Goal: Transaction & Acquisition: Book appointment/travel/reservation

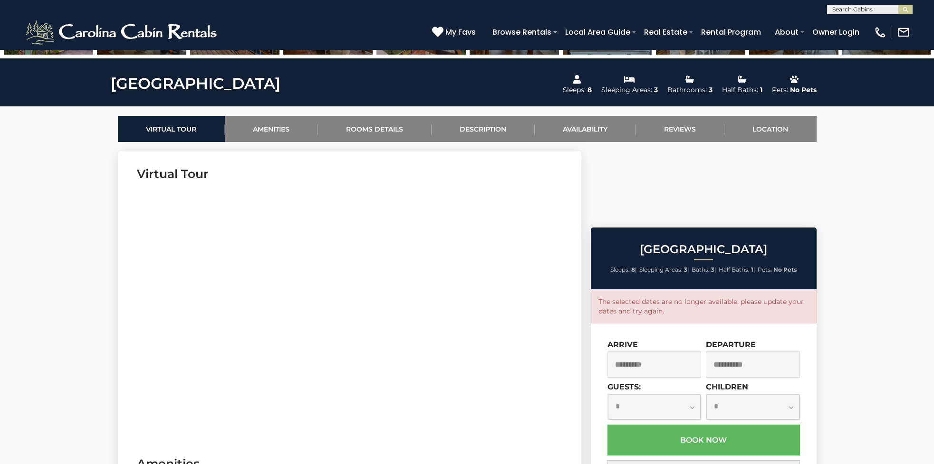
scroll to position [388, 0]
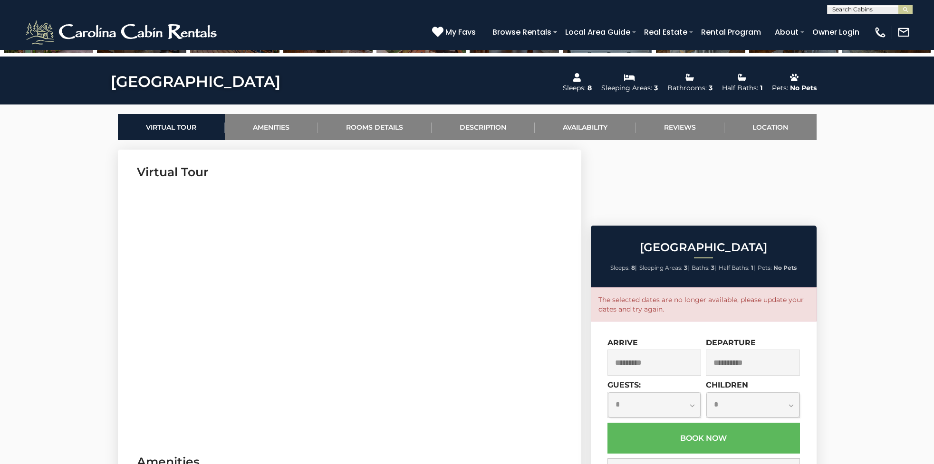
click at [652, 350] on input "*********" at bounding box center [654, 363] width 94 height 26
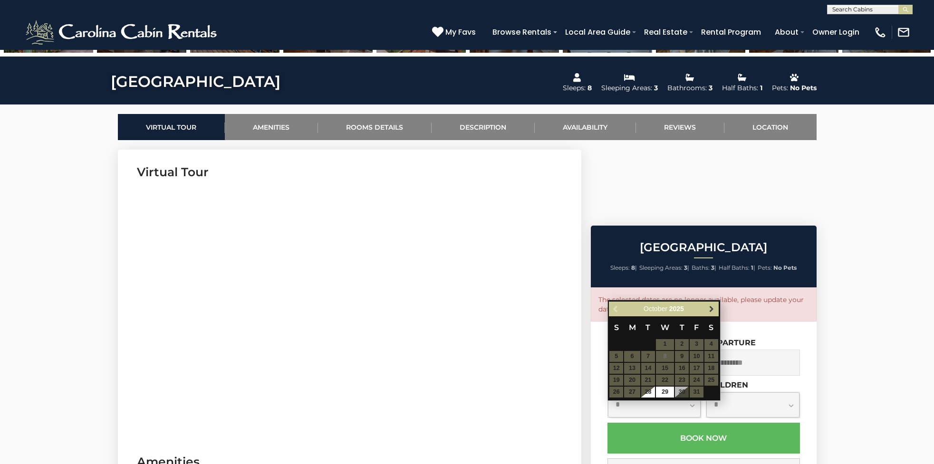
click at [714, 310] on span "Next" at bounding box center [712, 309] width 8 height 8
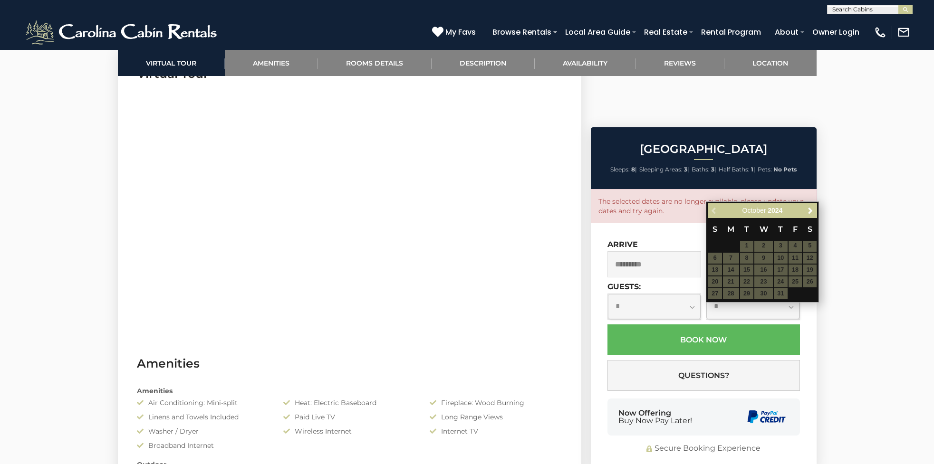
scroll to position [0, 0]
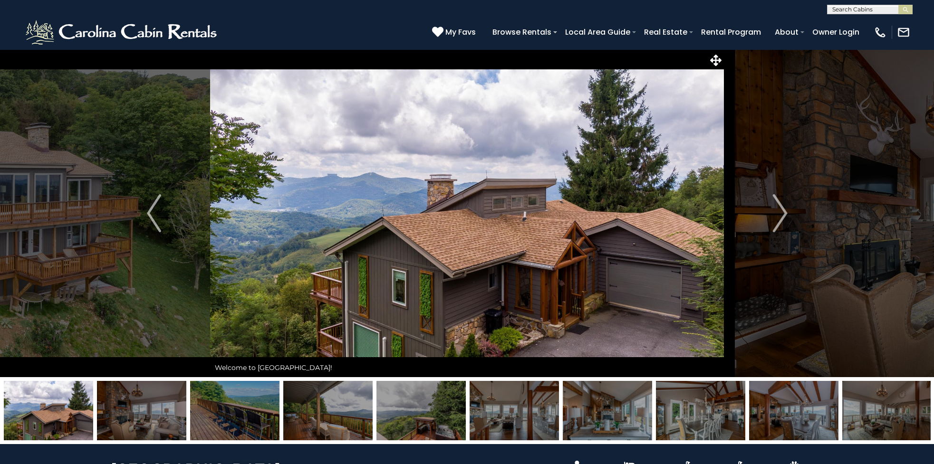
click at [188, 34] on img at bounding box center [122, 32] width 197 height 29
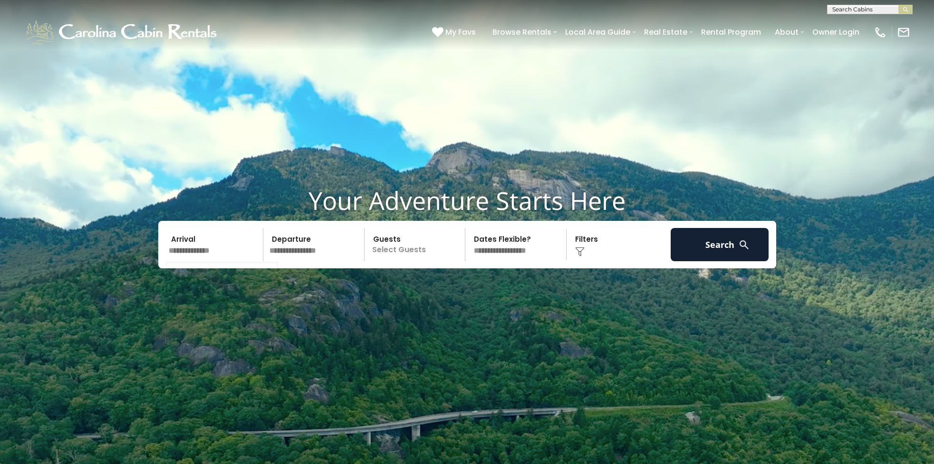
click at [190, 251] on input "text" at bounding box center [214, 244] width 98 height 33
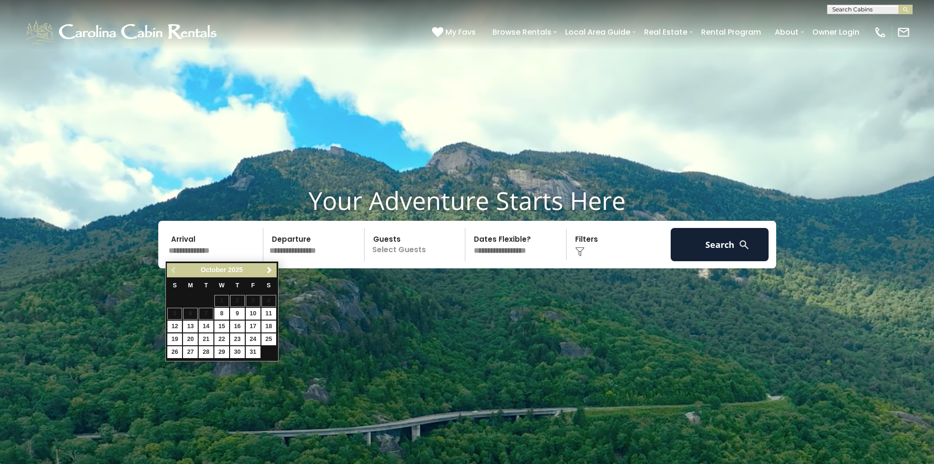
click at [176, 324] on link "12" at bounding box center [174, 327] width 15 height 12
type input "********"
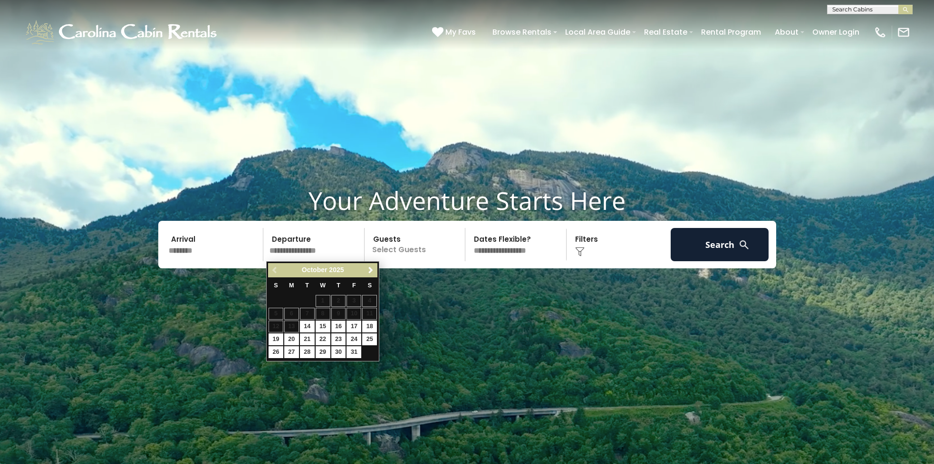
click at [339, 323] on link "16" at bounding box center [338, 327] width 15 height 12
type input "********"
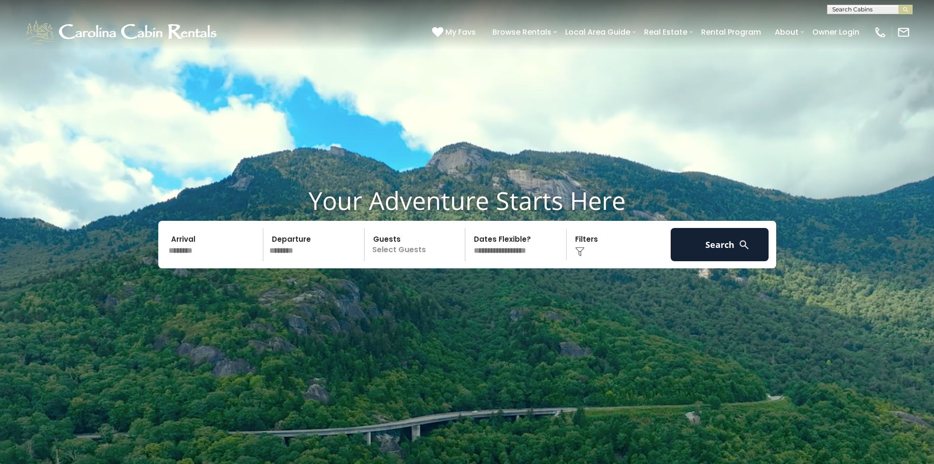
click at [416, 250] on p "Select Guests" at bounding box center [416, 244] width 98 height 33
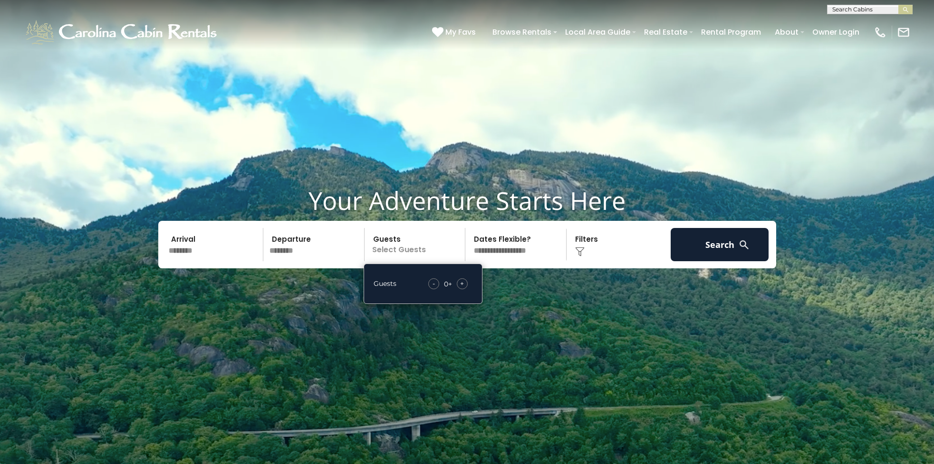
click at [462, 285] on span "+" at bounding box center [462, 284] width 4 height 10
click at [434, 285] on span "-" at bounding box center [434, 284] width 2 height 10
click at [729, 245] on button "Search" at bounding box center [720, 244] width 98 height 33
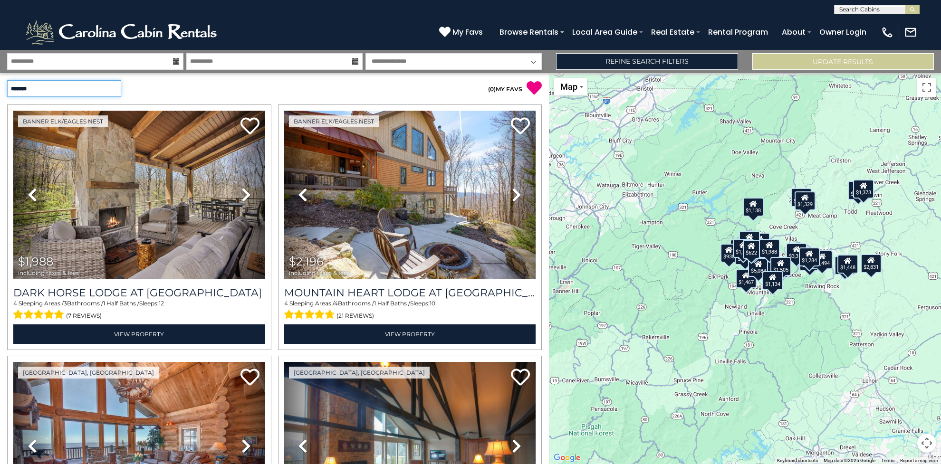
select select "**********"
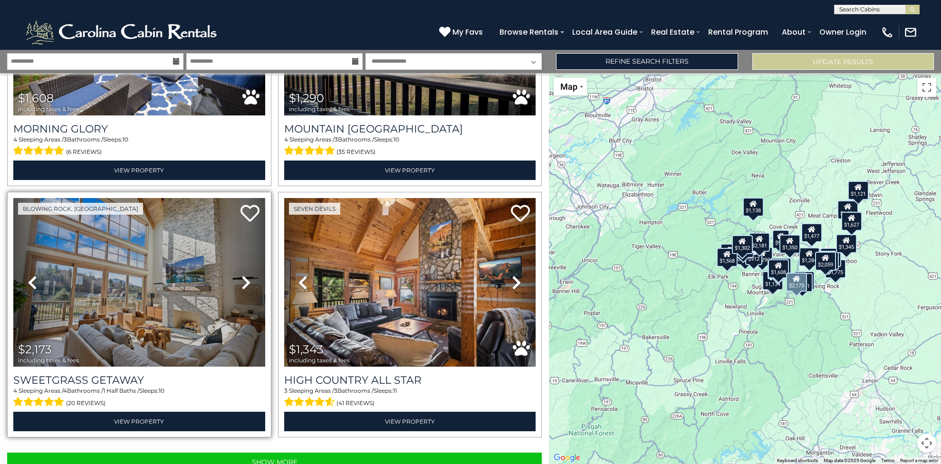
scroll to position [3443, 0]
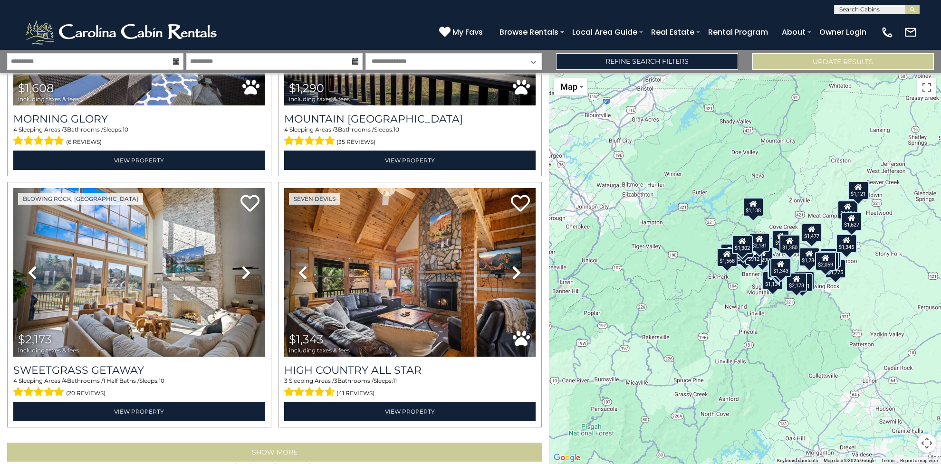
click at [232, 443] on button "Show More" at bounding box center [274, 452] width 535 height 19
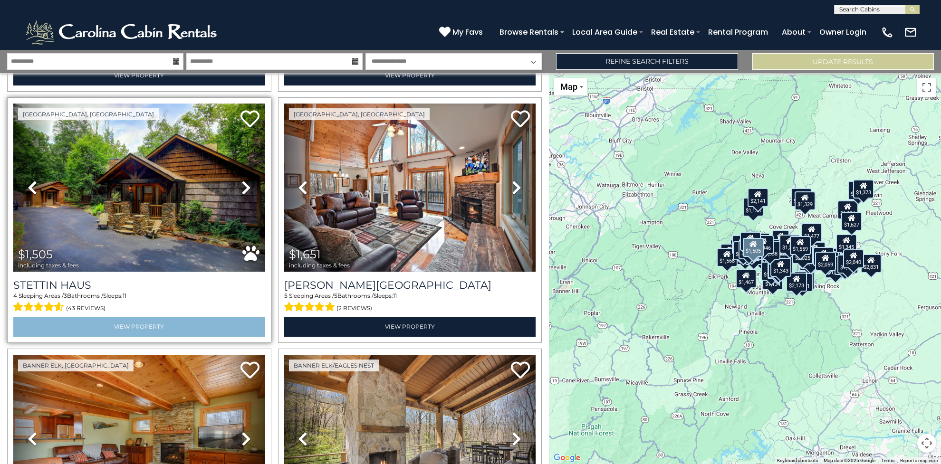
scroll to position [3929, 0]
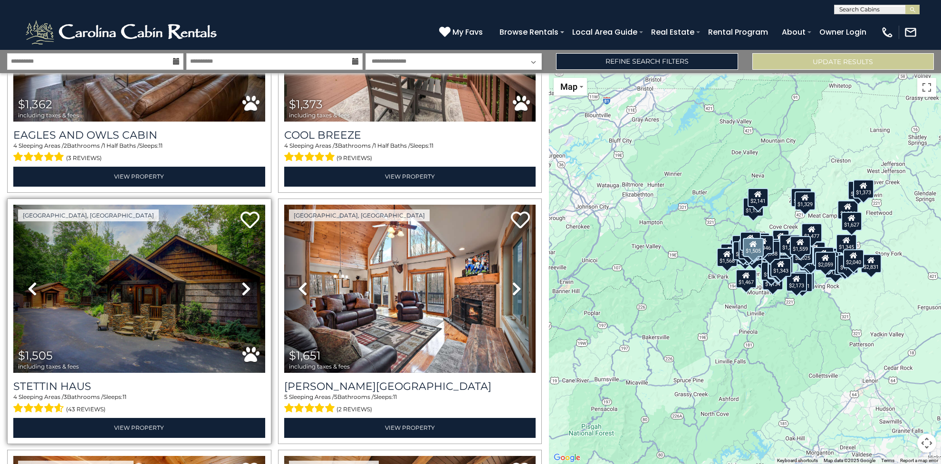
click at [148, 275] on img at bounding box center [139, 289] width 252 height 169
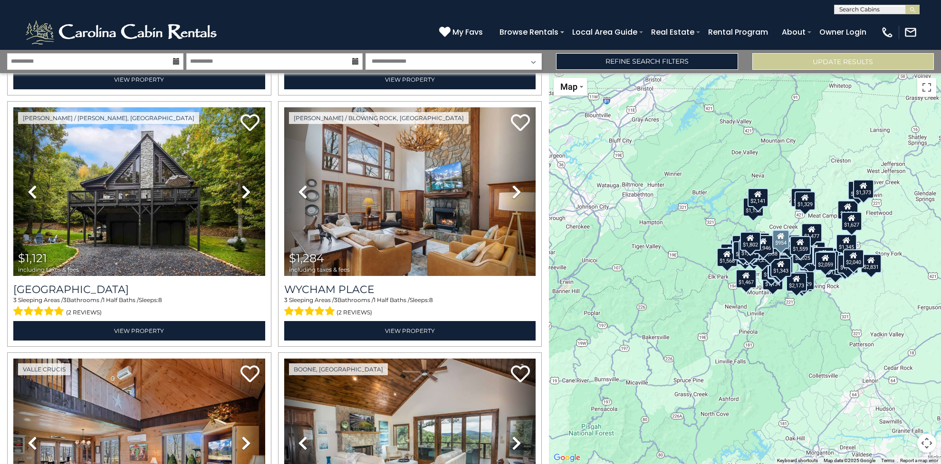
scroll to position [0, 0]
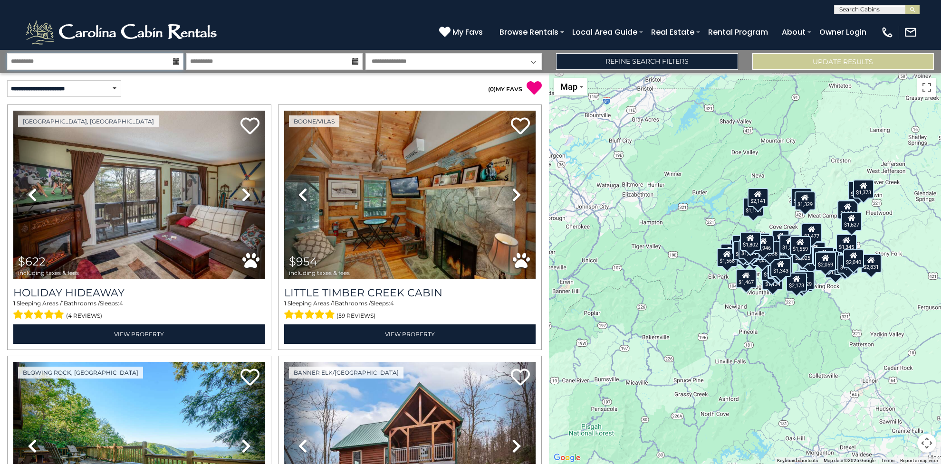
click at [149, 62] on input "**********" at bounding box center [95, 61] width 176 height 17
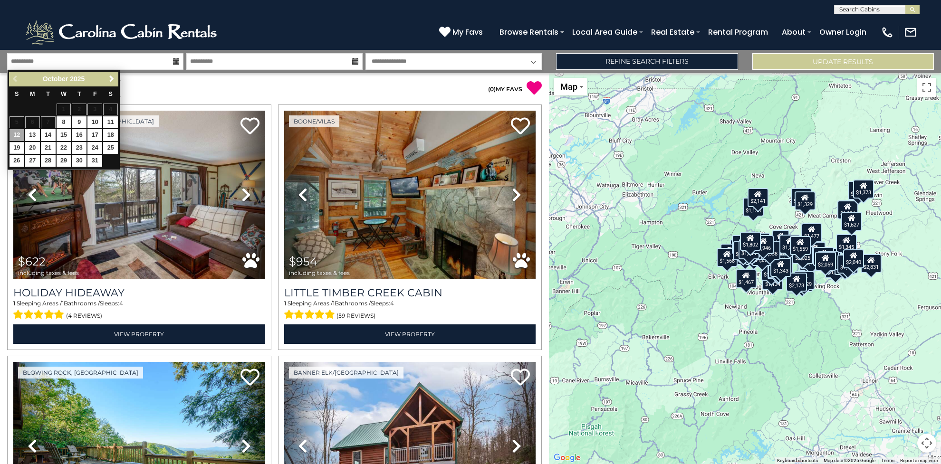
click at [14, 144] on link "19" at bounding box center [17, 148] width 15 height 12
type input "********"
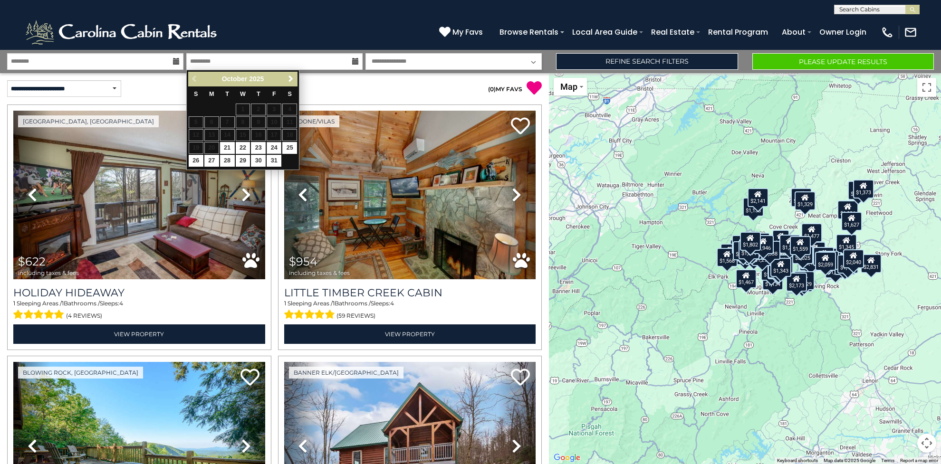
click at [274, 145] on link "24" at bounding box center [274, 148] width 15 height 12
type input "********"
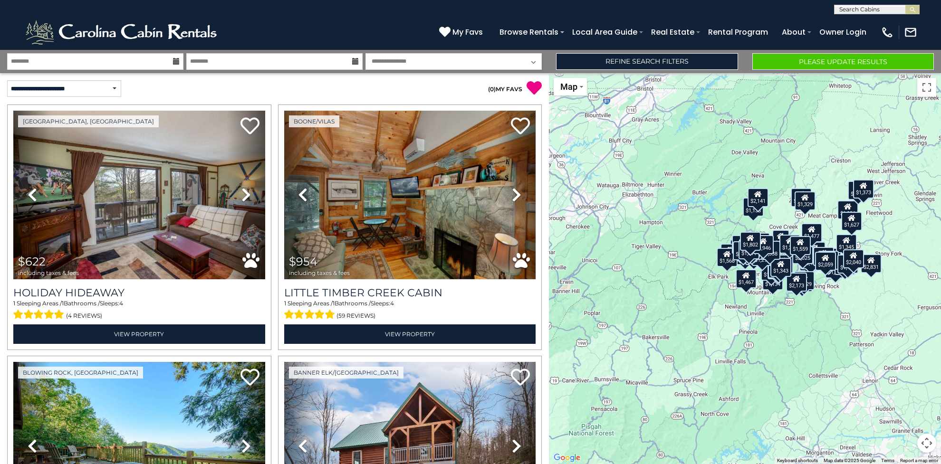
select select "*"
click at [826, 60] on button "Please Update Results" at bounding box center [843, 61] width 182 height 17
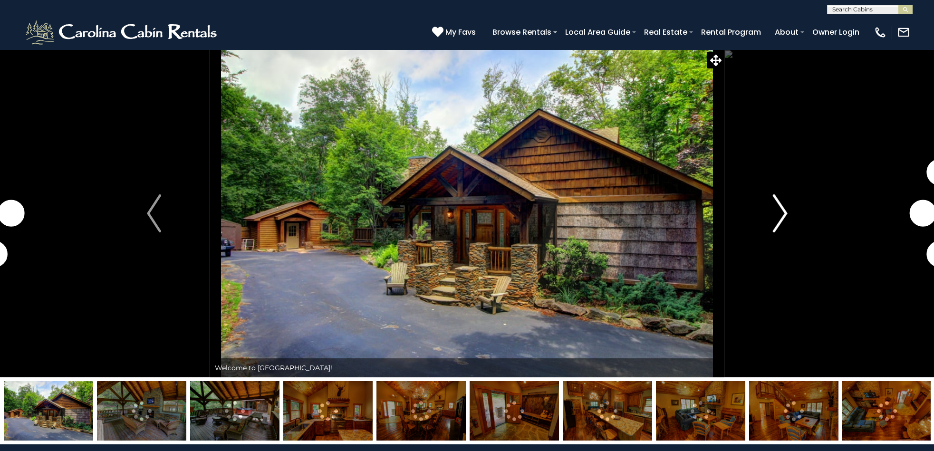
click at [780, 215] on img "Next" at bounding box center [780, 213] width 14 height 38
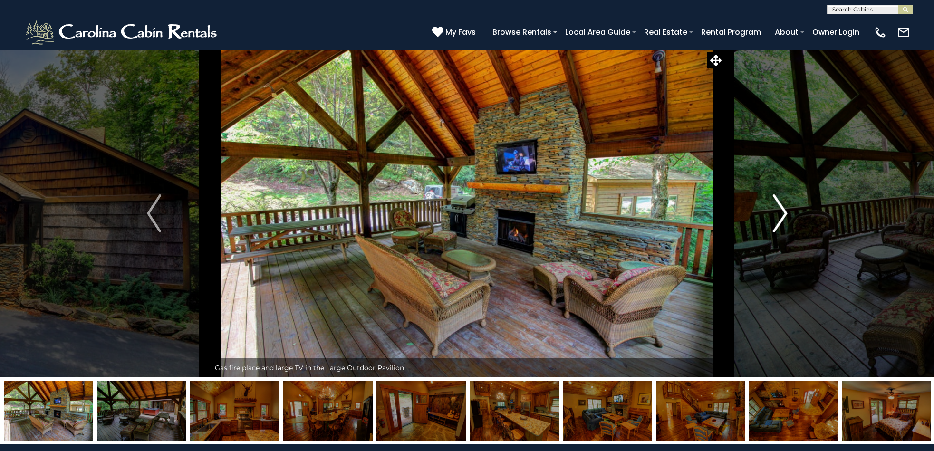
click at [780, 215] on img "Next" at bounding box center [780, 213] width 14 height 38
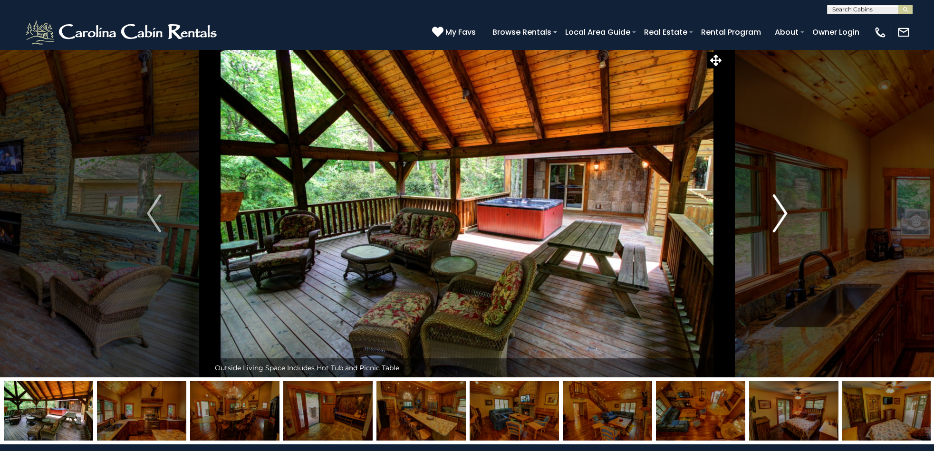
click at [780, 215] on img "Next" at bounding box center [780, 213] width 14 height 38
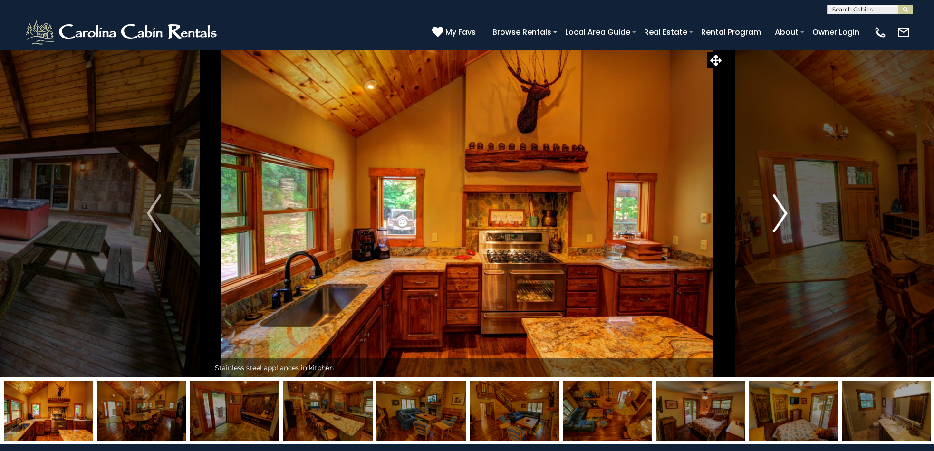
click at [780, 215] on img "Next" at bounding box center [780, 213] width 14 height 38
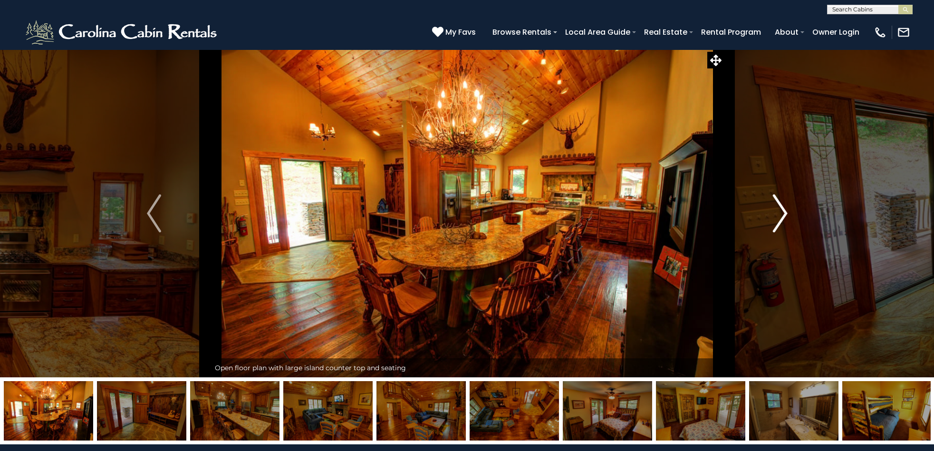
click at [780, 215] on img "Next" at bounding box center [780, 213] width 14 height 38
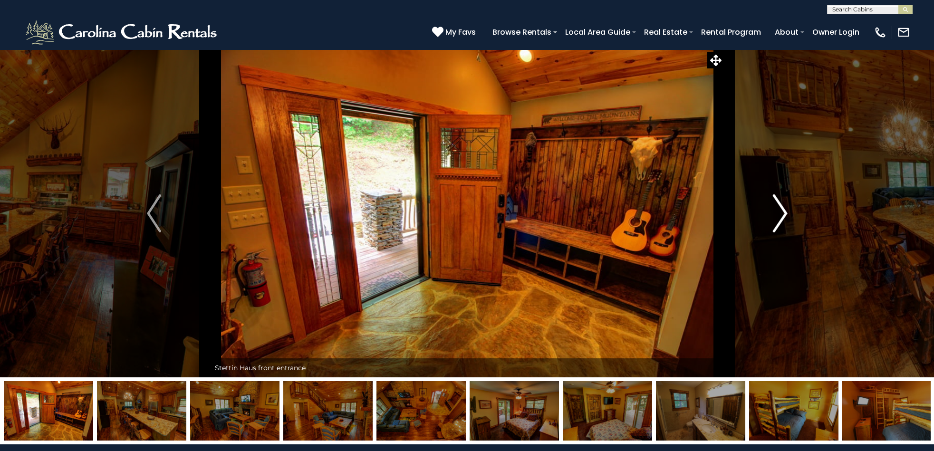
click at [780, 215] on img "Next" at bounding box center [780, 213] width 14 height 38
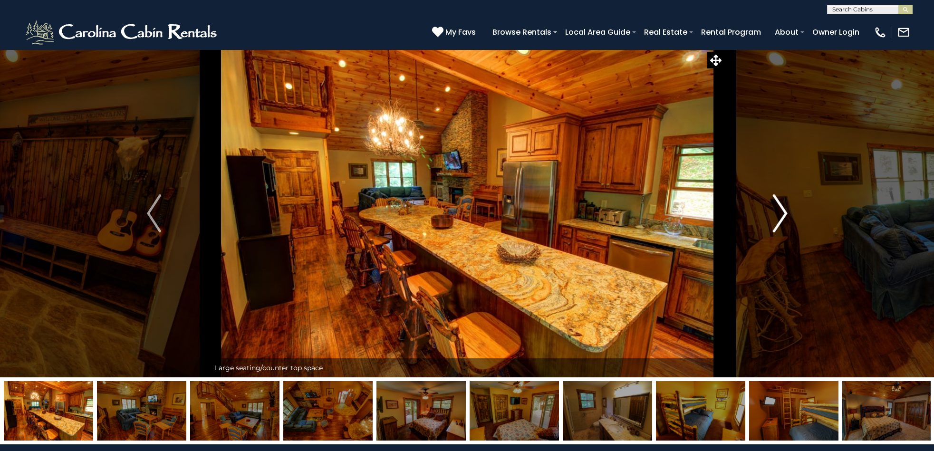
click at [779, 215] on img "Next" at bounding box center [780, 213] width 14 height 38
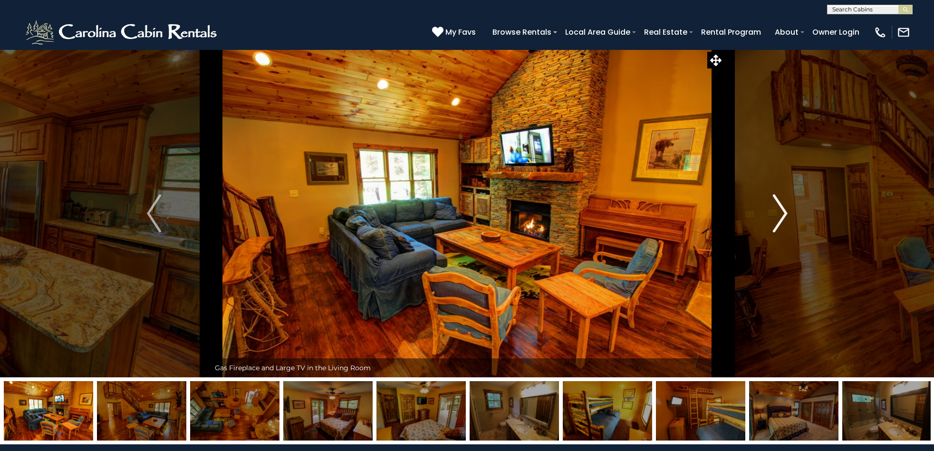
click at [779, 215] on img "Next" at bounding box center [780, 213] width 14 height 38
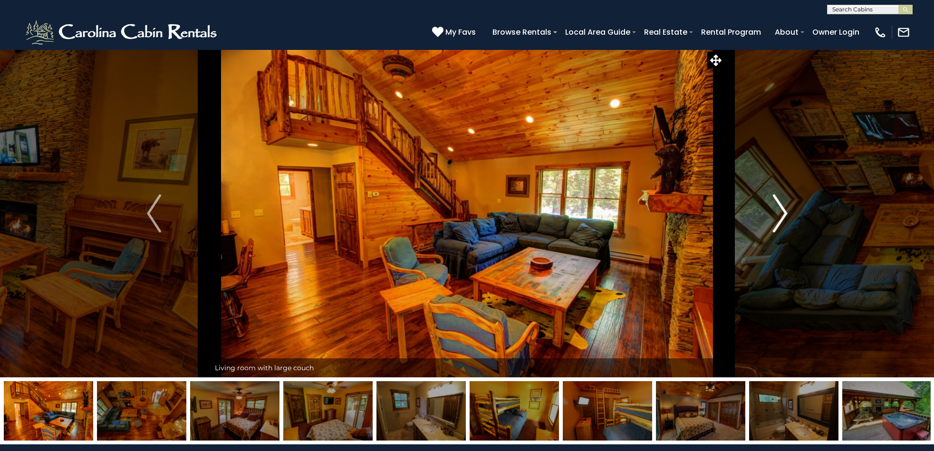
click at [779, 215] on img "Next" at bounding box center [780, 213] width 14 height 38
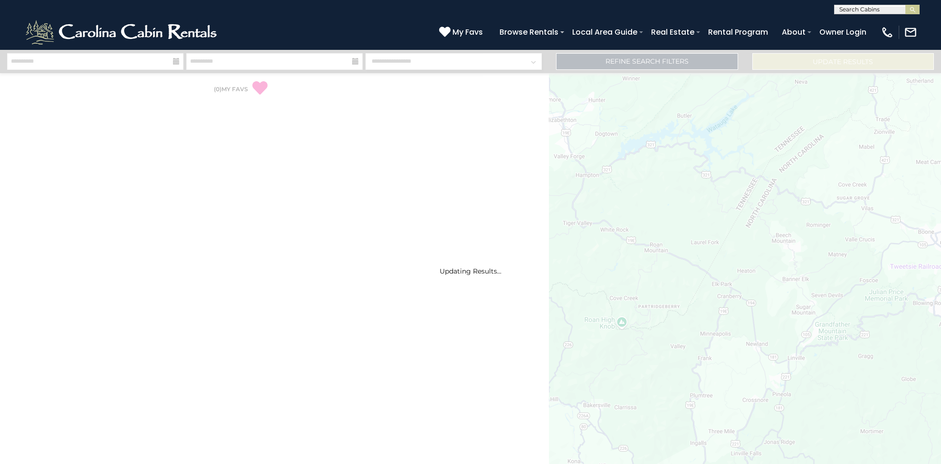
select select "*"
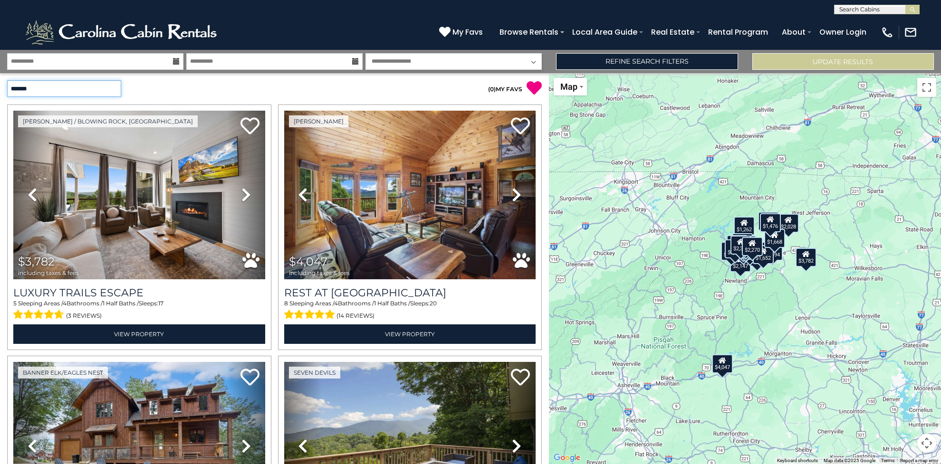
select select "*********"
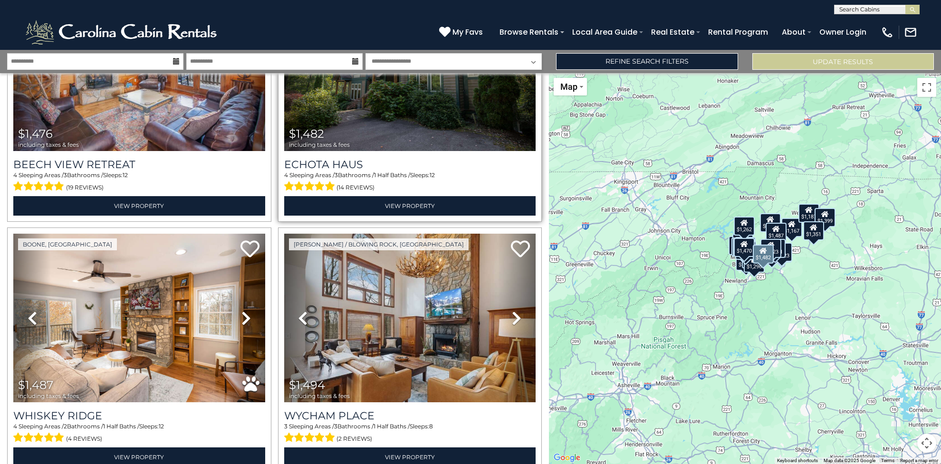
scroll to position [3443, 0]
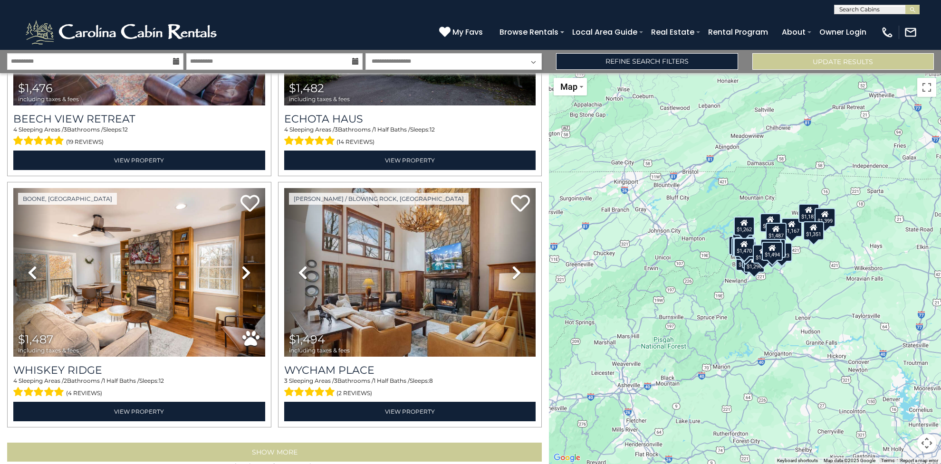
click at [264, 443] on button "Show More" at bounding box center [274, 452] width 535 height 19
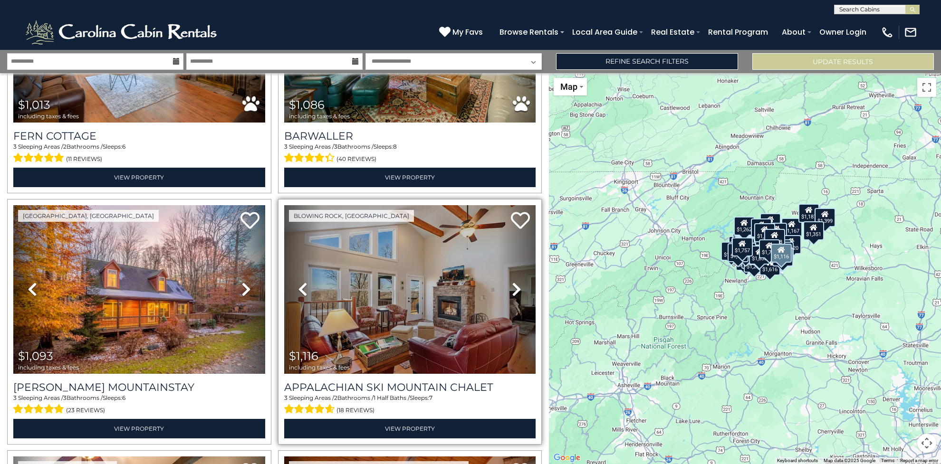
scroll to position [406, 0]
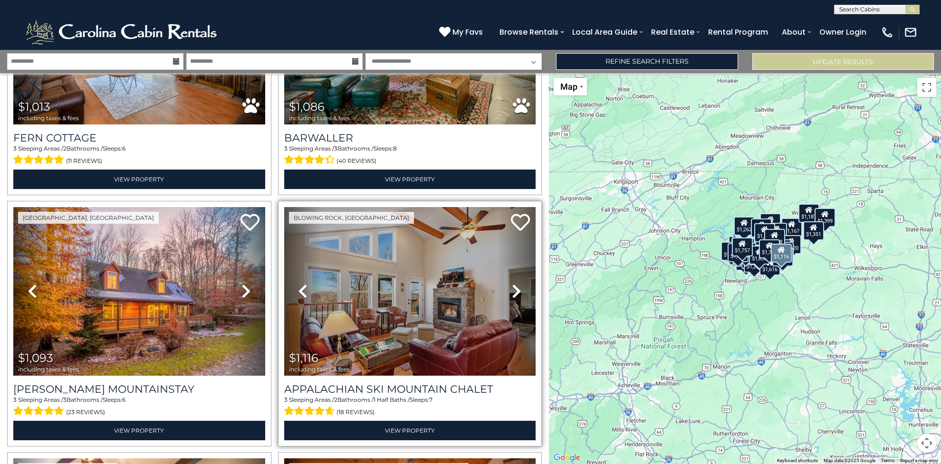
click at [412, 294] on img at bounding box center [410, 291] width 252 height 169
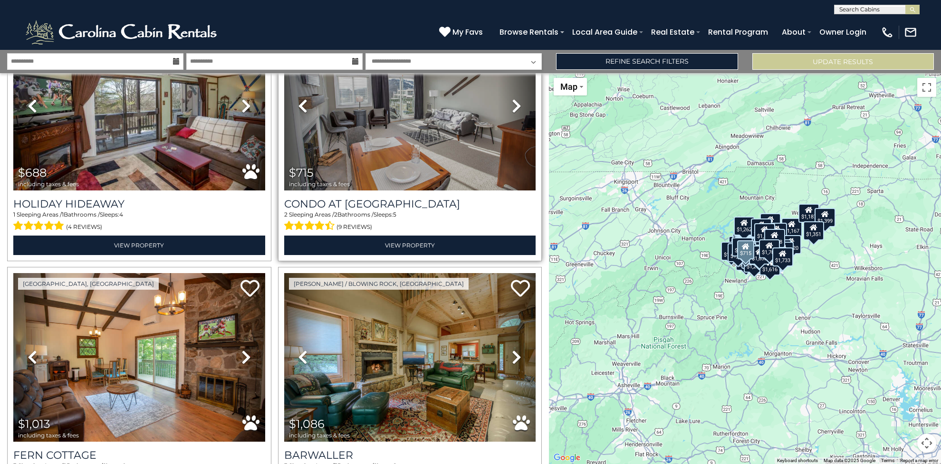
scroll to position [0, 0]
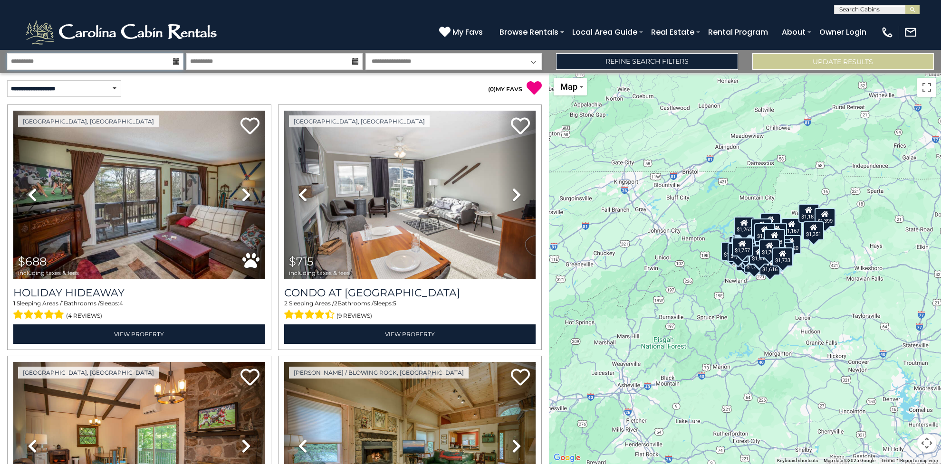
click at [65, 63] on input "**********" at bounding box center [95, 61] width 176 height 17
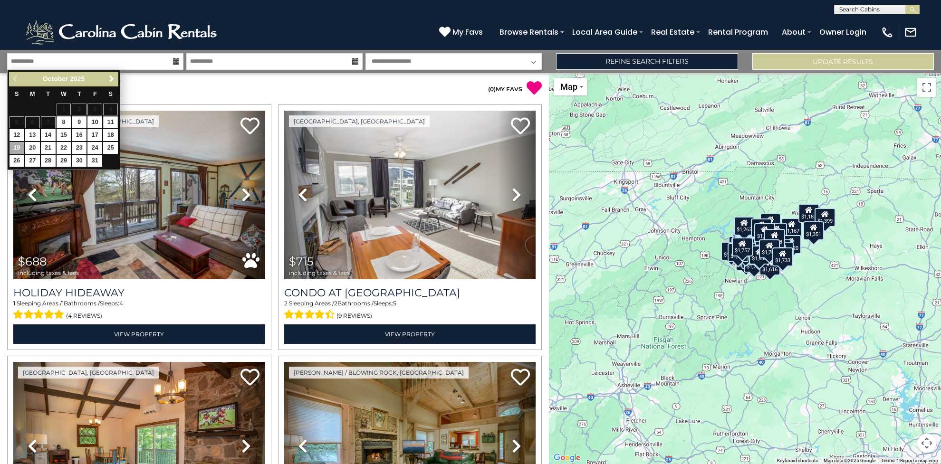
click at [112, 121] on link "11" at bounding box center [110, 122] width 15 height 12
type input "********"
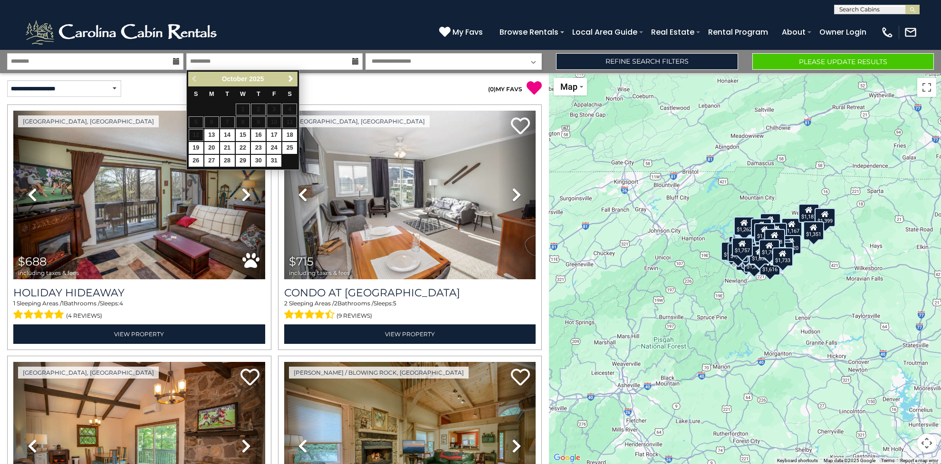
click at [257, 134] on link "16" at bounding box center [258, 135] width 15 height 12
type input "********"
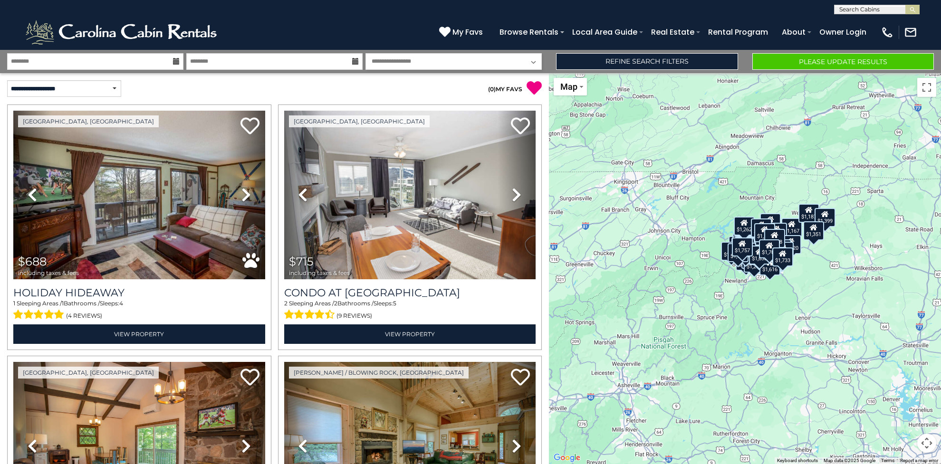
click at [834, 59] on button "Please Update Results" at bounding box center [843, 61] width 182 height 17
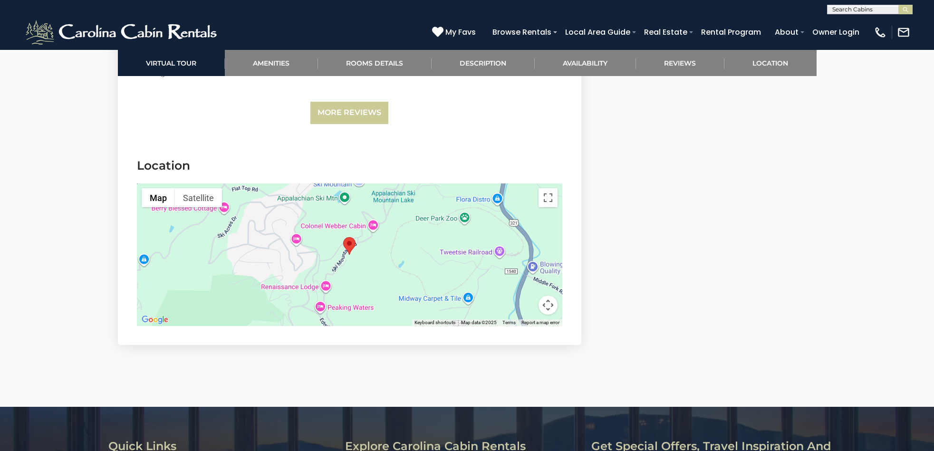
scroll to position [2405, 0]
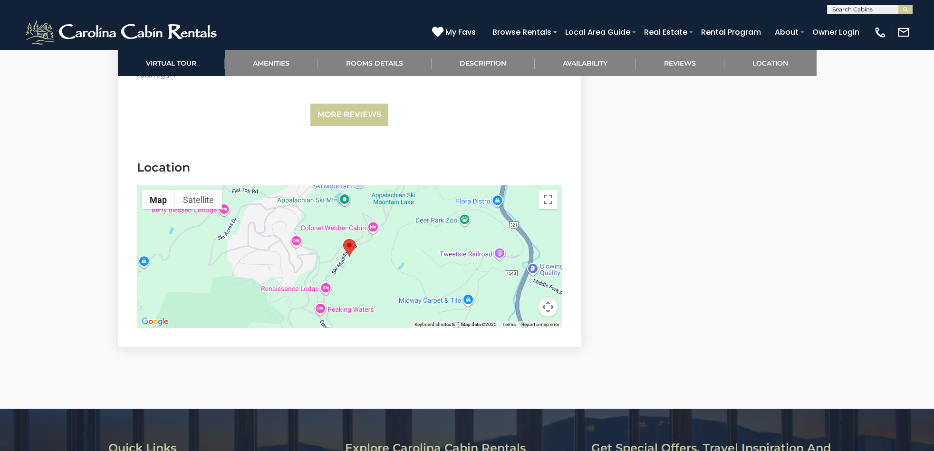
click at [549, 308] on button "Map camera controls" at bounding box center [548, 307] width 19 height 19
click at [523, 306] on button "Zoom out" at bounding box center [524, 307] width 19 height 19
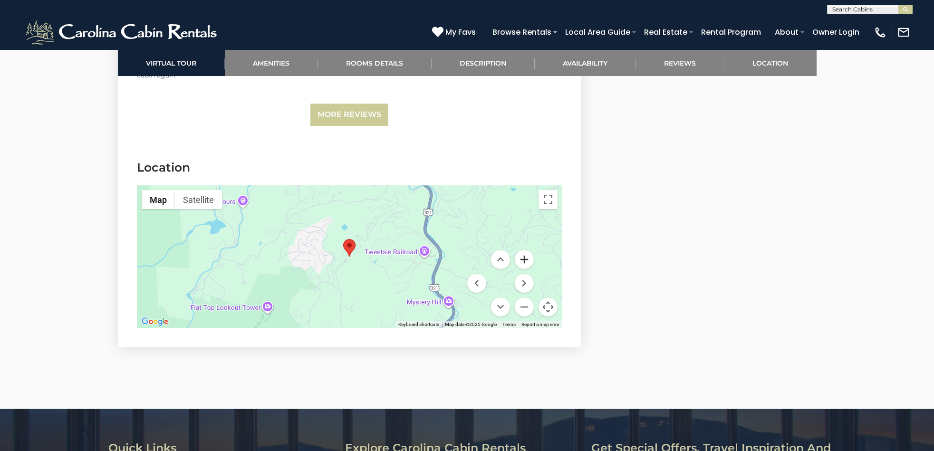
click at [525, 259] on button "Zoom in" at bounding box center [524, 259] width 19 height 19
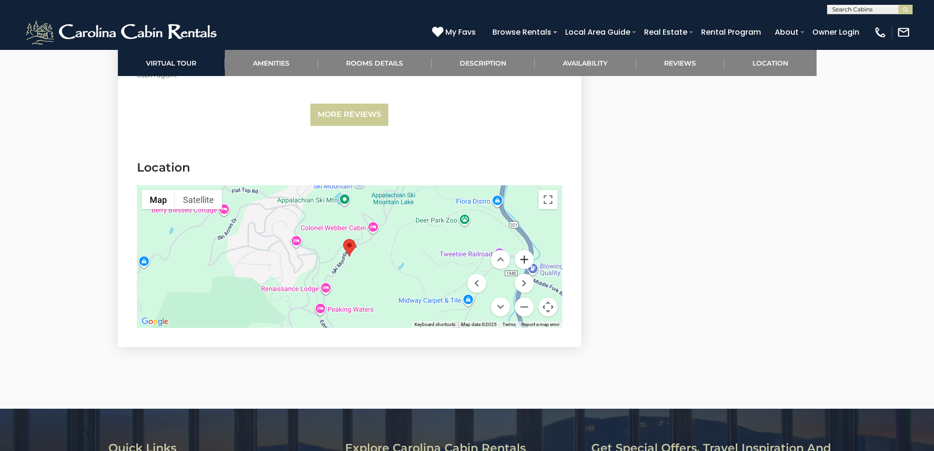
click at [525, 259] on button "Zoom in" at bounding box center [524, 259] width 19 height 19
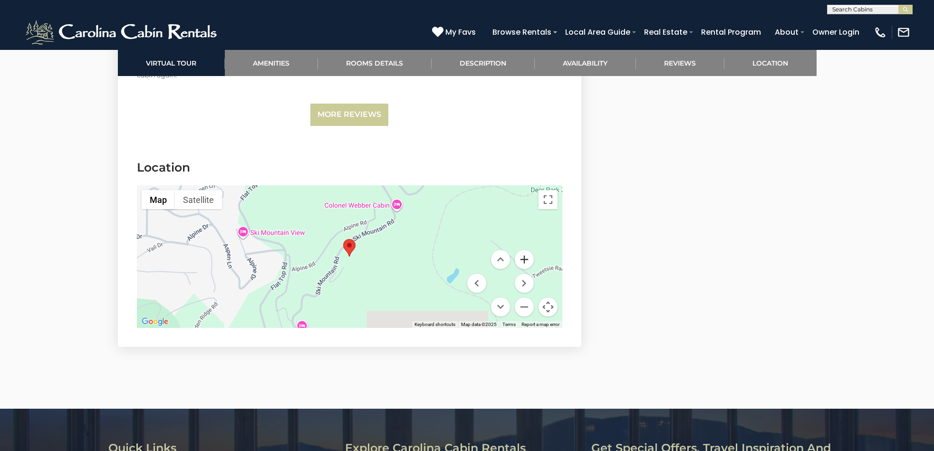
click at [525, 259] on button "Zoom in" at bounding box center [524, 259] width 19 height 19
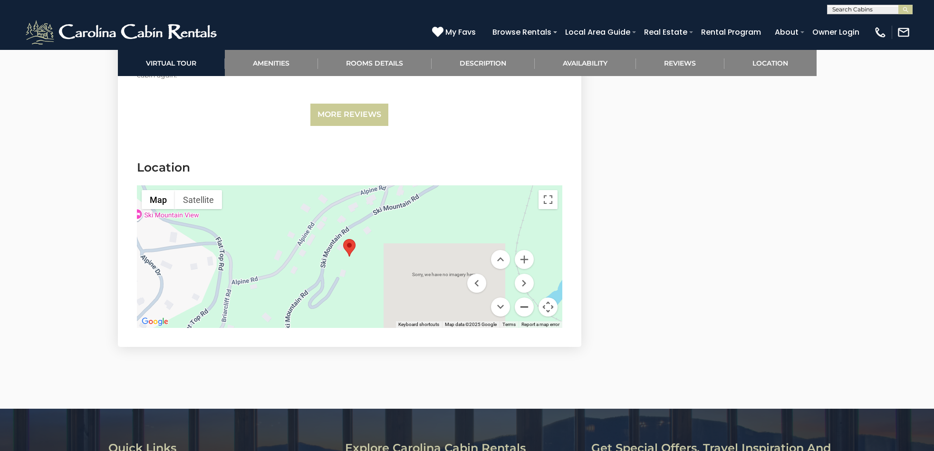
click at [522, 307] on button "Zoom out" at bounding box center [524, 307] width 19 height 19
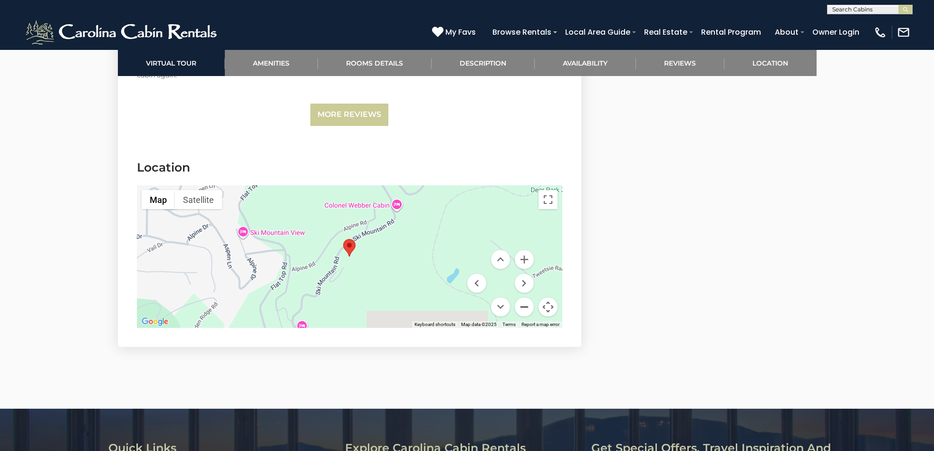
click at [522, 307] on button "Zoom out" at bounding box center [524, 307] width 19 height 19
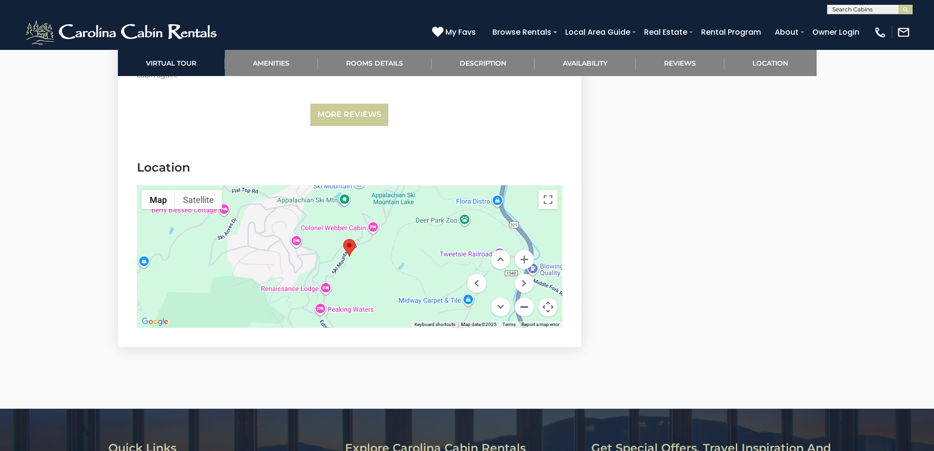
click at [522, 307] on button "Zoom out" at bounding box center [524, 307] width 19 height 19
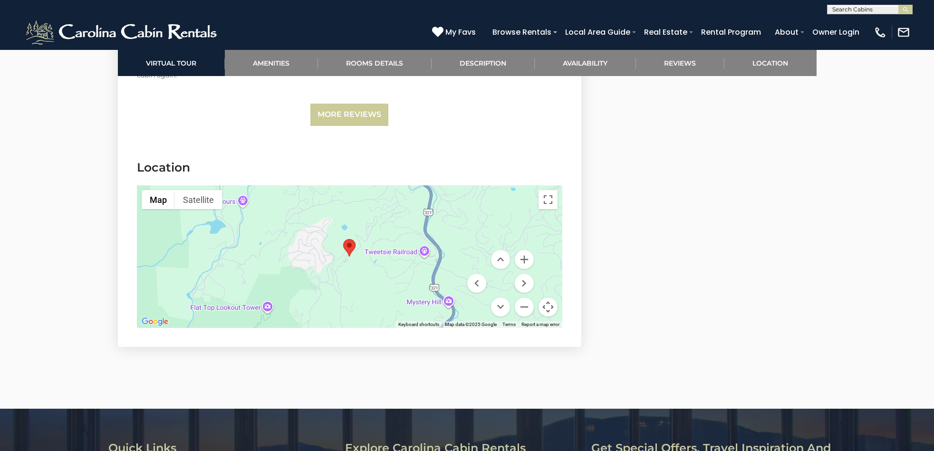
drag, startPoint x: 478, startPoint y: 303, endPoint x: 460, endPoint y: 282, distance: 27.6
click at [460, 282] on div "Map Terrain Satellite Labels Keyboard shortcuts Map Data Map data ©2025 Google …" at bounding box center [349, 256] width 425 height 143
click at [521, 308] on button "Zoom out" at bounding box center [524, 307] width 19 height 19
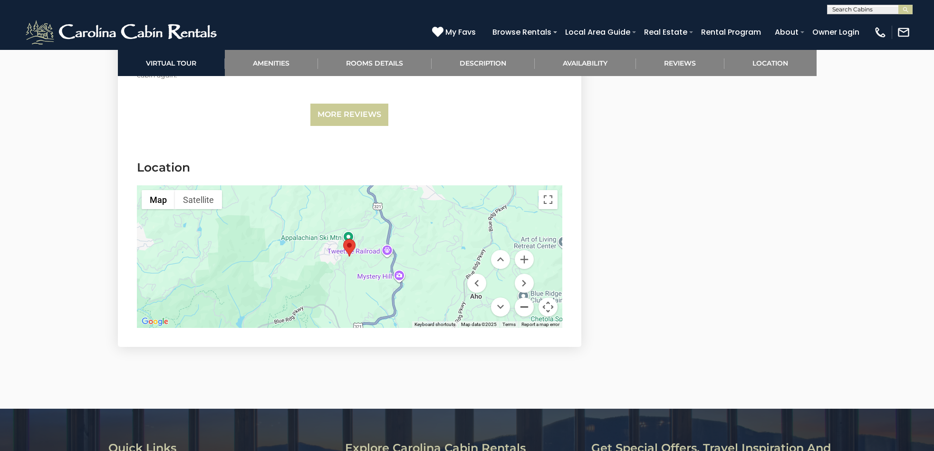
click at [522, 307] on button "Zoom out" at bounding box center [524, 307] width 19 height 19
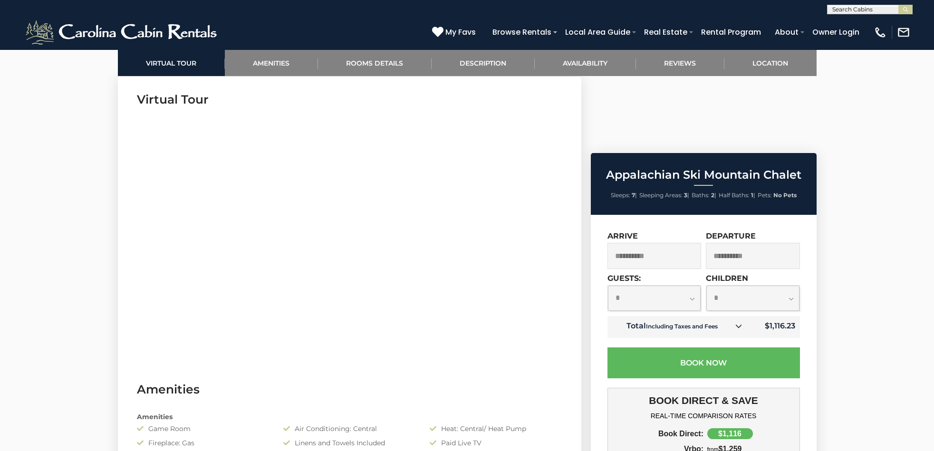
scroll to position [0, 0]
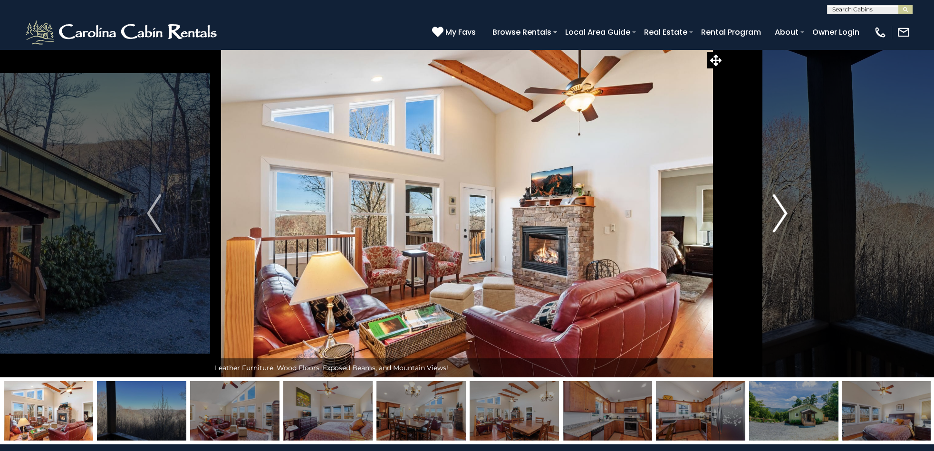
click at [786, 214] on img "Next" at bounding box center [780, 213] width 14 height 38
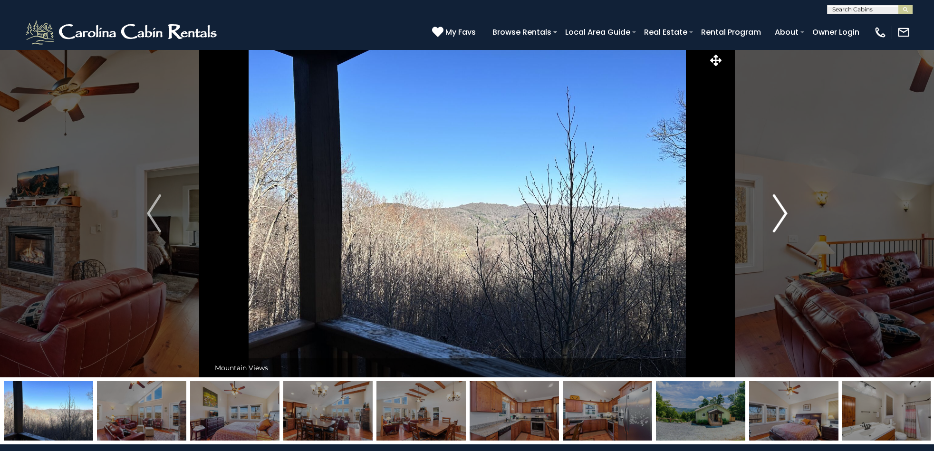
click at [785, 214] on img "Next" at bounding box center [780, 213] width 14 height 38
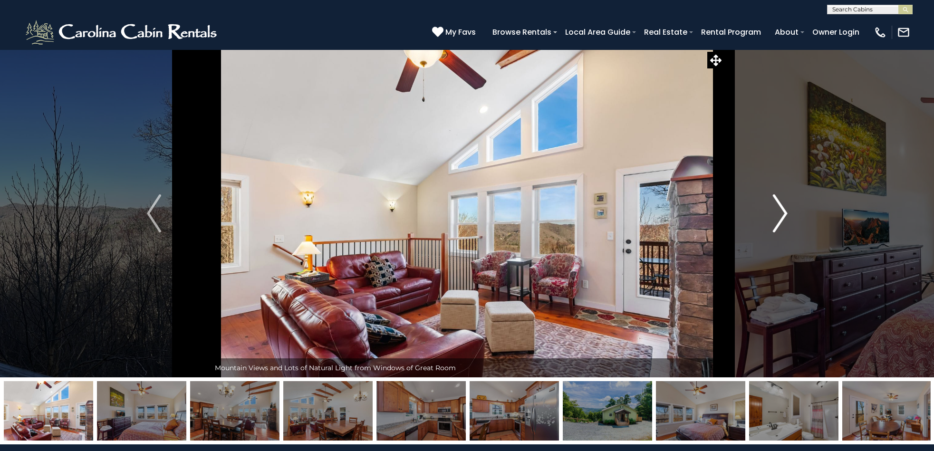
click at [785, 214] on img "Next" at bounding box center [780, 213] width 14 height 38
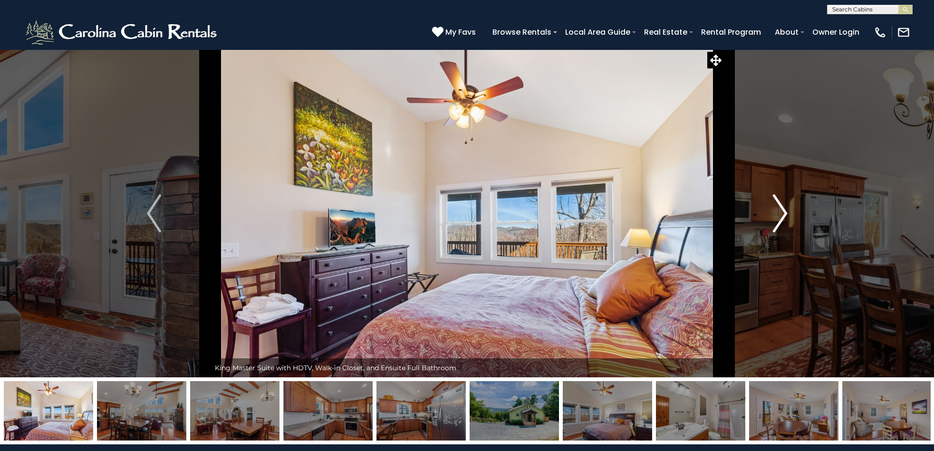
click at [785, 214] on img "Next" at bounding box center [780, 213] width 14 height 38
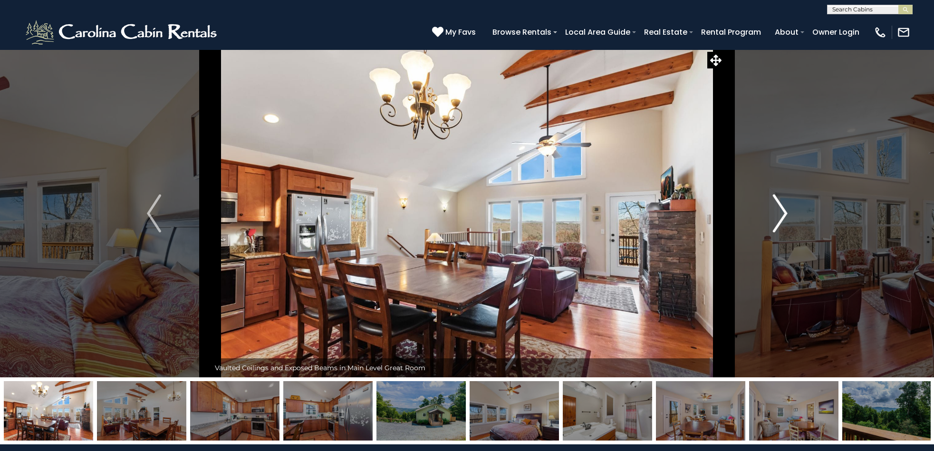
click at [785, 214] on img "Next" at bounding box center [780, 213] width 14 height 38
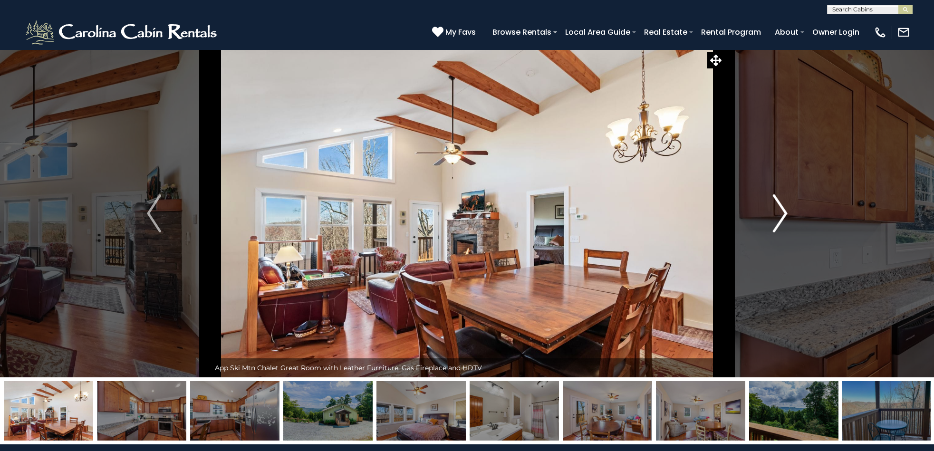
click at [785, 214] on img "Next" at bounding box center [780, 213] width 14 height 38
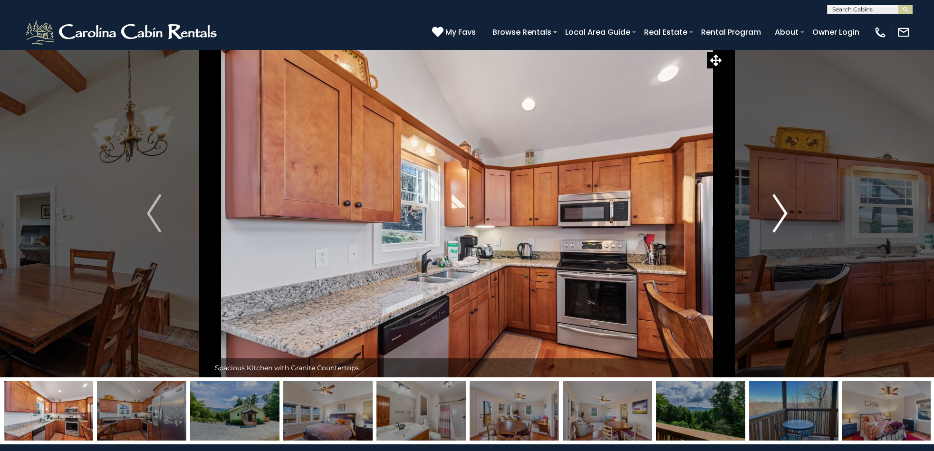
click at [785, 214] on img "Next" at bounding box center [780, 213] width 14 height 38
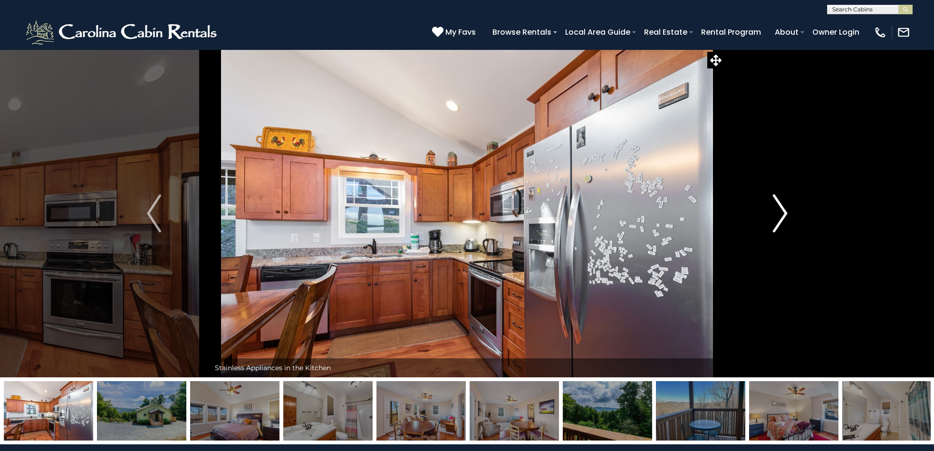
click at [785, 214] on img "Next" at bounding box center [780, 213] width 14 height 38
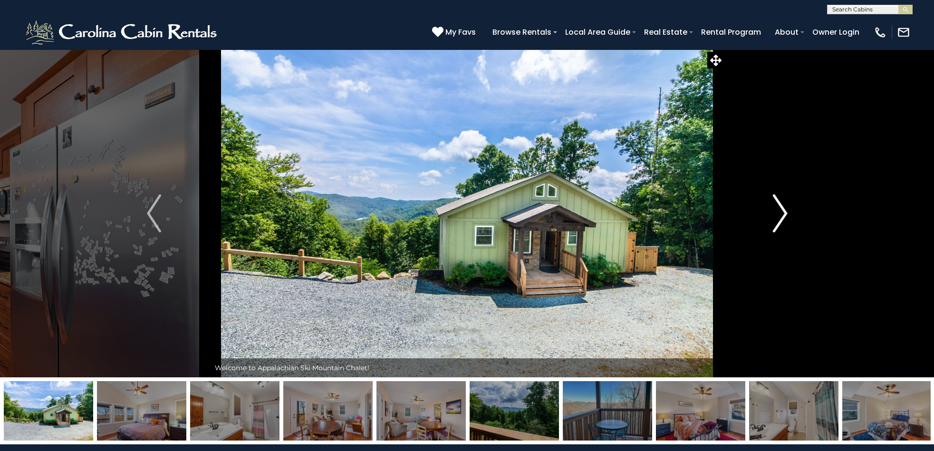
click at [785, 214] on img "Next" at bounding box center [780, 213] width 14 height 38
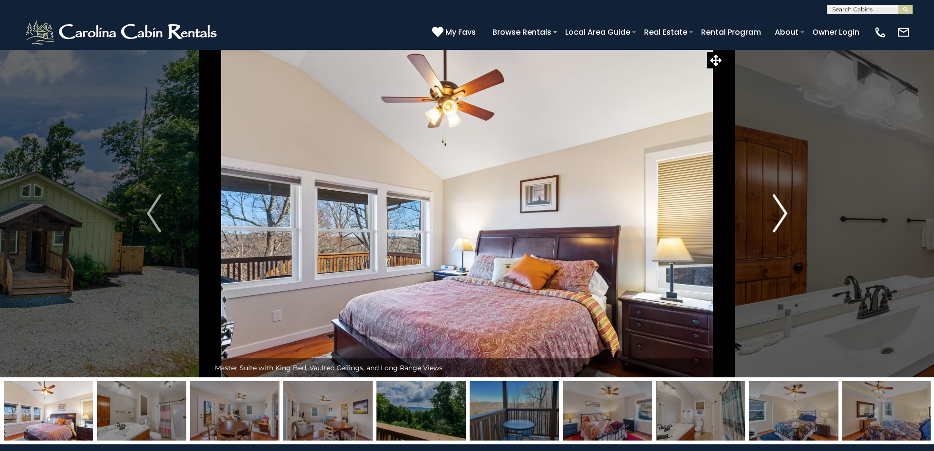
click at [785, 214] on img "Next" at bounding box center [780, 213] width 14 height 38
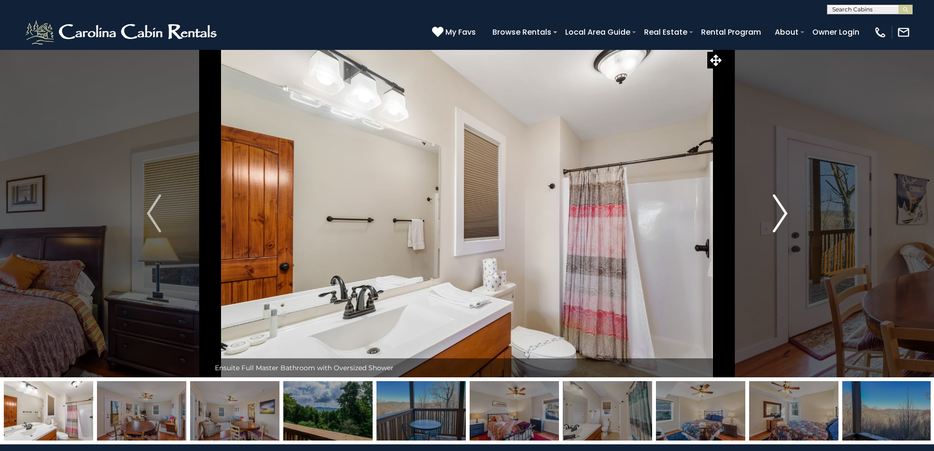
click at [785, 214] on img "Next" at bounding box center [780, 213] width 14 height 38
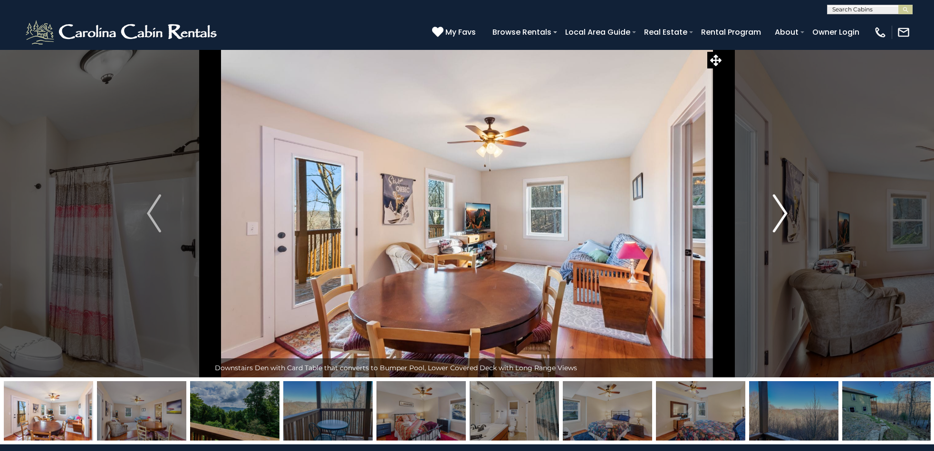
click at [785, 214] on img "Next" at bounding box center [780, 213] width 14 height 38
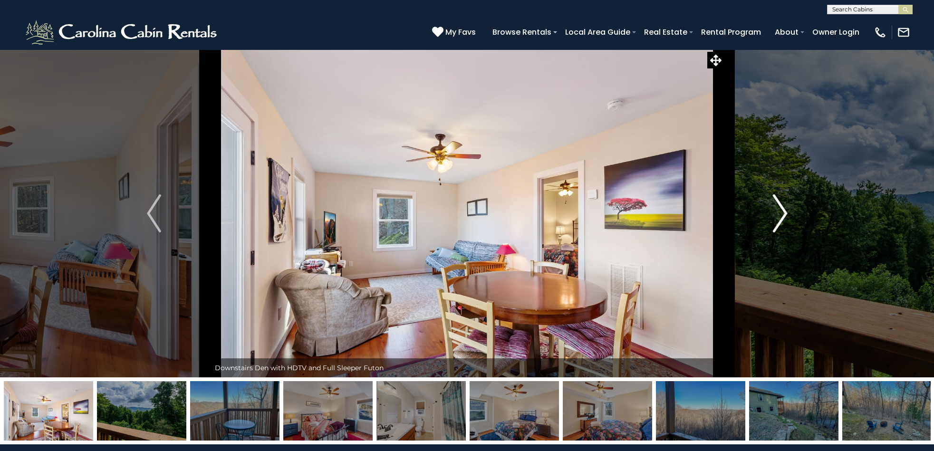
click at [785, 214] on img "Next" at bounding box center [780, 213] width 14 height 38
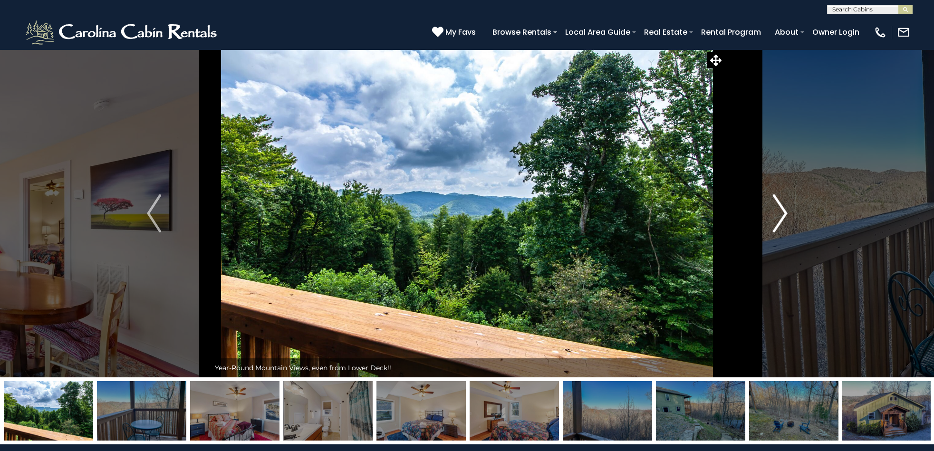
click at [785, 214] on img "Next" at bounding box center [780, 213] width 14 height 38
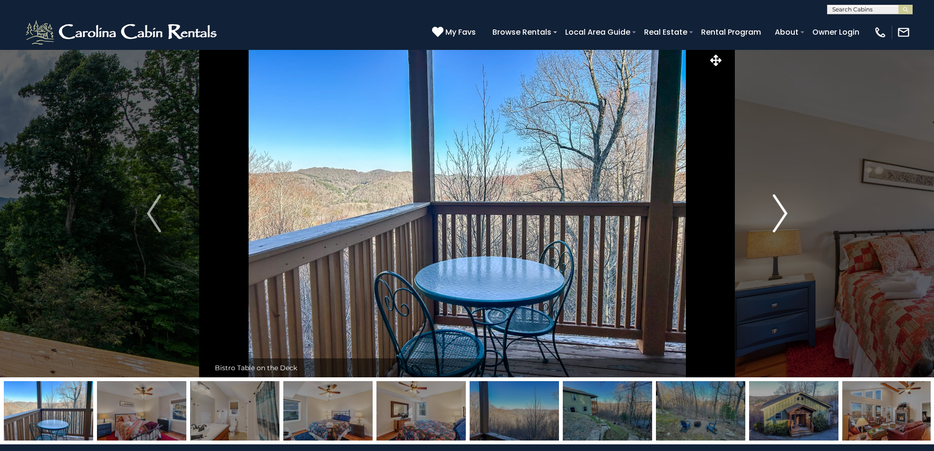
click at [785, 214] on img "Next" at bounding box center [780, 213] width 14 height 38
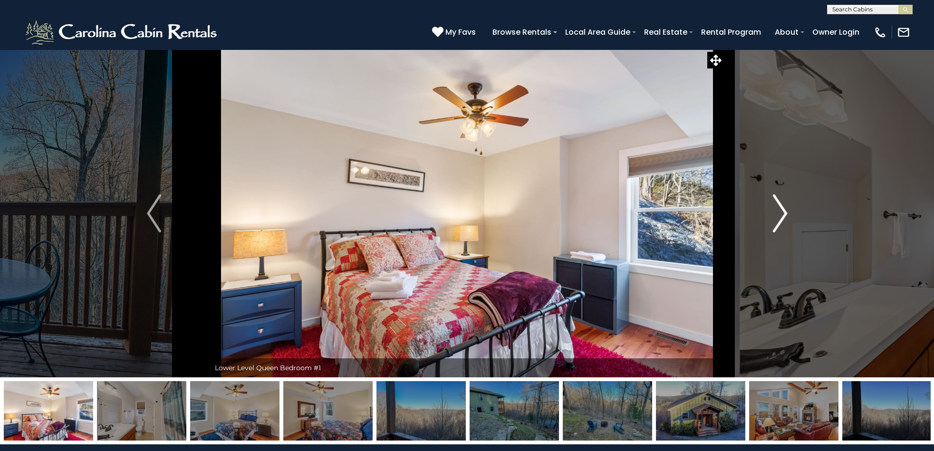
click at [785, 214] on img "Next" at bounding box center [780, 213] width 14 height 38
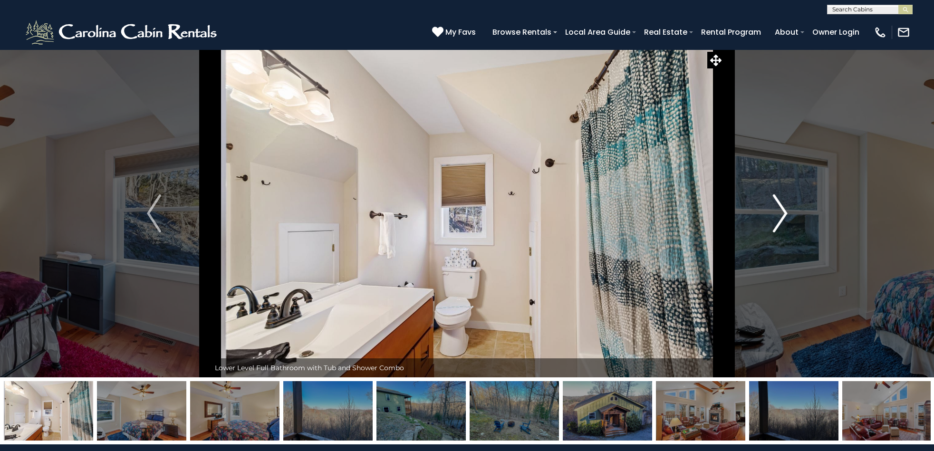
click at [785, 214] on img "Next" at bounding box center [780, 213] width 14 height 38
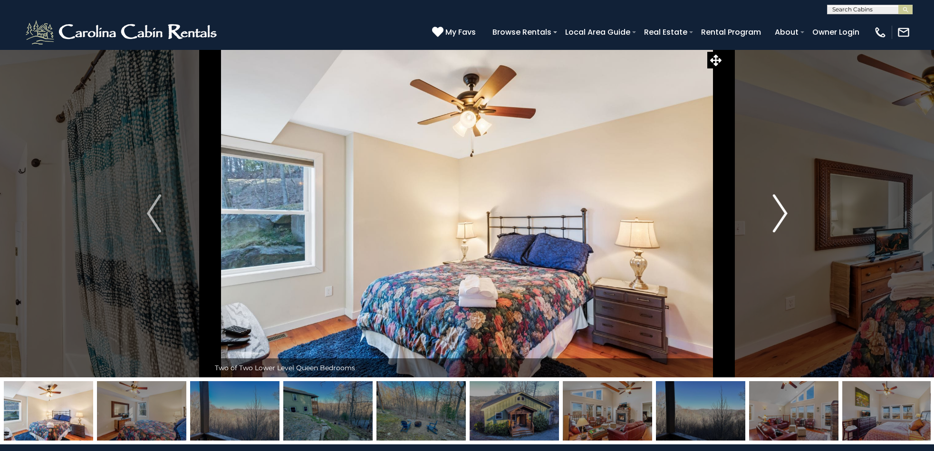
click at [785, 214] on img "Next" at bounding box center [780, 213] width 14 height 38
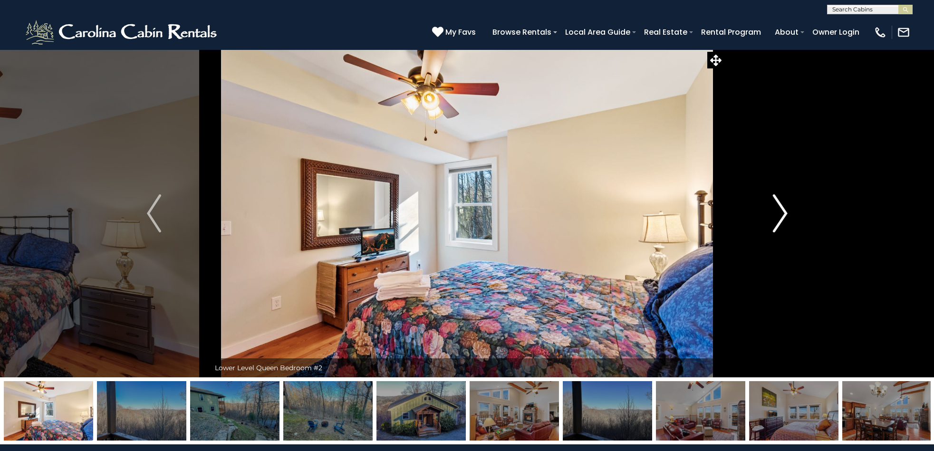
click at [785, 214] on img "Next" at bounding box center [780, 213] width 14 height 38
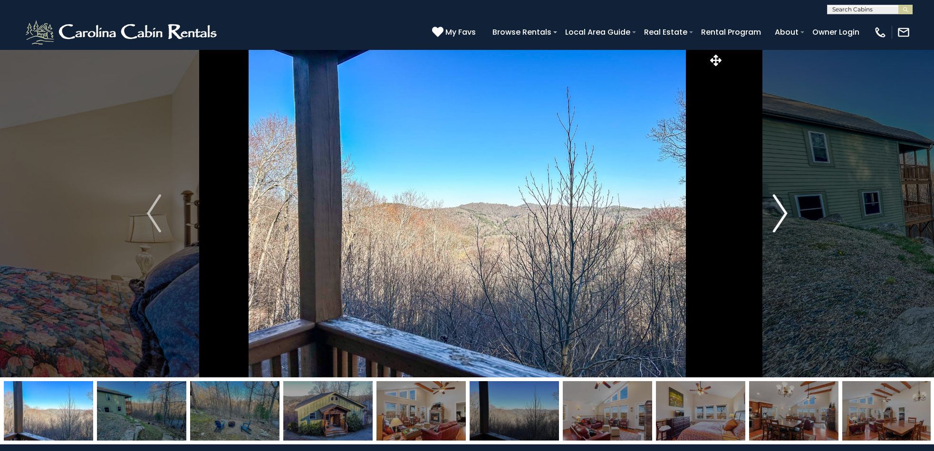
click at [785, 214] on img "Next" at bounding box center [780, 213] width 14 height 38
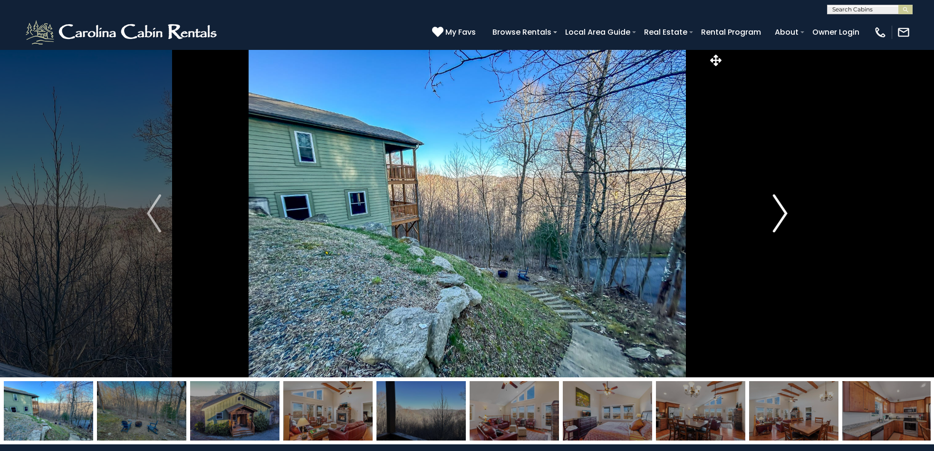
click at [785, 214] on img "Next" at bounding box center [780, 213] width 14 height 38
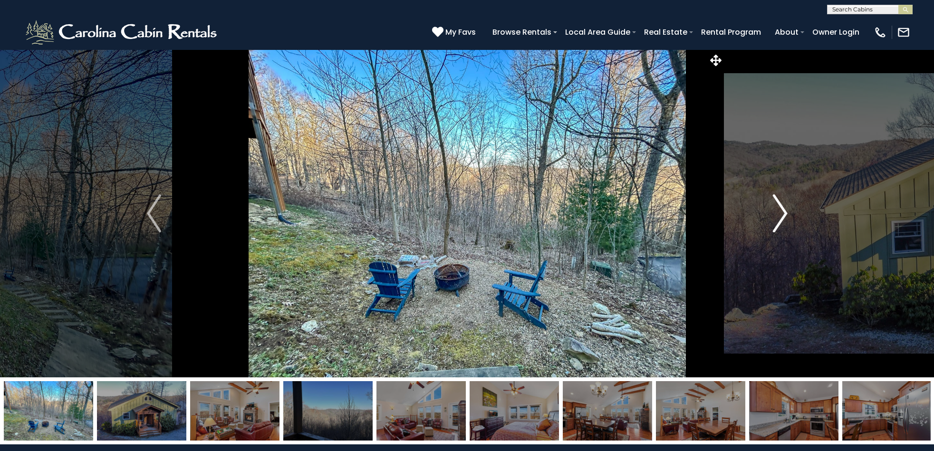
click at [785, 214] on img "Next" at bounding box center [780, 213] width 14 height 38
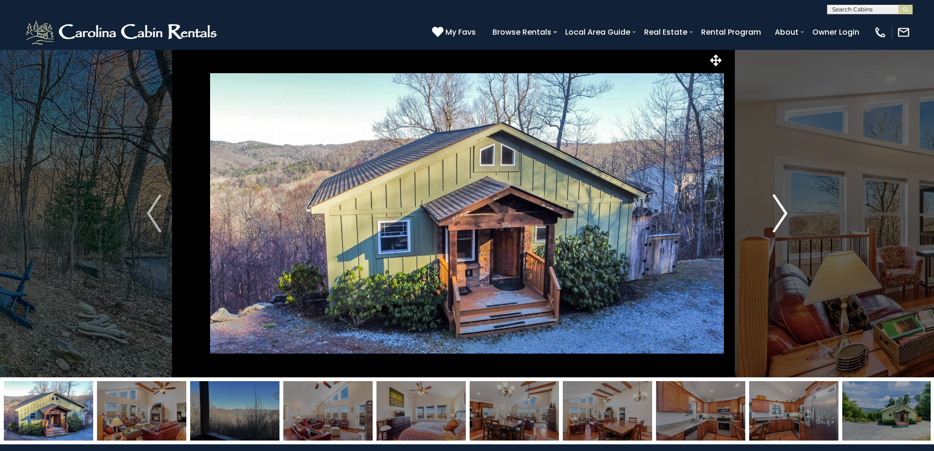
click at [785, 214] on img "Next" at bounding box center [780, 213] width 14 height 38
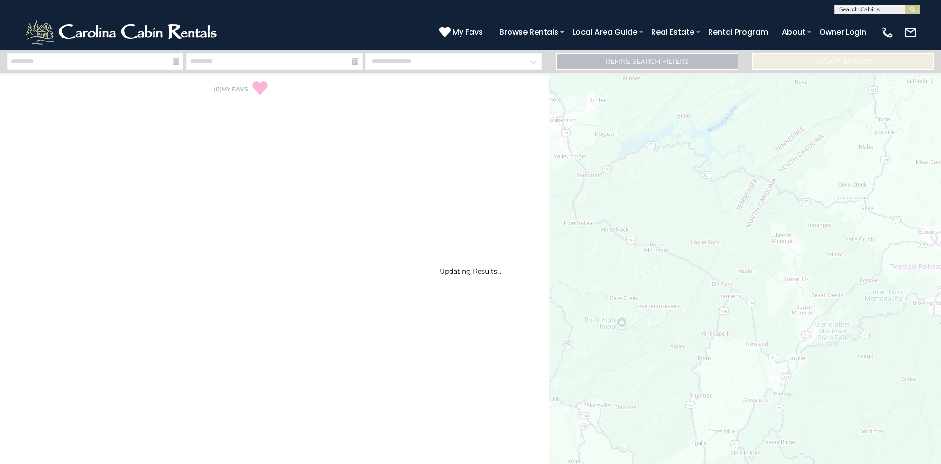
select select "*"
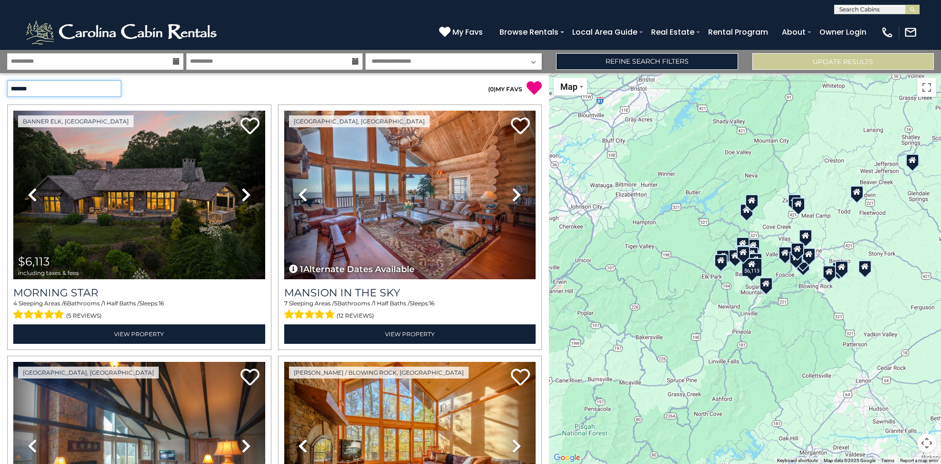
select select "*********"
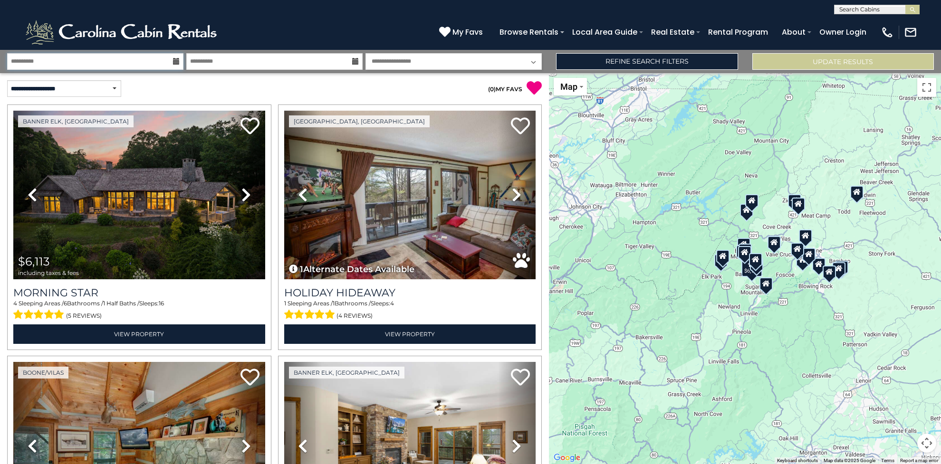
click at [169, 63] on input "**********" at bounding box center [95, 61] width 176 height 17
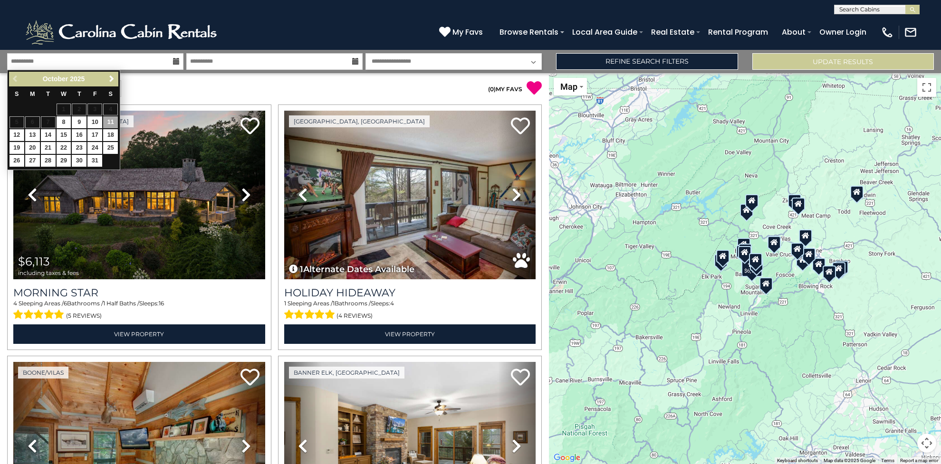
click at [16, 133] on link "12" at bounding box center [17, 135] width 15 height 12
type input "********"
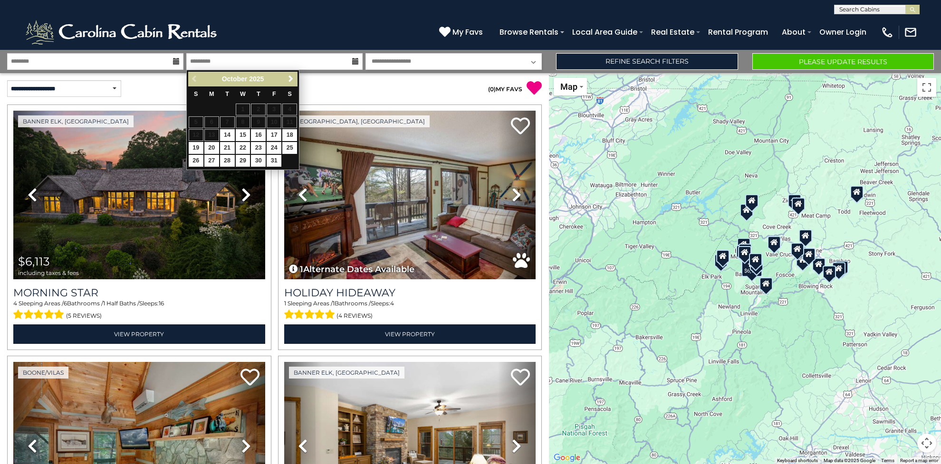
click at [274, 134] on link "17" at bounding box center [274, 135] width 15 height 12
type input "********"
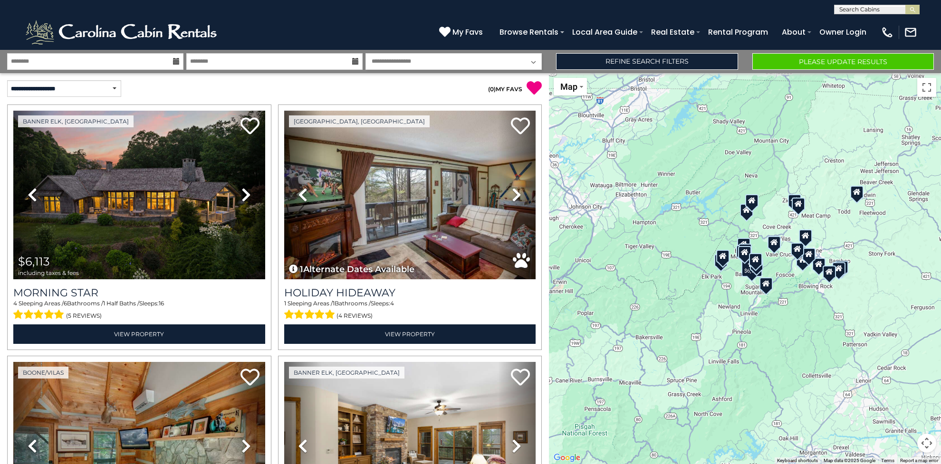
click at [786, 55] on button "Please Update Results" at bounding box center [843, 61] width 182 height 17
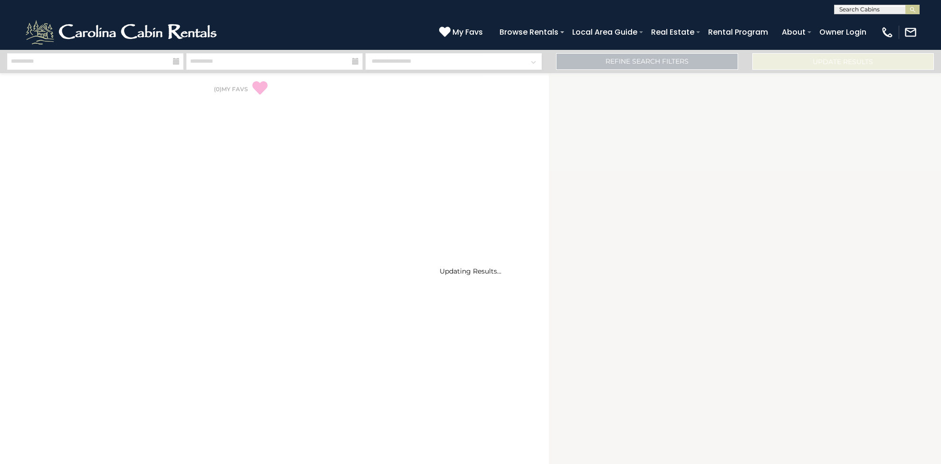
select select "*"
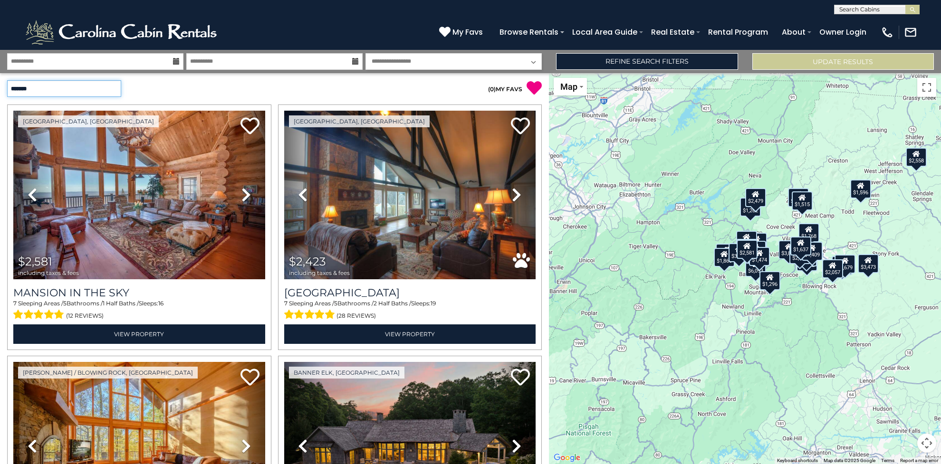
select select "*********"
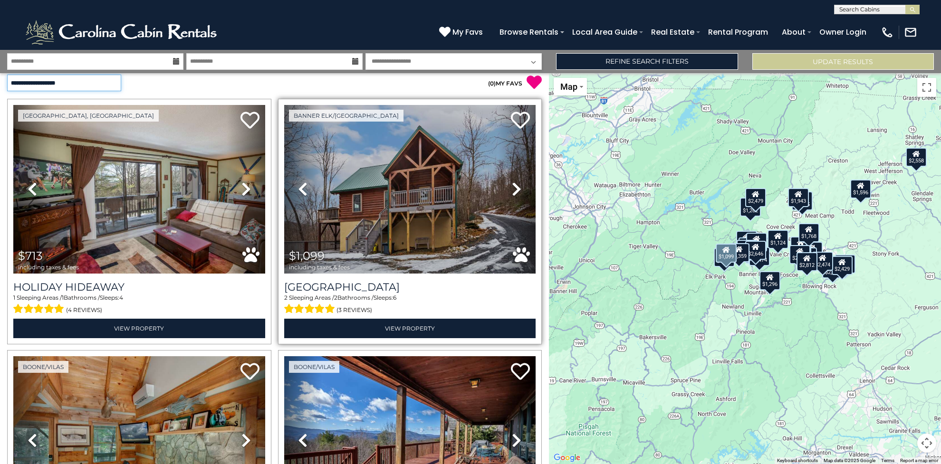
scroll to position [8, 0]
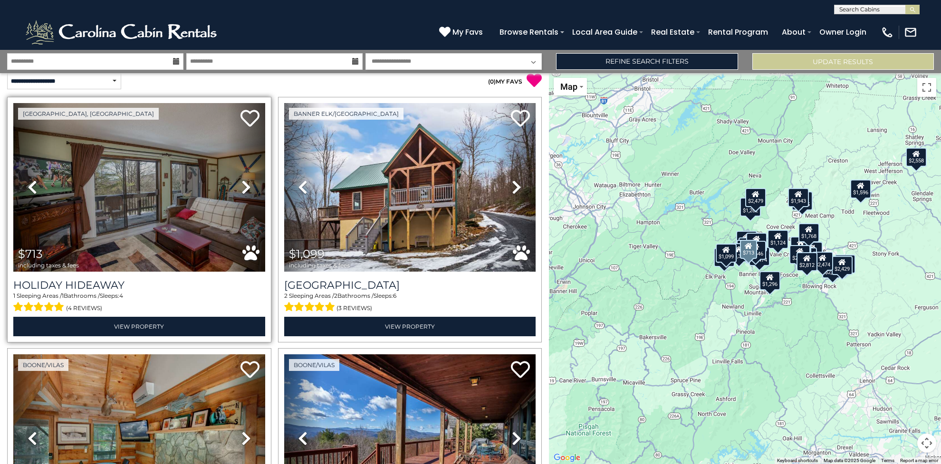
click at [143, 198] on img at bounding box center [139, 187] width 252 height 169
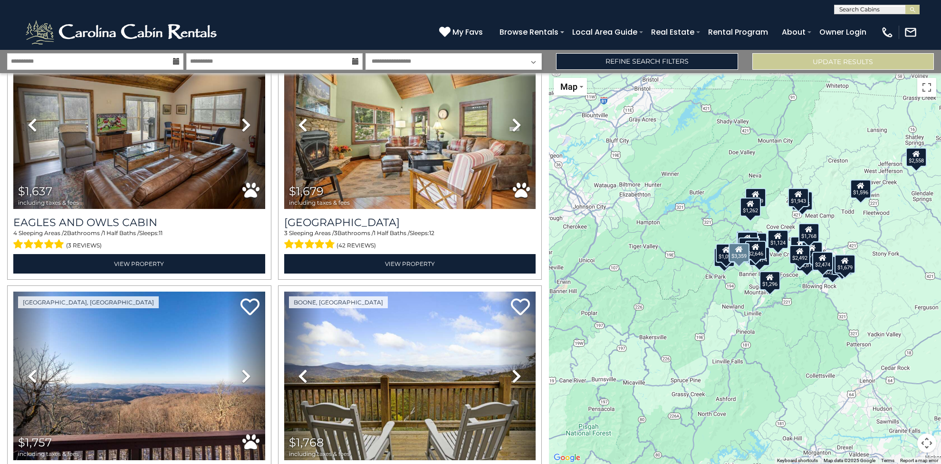
scroll to position [0, 0]
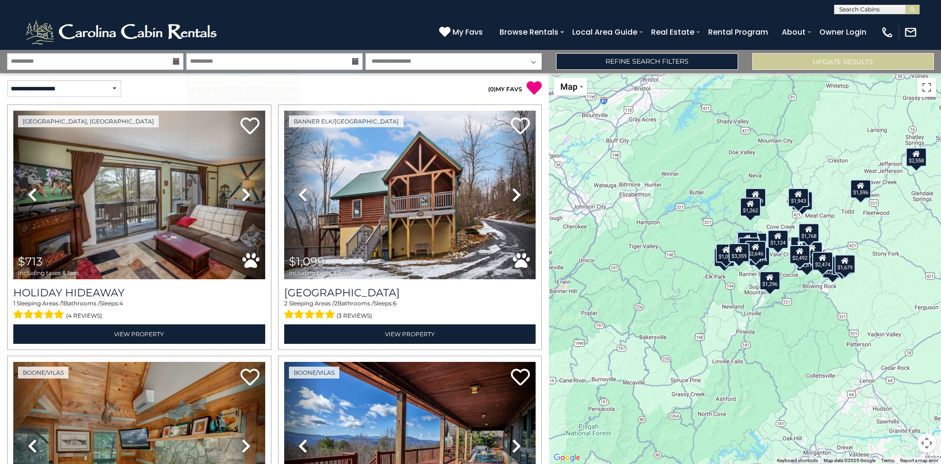
click at [322, 61] on input "**********" at bounding box center [274, 61] width 176 height 17
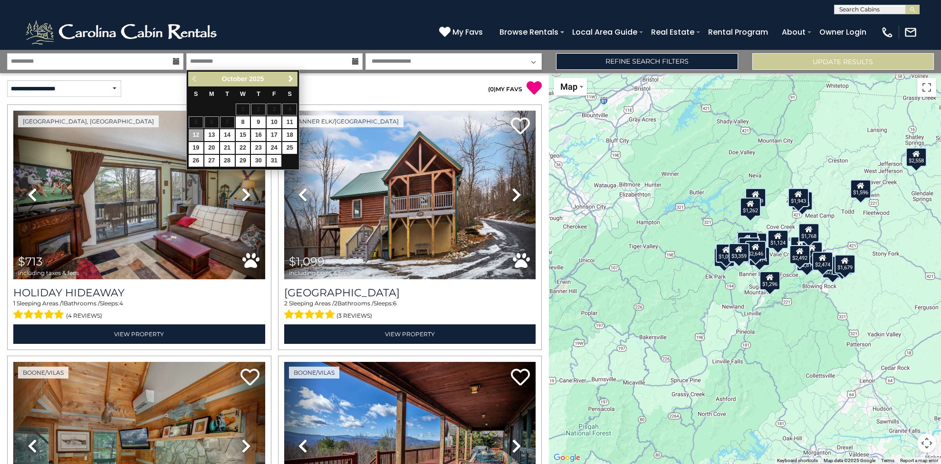
click at [260, 134] on link "16" at bounding box center [258, 135] width 15 height 12
type input "********"
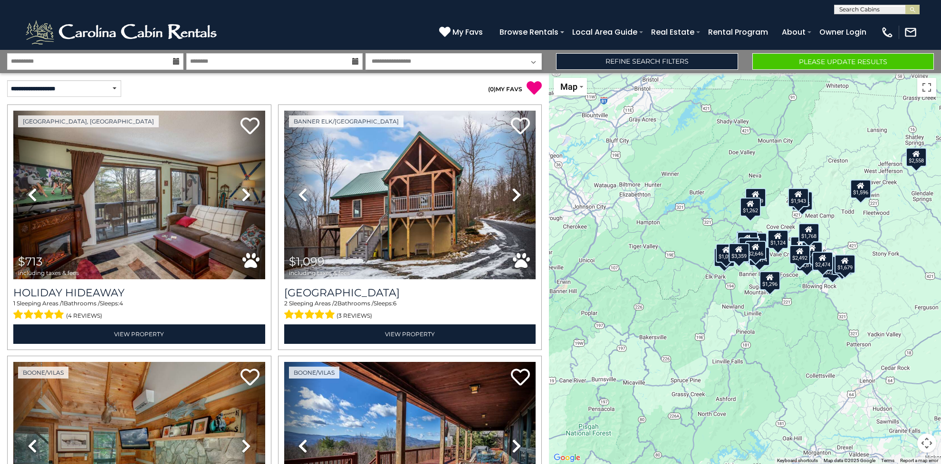
click at [787, 59] on button "Please Update Results" at bounding box center [843, 61] width 182 height 17
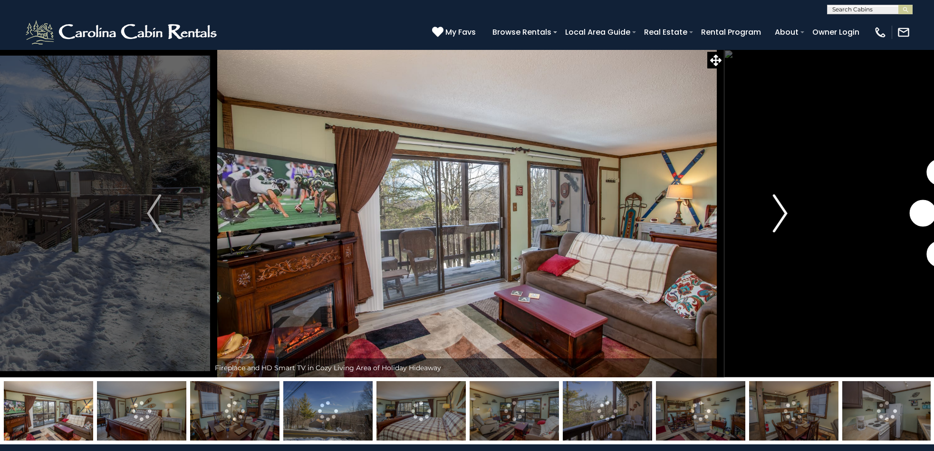
click at [782, 216] on img "Next" at bounding box center [780, 213] width 14 height 38
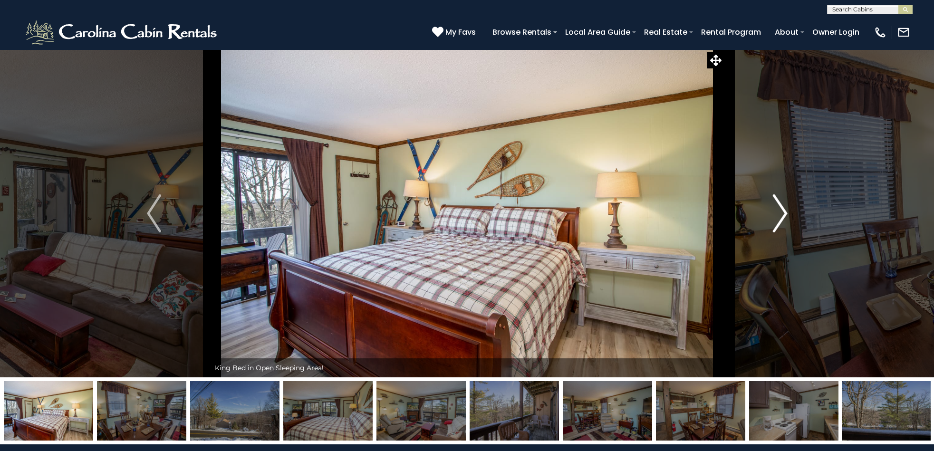
click at [782, 216] on img "Next" at bounding box center [780, 213] width 14 height 38
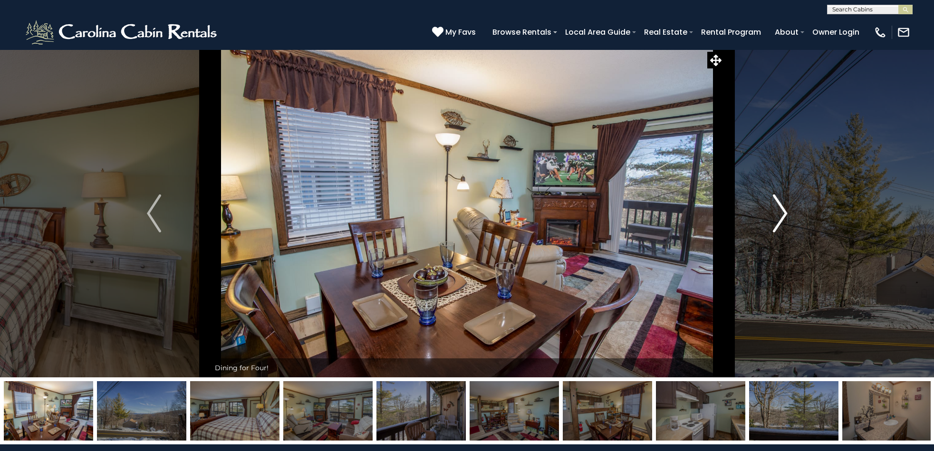
click at [782, 216] on img "Next" at bounding box center [780, 213] width 14 height 38
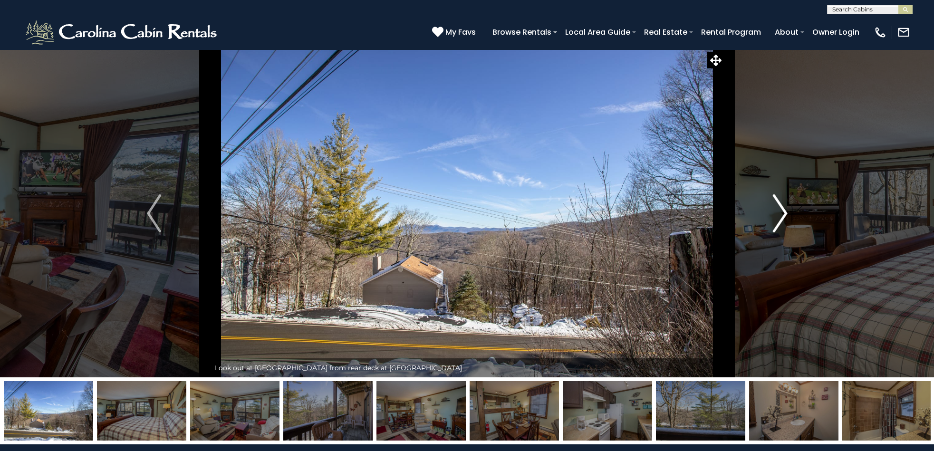
click at [782, 216] on img "Next" at bounding box center [780, 213] width 14 height 38
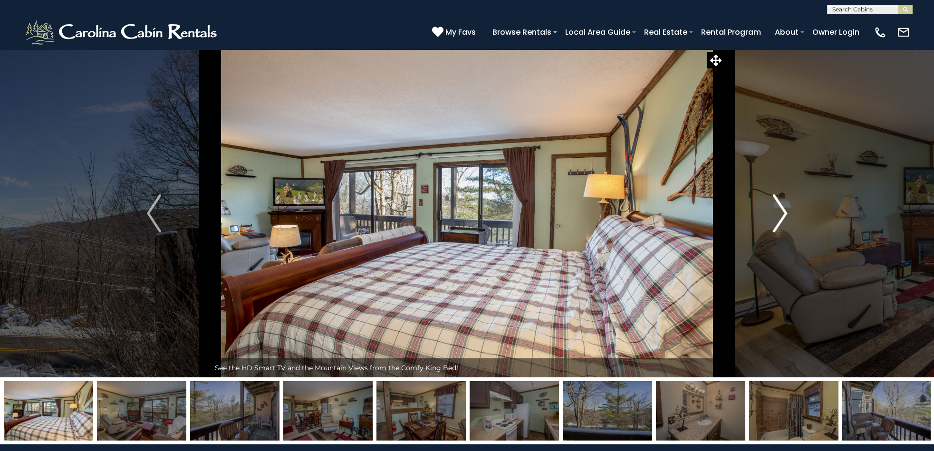
click at [782, 216] on img "Next" at bounding box center [780, 213] width 14 height 38
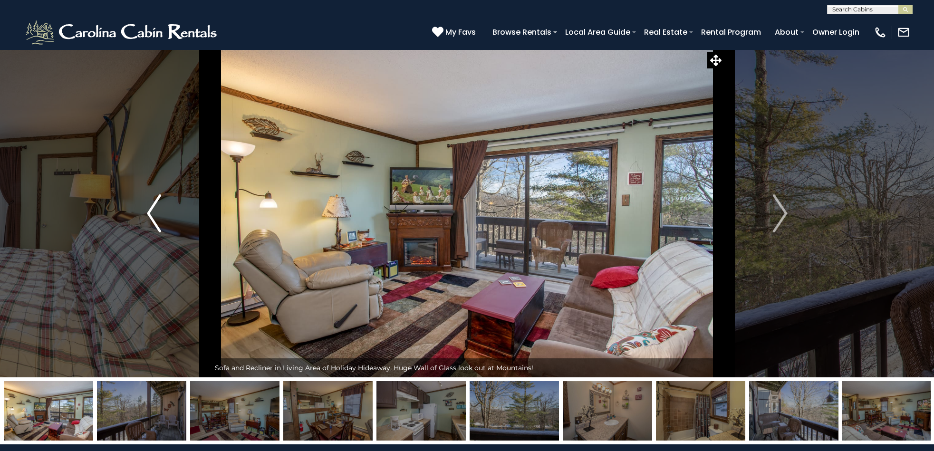
click at [154, 218] on img "Previous" at bounding box center [154, 213] width 14 height 38
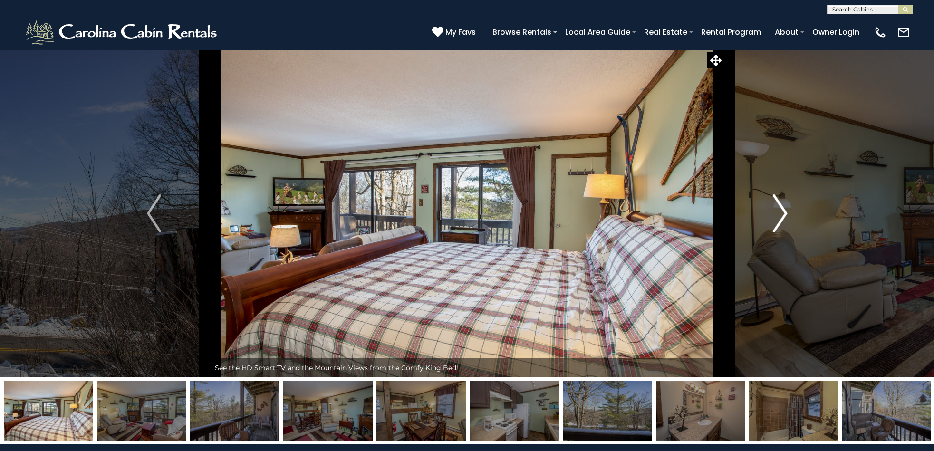
click at [780, 216] on img "Next" at bounding box center [780, 213] width 14 height 38
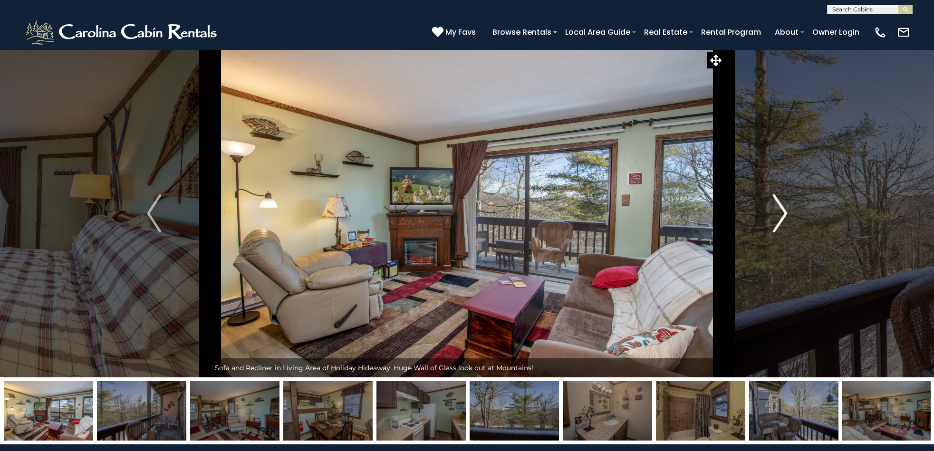
click at [780, 215] on img "Next" at bounding box center [780, 213] width 14 height 38
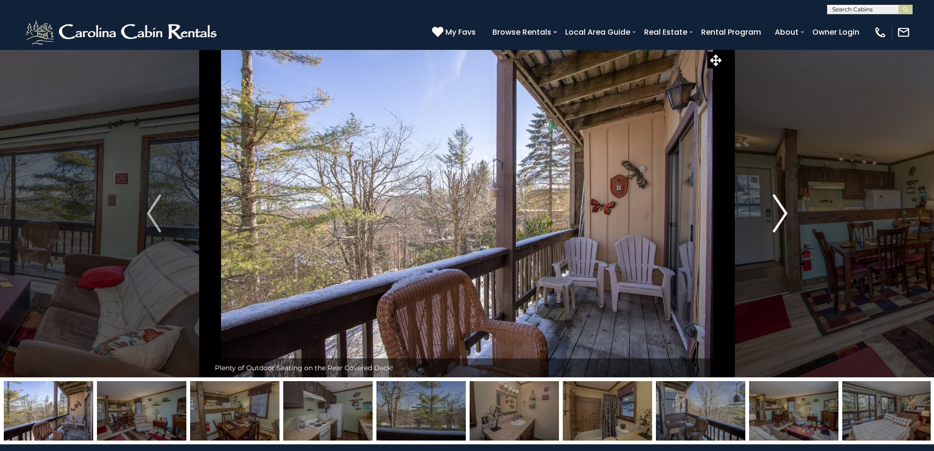
click at [780, 215] on img "Next" at bounding box center [780, 213] width 14 height 38
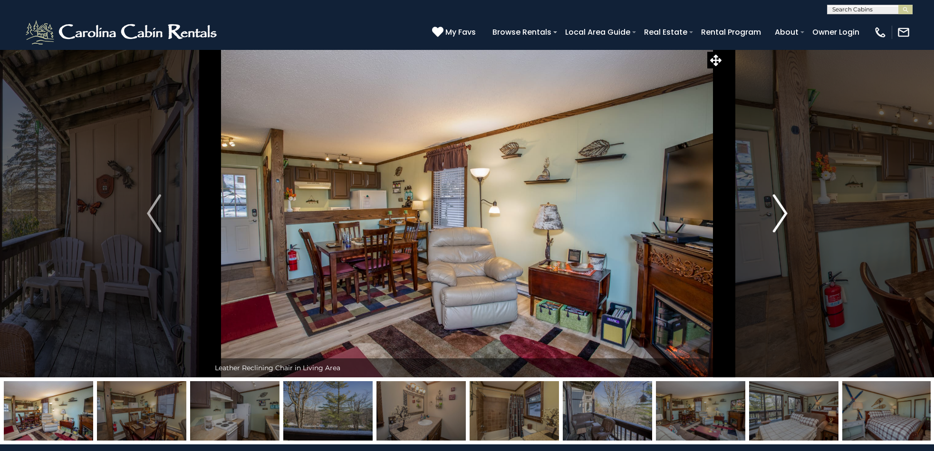
click at [780, 215] on img "Next" at bounding box center [780, 213] width 14 height 38
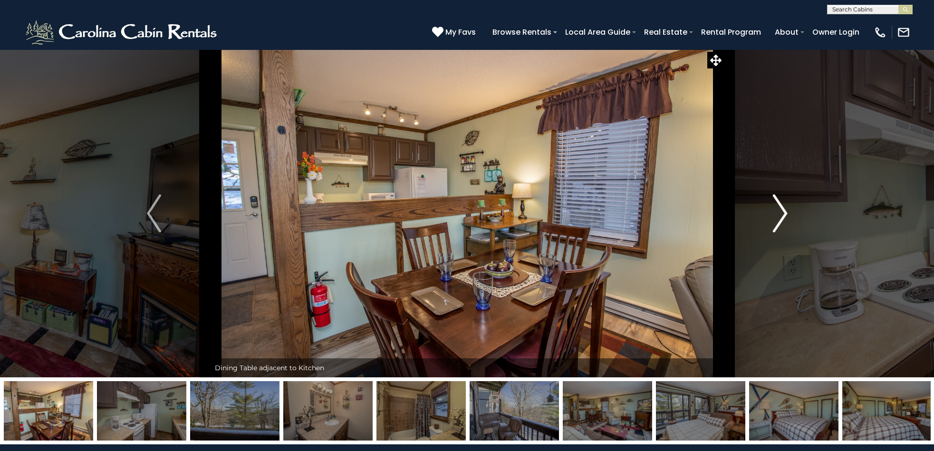
click at [780, 215] on img "Next" at bounding box center [780, 213] width 14 height 38
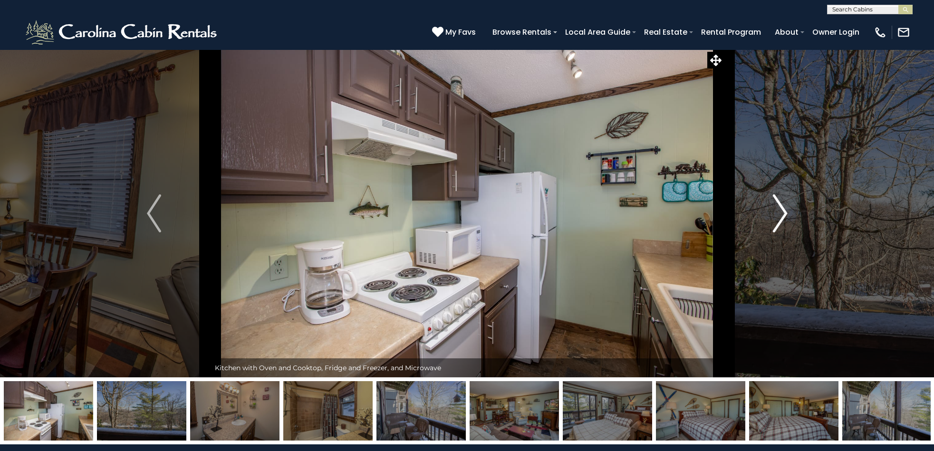
click at [780, 215] on img "Next" at bounding box center [780, 213] width 14 height 38
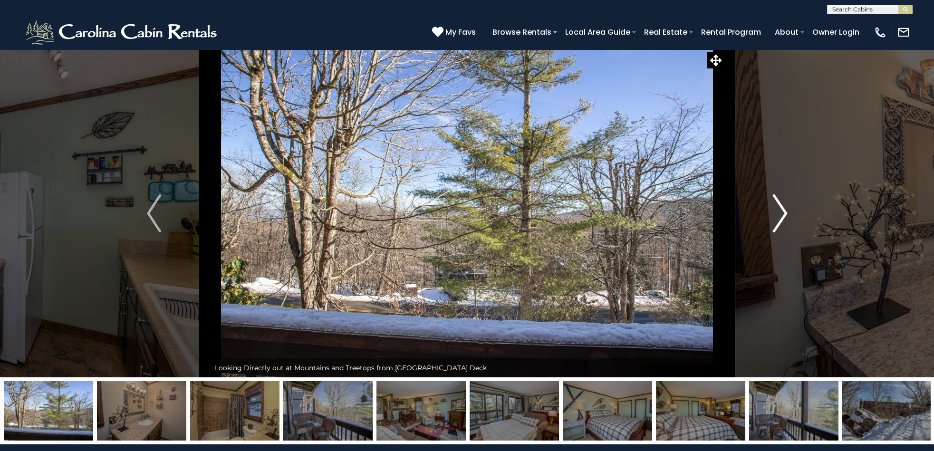
click at [780, 215] on img "Next" at bounding box center [780, 213] width 14 height 38
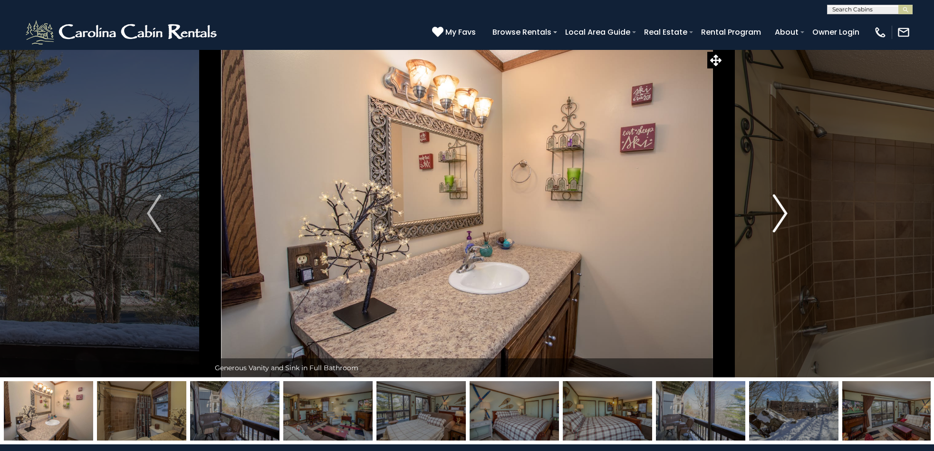
click at [780, 215] on img "Next" at bounding box center [780, 213] width 14 height 38
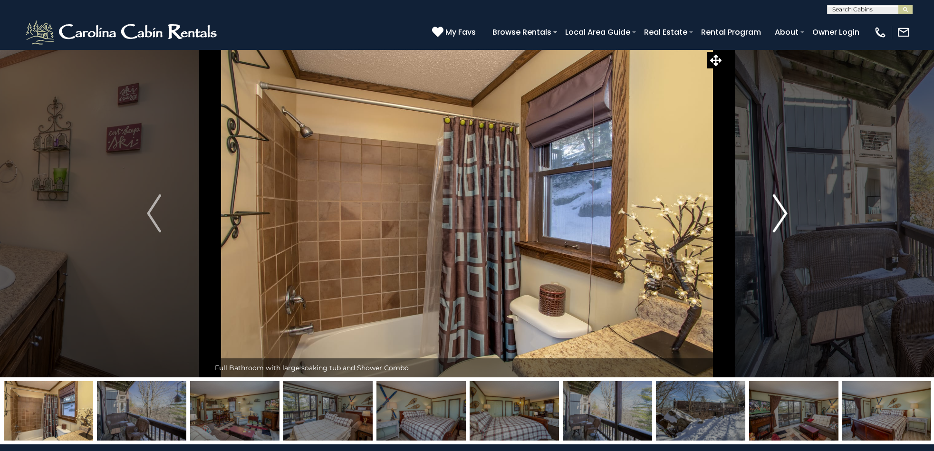
click at [780, 215] on img "Next" at bounding box center [780, 213] width 14 height 38
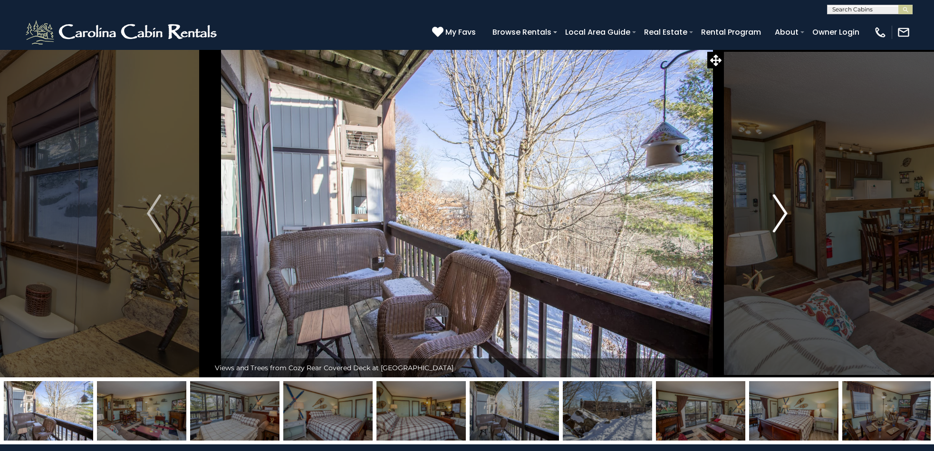
click at [780, 215] on img "Next" at bounding box center [780, 213] width 14 height 38
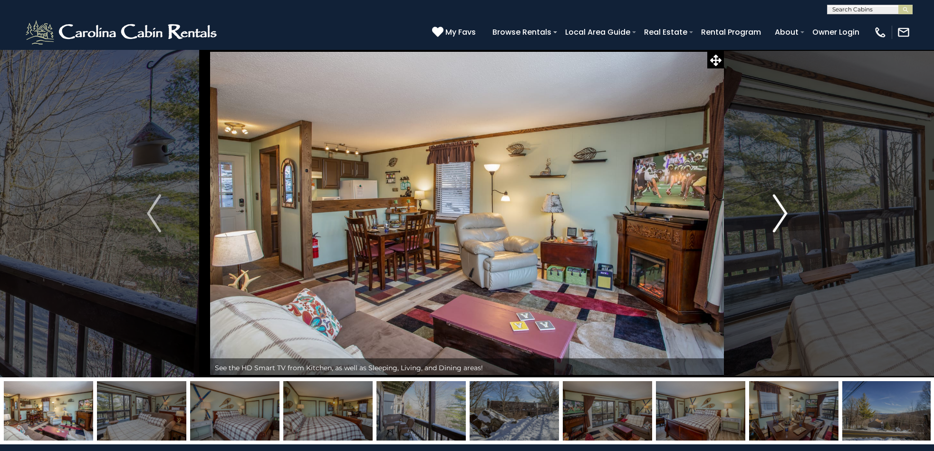
click at [780, 215] on img "Next" at bounding box center [780, 213] width 14 height 38
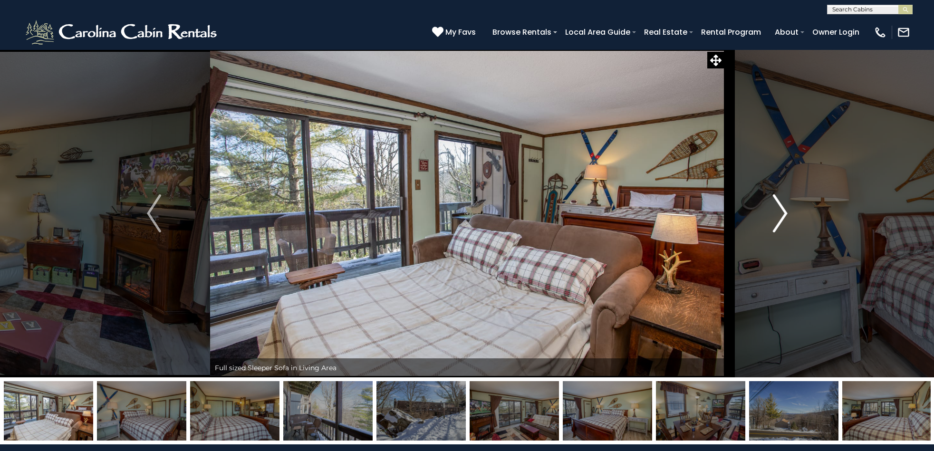
click at [780, 215] on img "Next" at bounding box center [780, 213] width 14 height 38
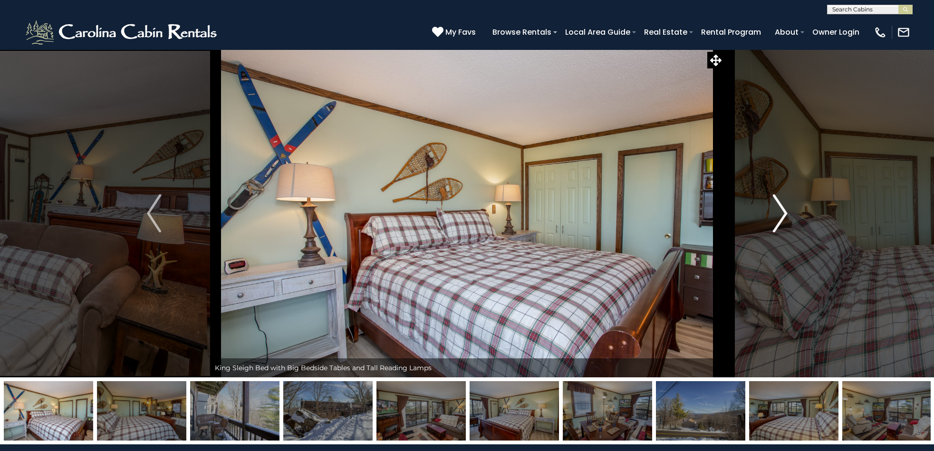
click at [780, 215] on img "Next" at bounding box center [780, 213] width 14 height 38
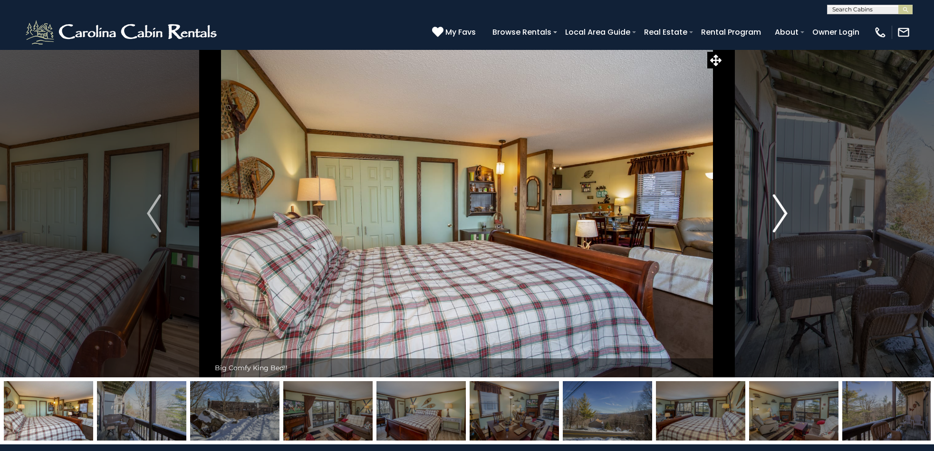
click at [780, 215] on img "Next" at bounding box center [780, 213] width 14 height 38
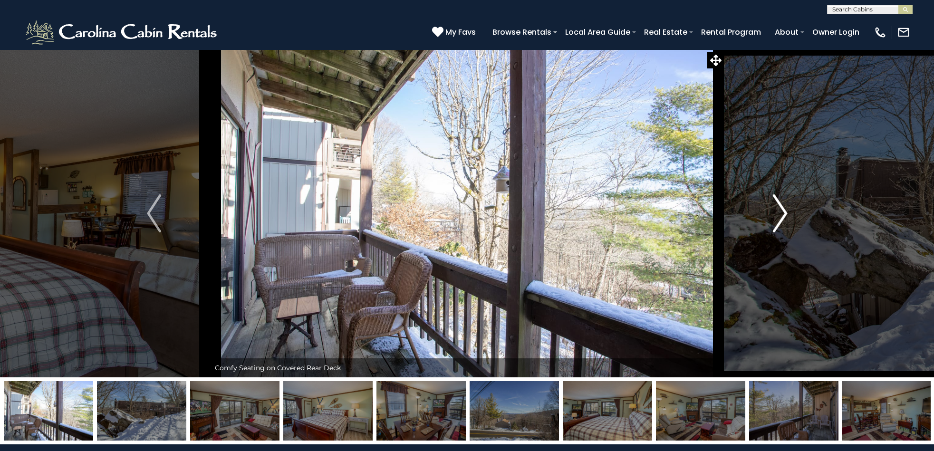
click at [780, 215] on img "Next" at bounding box center [780, 213] width 14 height 38
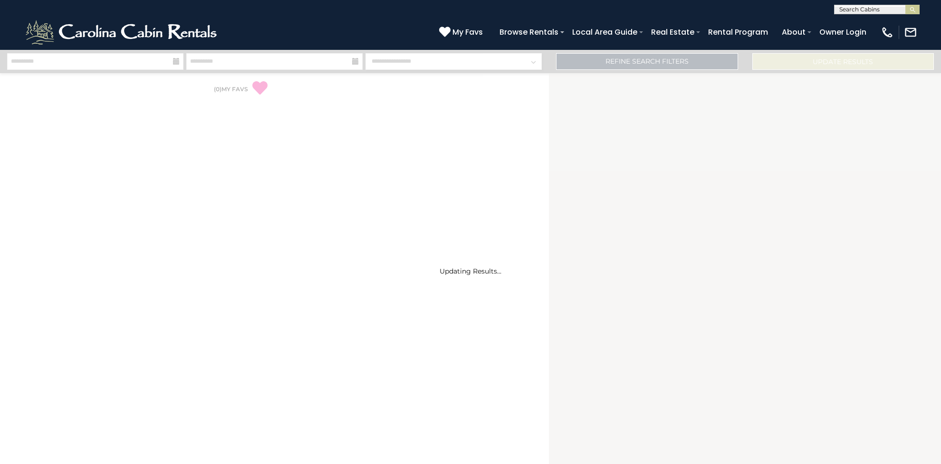
select select "*"
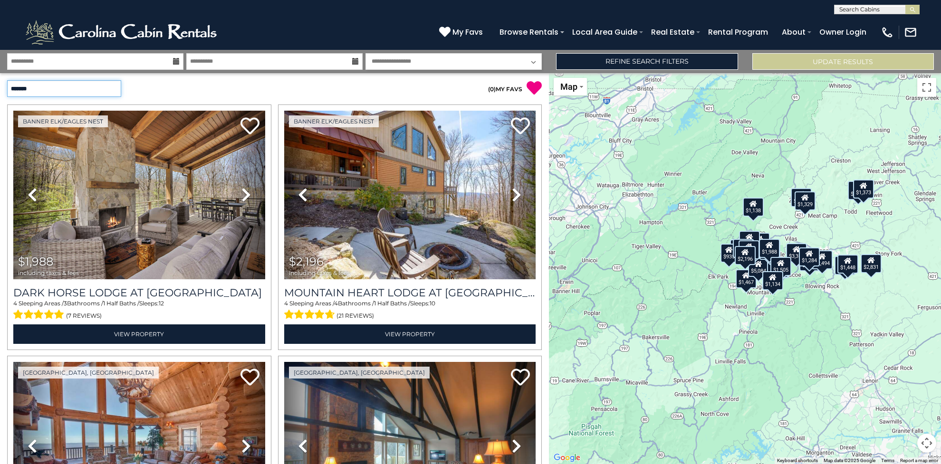
select select "*********"
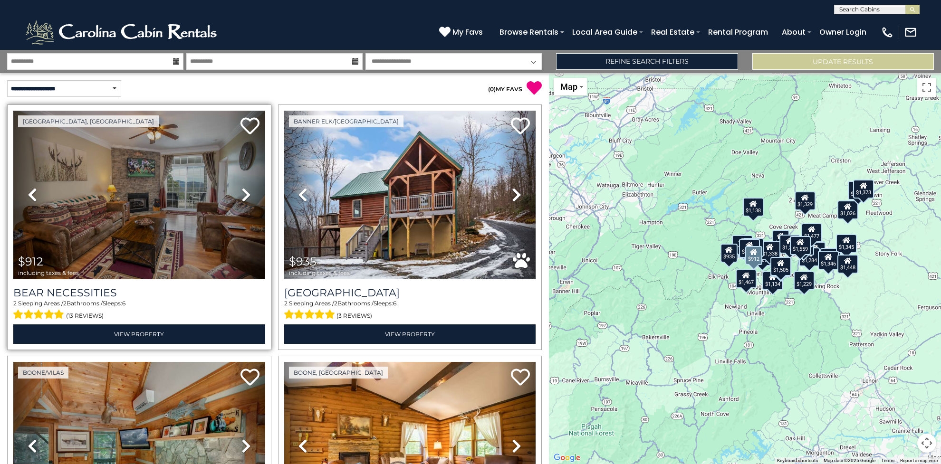
click at [177, 209] on img at bounding box center [139, 195] width 252 height 169
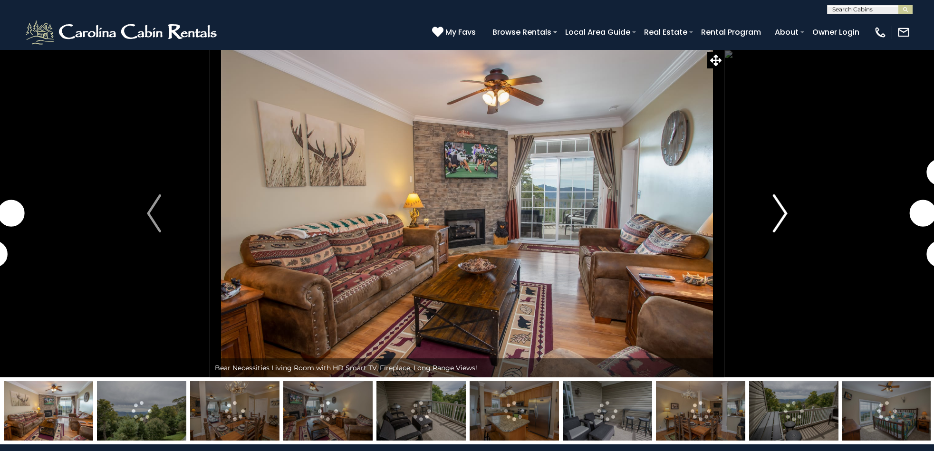
click at [782, 212] on img "Next" at bounding box center [780, 213] width 14 height 38
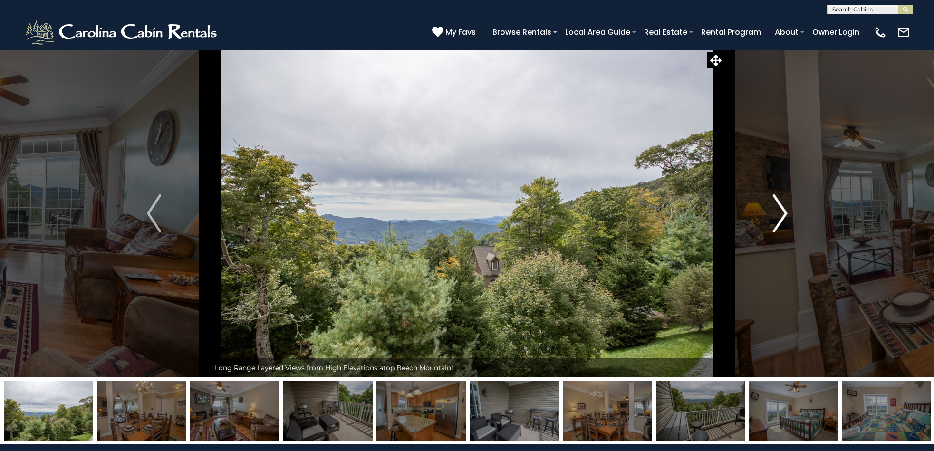
click at [782, 212] on img "Next" at bounding box center [780, 213] width 14 height 38
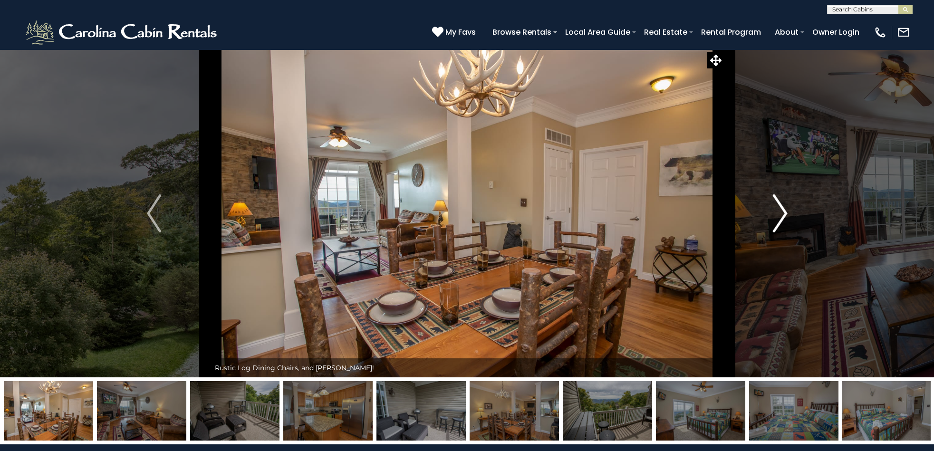
click at [782, 212] on img "Next" at bounding box center [780, 213] width 14 height 38
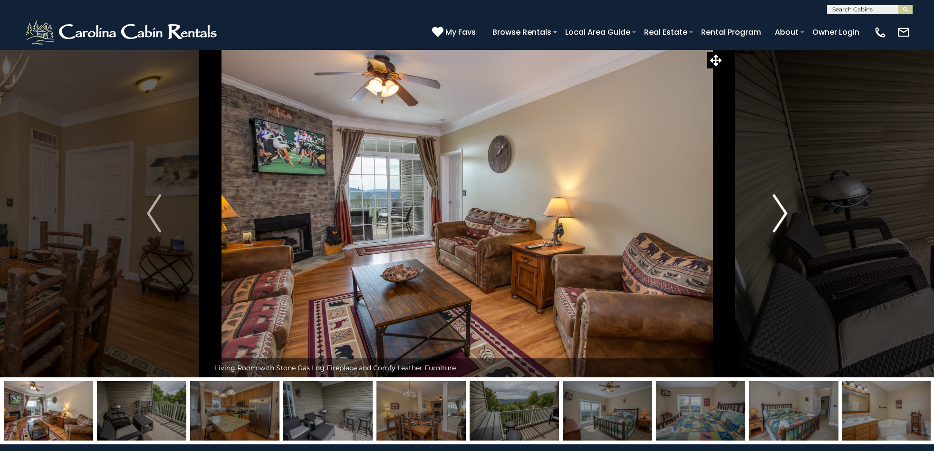
click at [782, 212] on img "Next" at bounding box center [780, 213] width 14 height 38
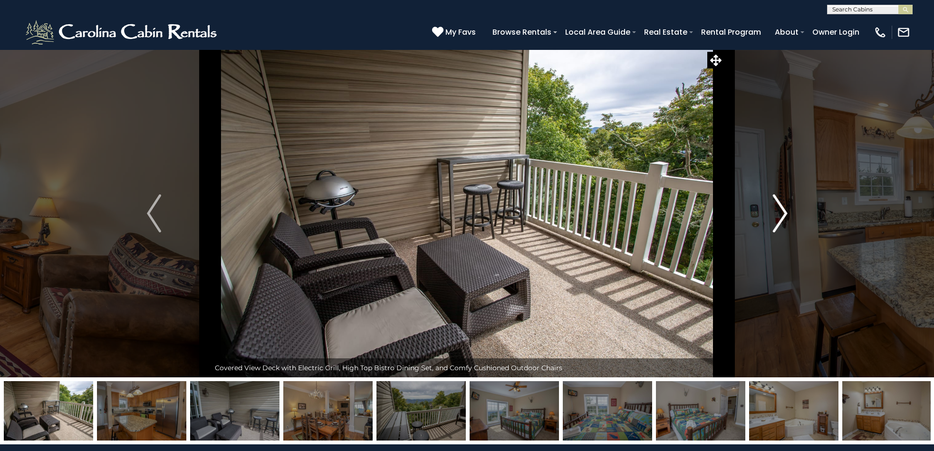
click at [782, 212] on img "Next" at bounding box center [780, 213] width 14 height 38
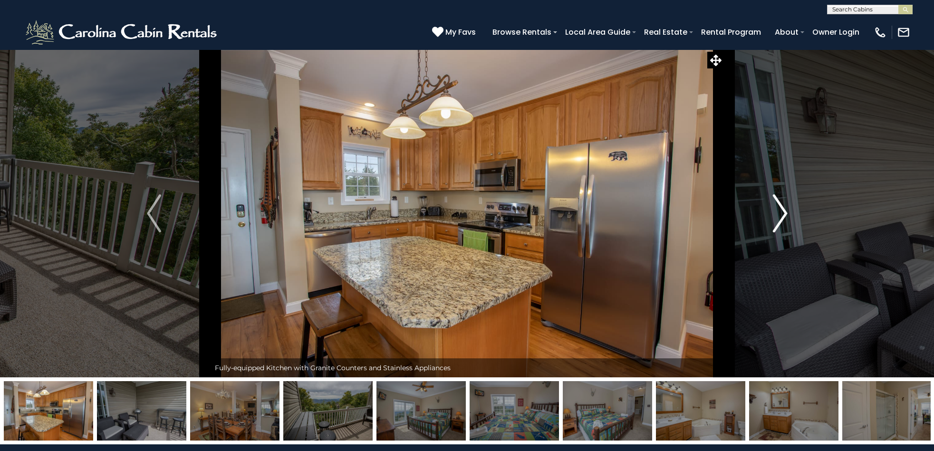
click at [782, 212] on img "Next" at bounding box center [780, 213] width 14 height 38
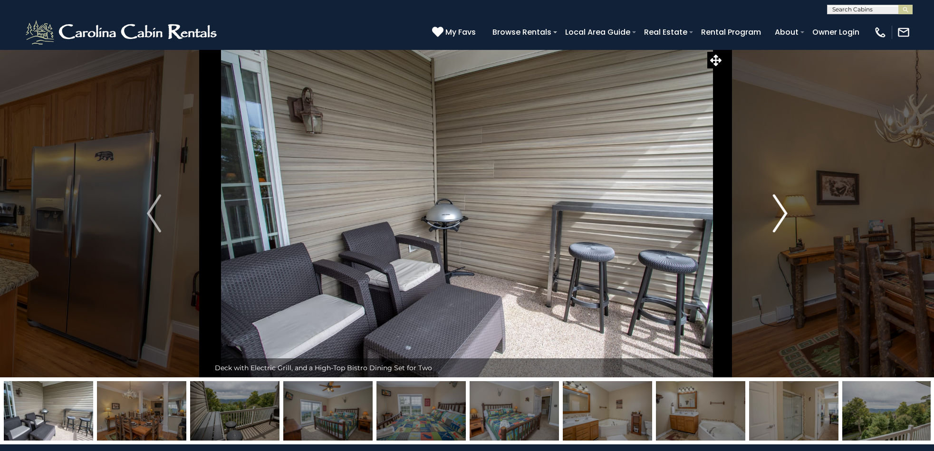
click at [782, 212] on img "Next" at bounding box center [780, 213] width 14 height 38
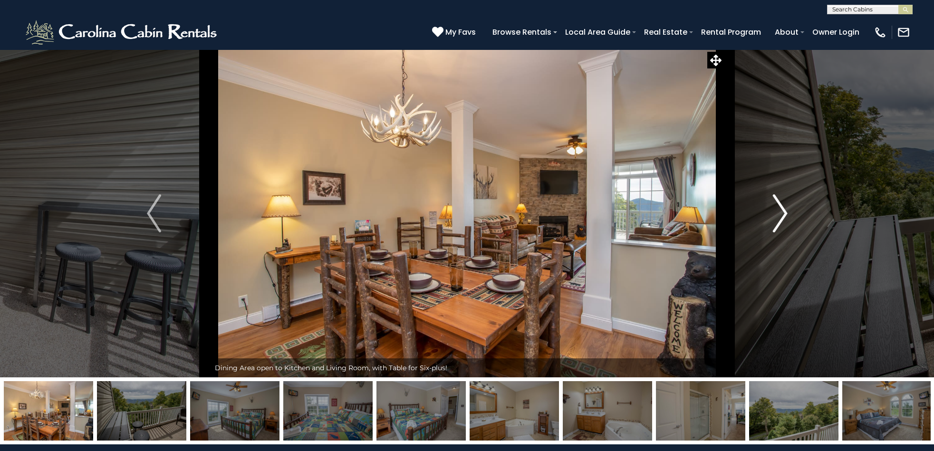
click at [782, 211] on img "Next" at bounding box center [780, 213] width 14 height 38
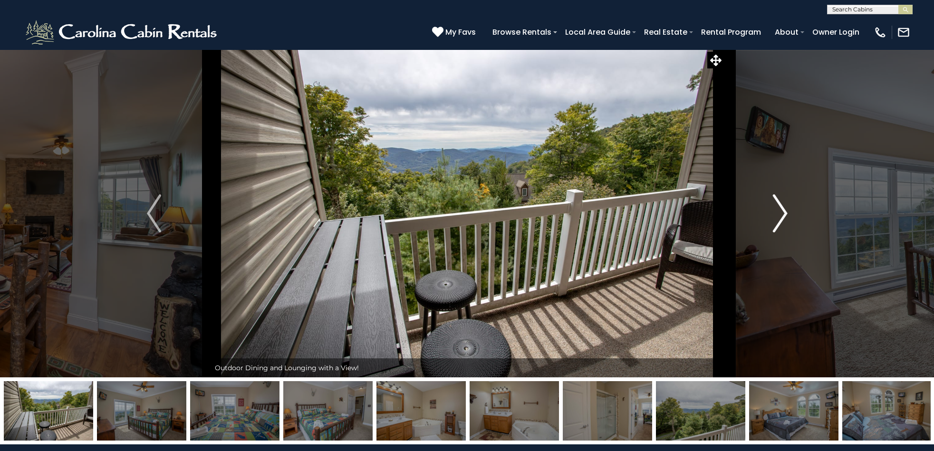
click at [782, 211] on img "Next" at bounding box center [780, 213] width 14 height 38
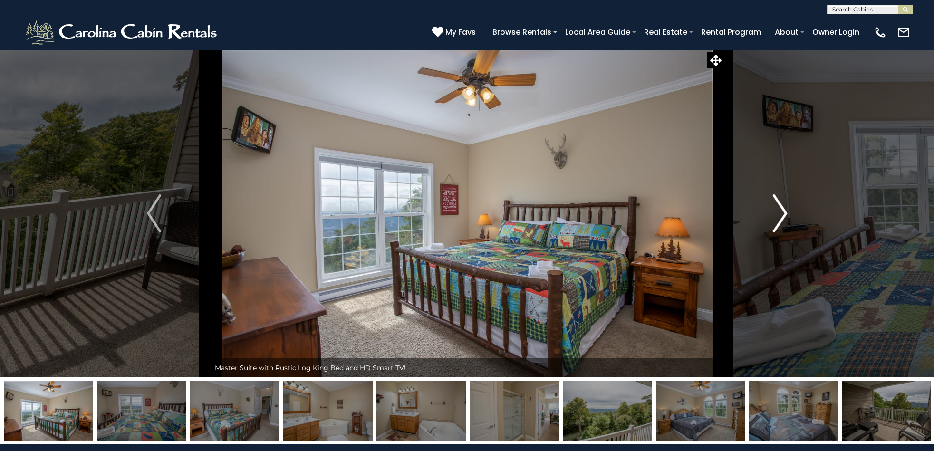
click at [782, 211] on img "Next" at bounding box center [780, 213] width 14 height 38
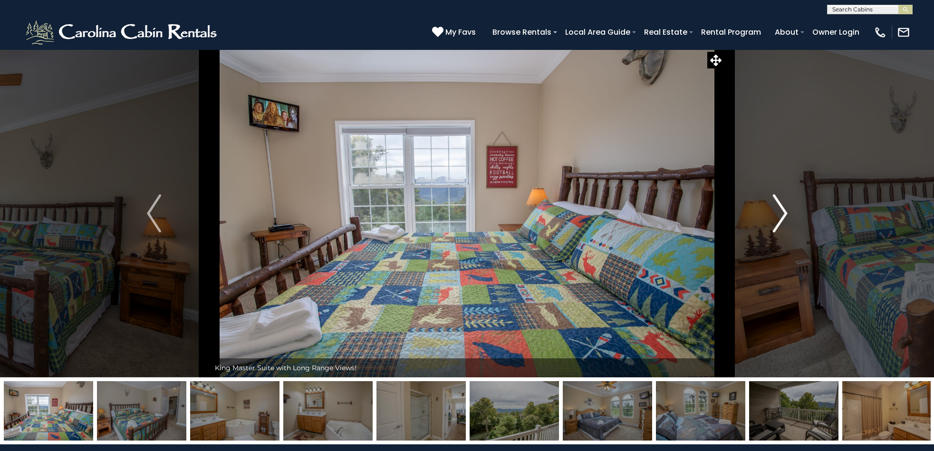
click at [782, 211] on img "Next" at bounding box center [780, 213] width 14 height 38
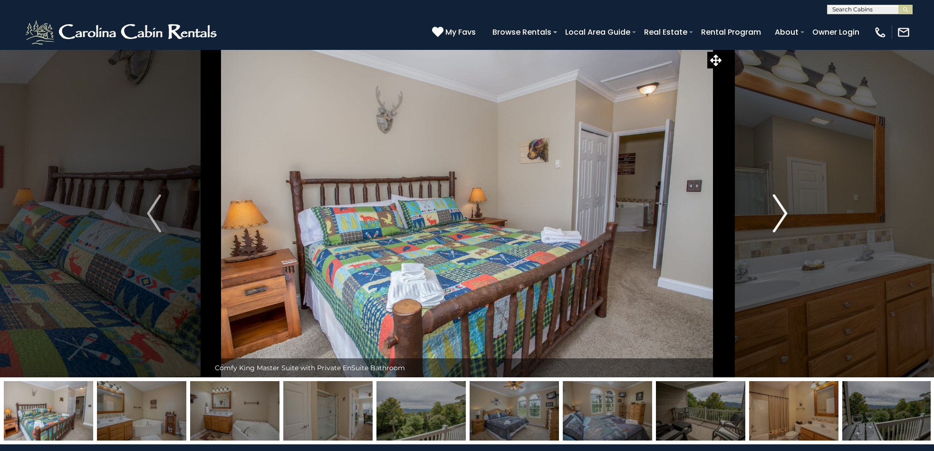
click at [782, 211] on img "Next" at bounding box center [780, 213] width 14 height 38
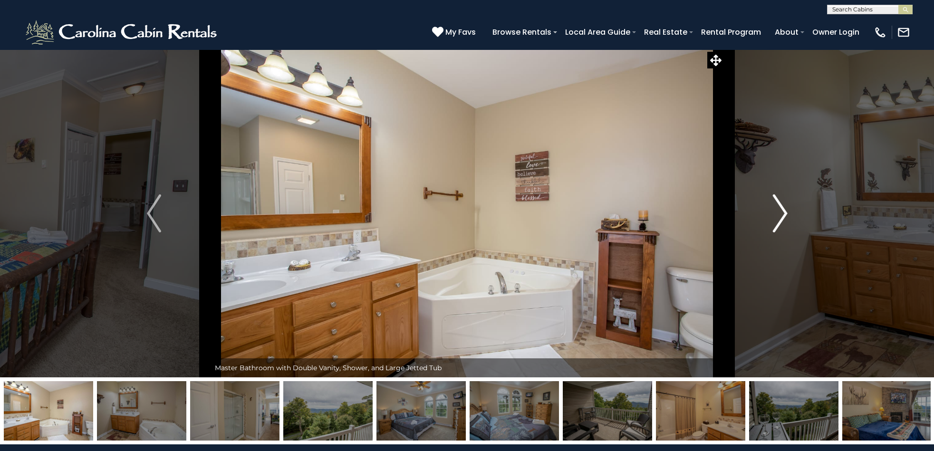
click at [782, 211] on img "Next" at bounding box center [780, 213] width 14 height 38
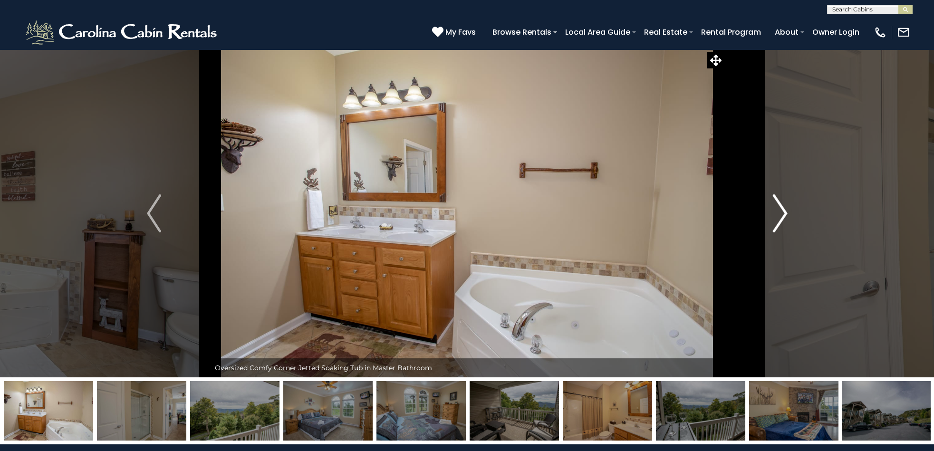
click at [782, 211] on img "Next" at bounding box center [780, 213] width 14 height 38
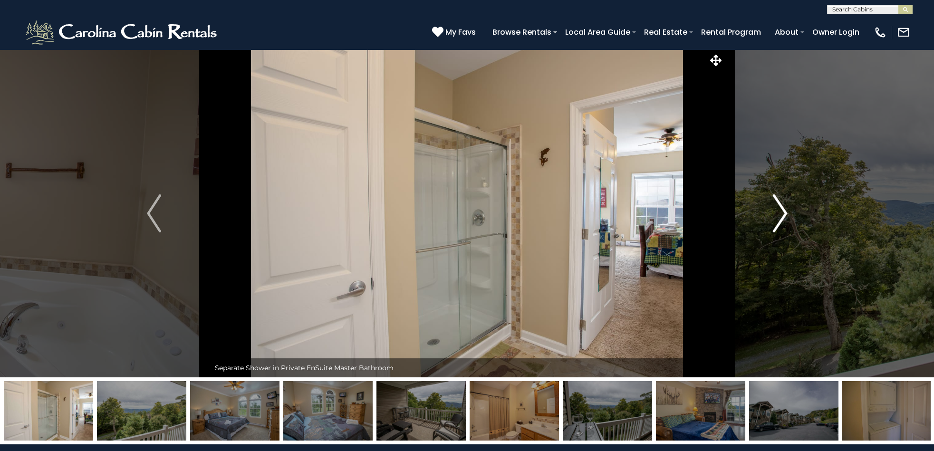
click at [782, 211] on img "Next" at bounding box center [780, 213] width 14 height 38
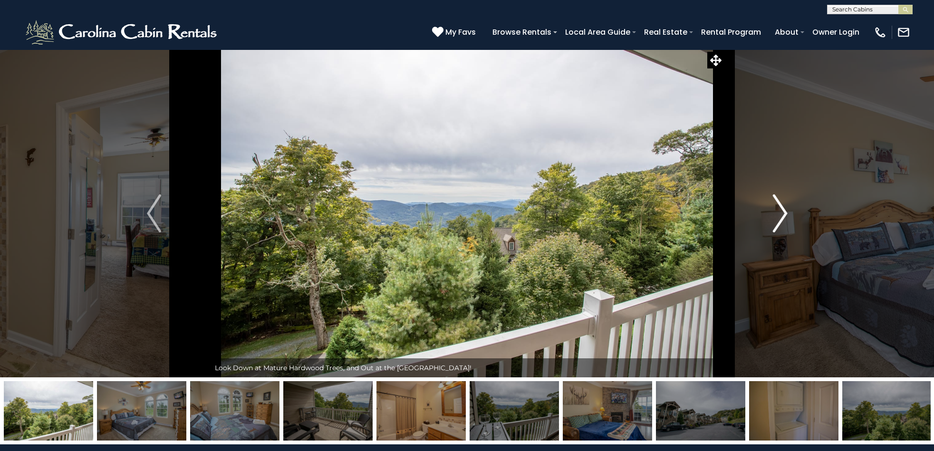
click at [782, 211] on img "Next" at bounding box center [780, 213] width 14 height 38
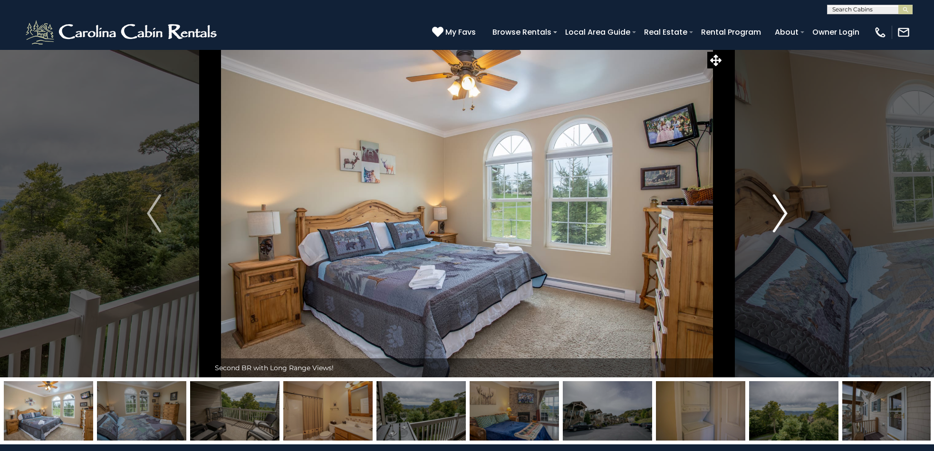
click at [782, 211] on img "Next" at bounding box center [780, 213] width 14 height 38
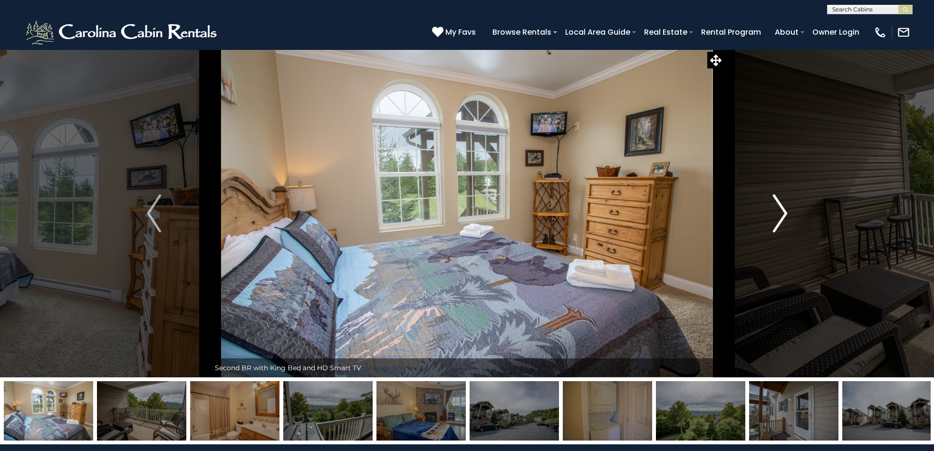
click at [782, 211] on img "Next" at bounding box center [780, 213] width 14 height 38
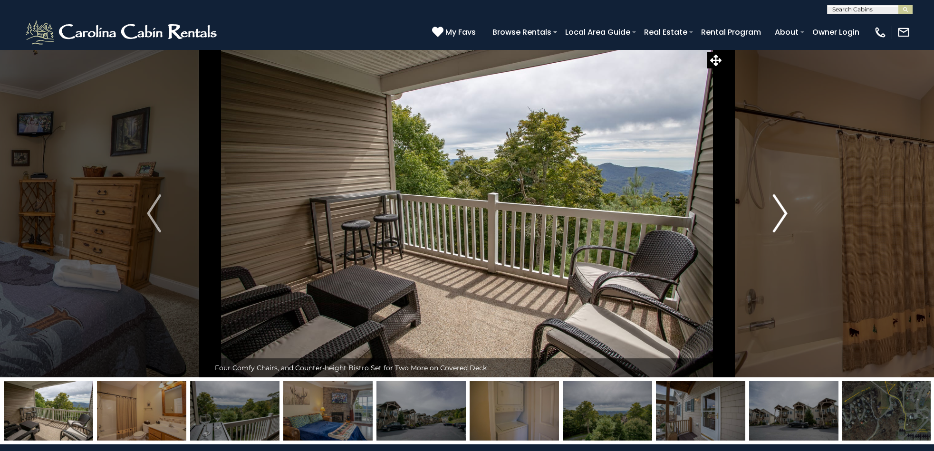
click at [782, 211] on img "Next" at bounding box center [780, 213] width 14 height 38
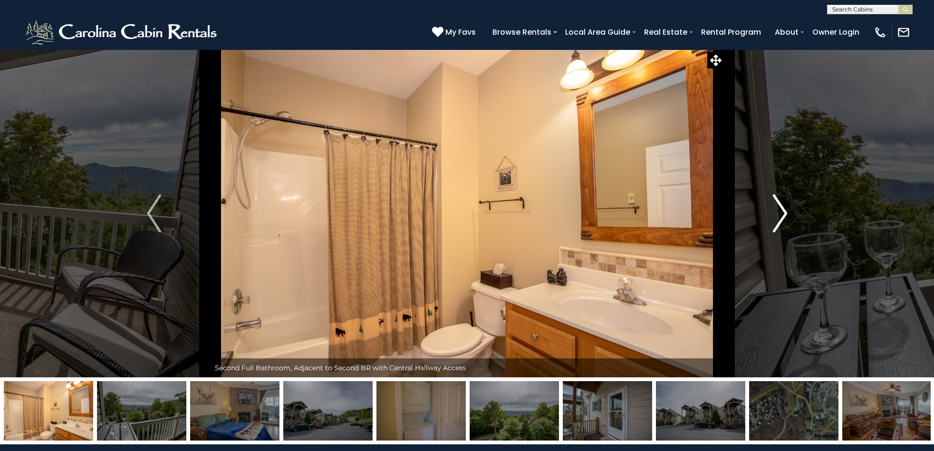
click at [782, 211] on img "Next" at bounding box center [780, 213] width 14 height 38
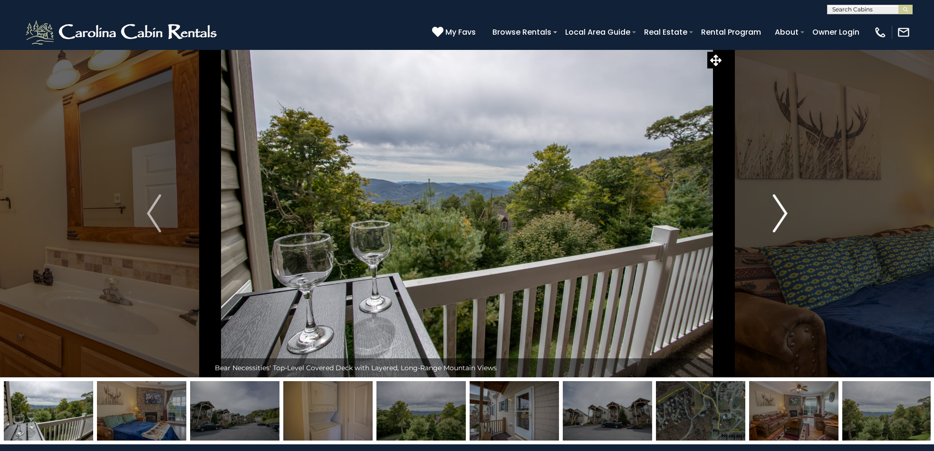
click at [782, 211] on img "Next" at bounding box center [780, 213] width 14 height 38
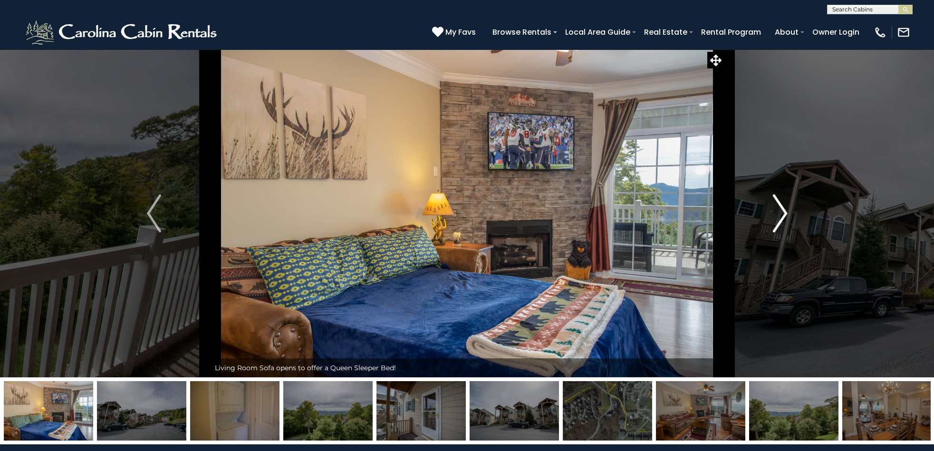
click at [782, 211] on img "Next" at bounding box center [780, 213] width 14 height 38
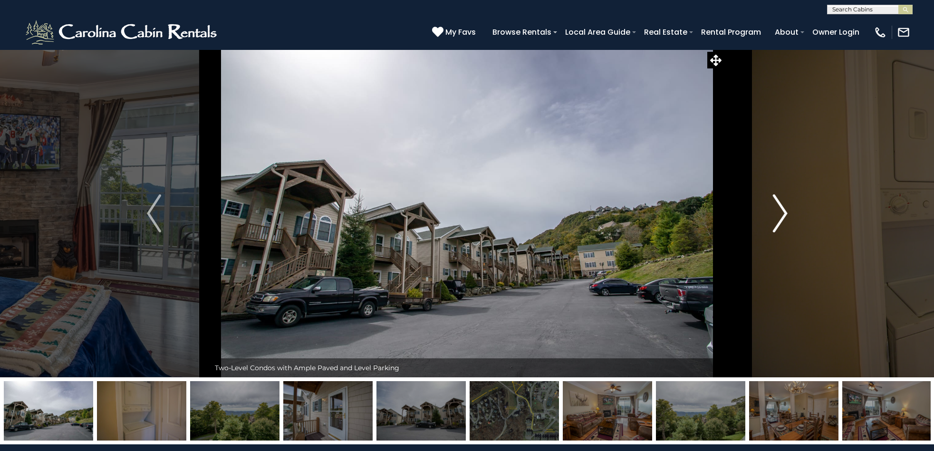
click at [781, 211] on img "Next" at bounding box center [780, 213] width 14 height 38
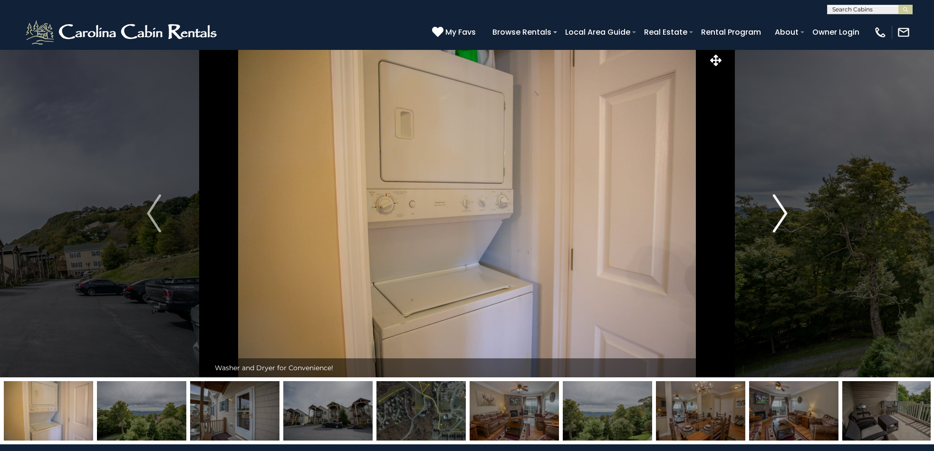
click at [781, 211] on img "Next" at bounding box center [780, 213] width 14 height 38
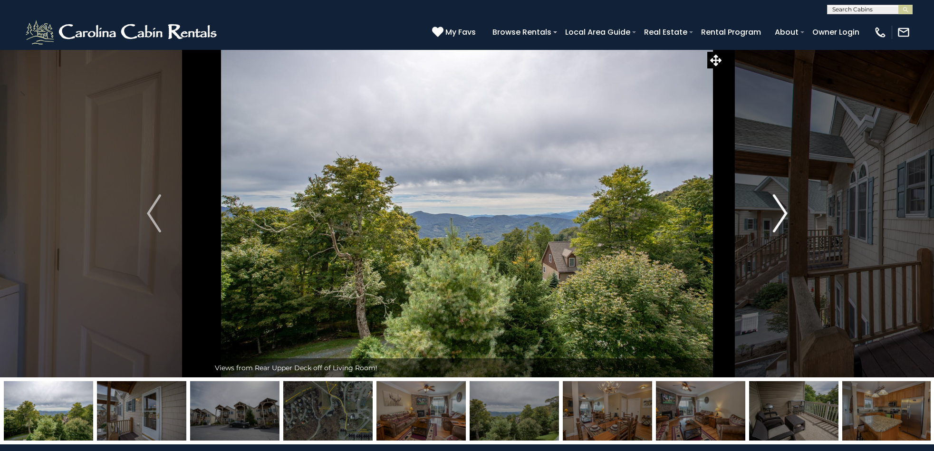
click at [781, 211] on img "Next" at bounding box center [780, 213] width 14 height 38
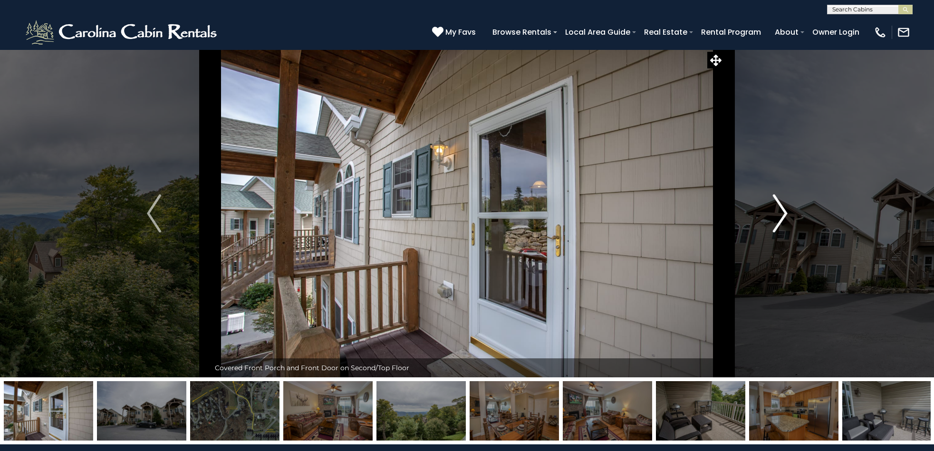
click at [781, 211] on img "Next" at bounding box center [780, 213] width 14 height 38
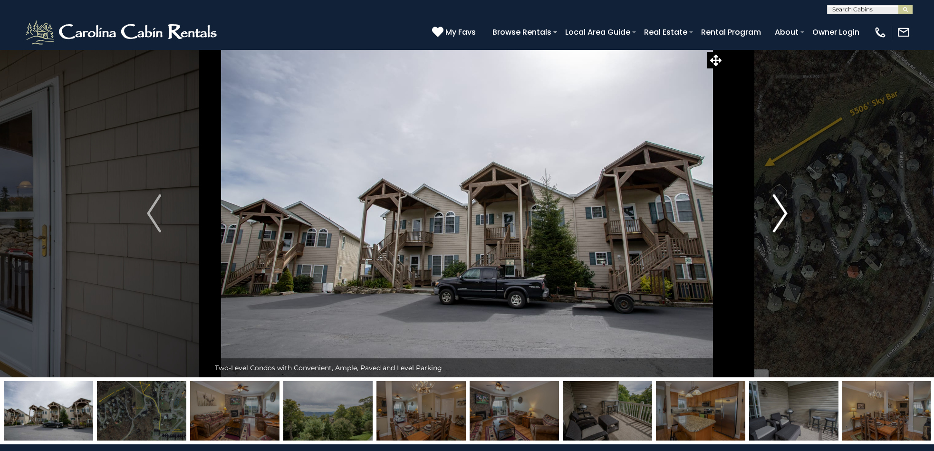
click at [782, 214] on img "Next" at bounding box center [780, 213] width 14 height 38
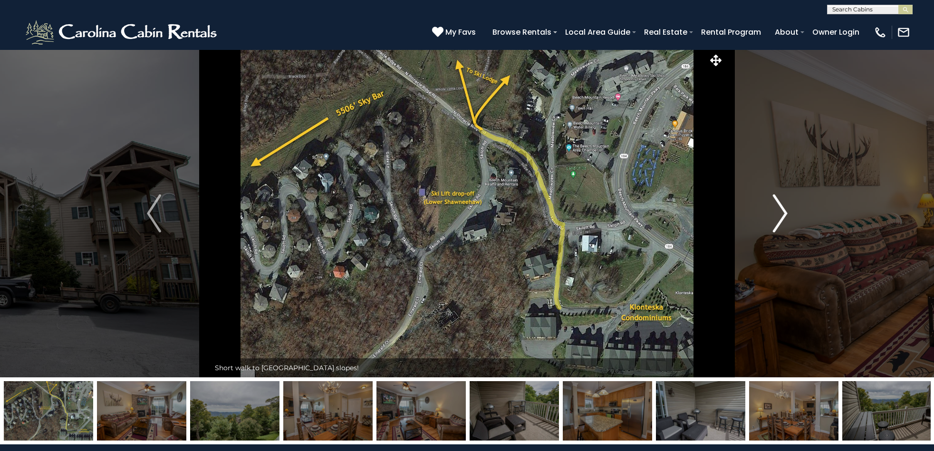
click at [782, 214] on img "Next" at bounding box center [780, 213] width 14 height 38
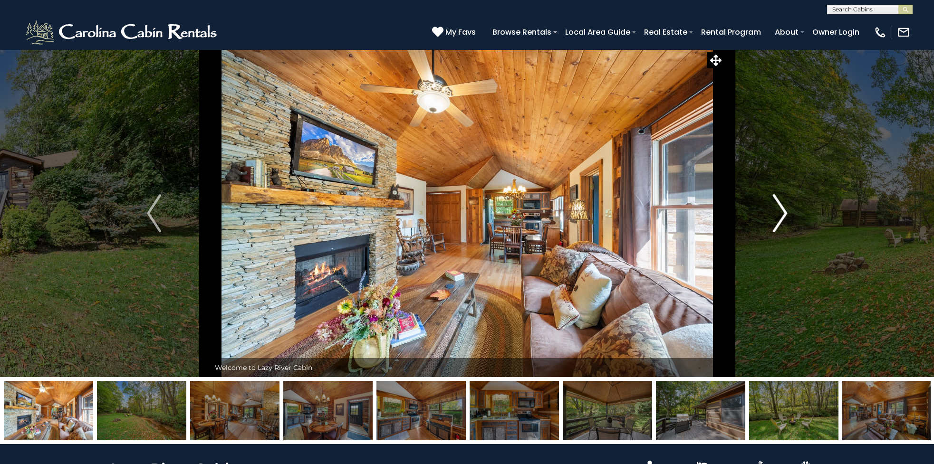
click at [785, 211] on img "Next" at bounding box center [780, 213] width 14 height 38
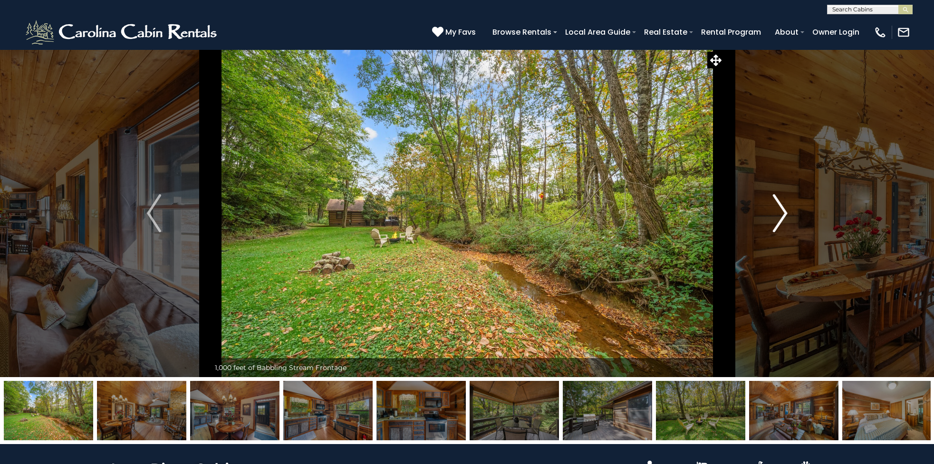
click at [782, 212] on img "Next" at bounding box center [780, 213] width 14 height 38
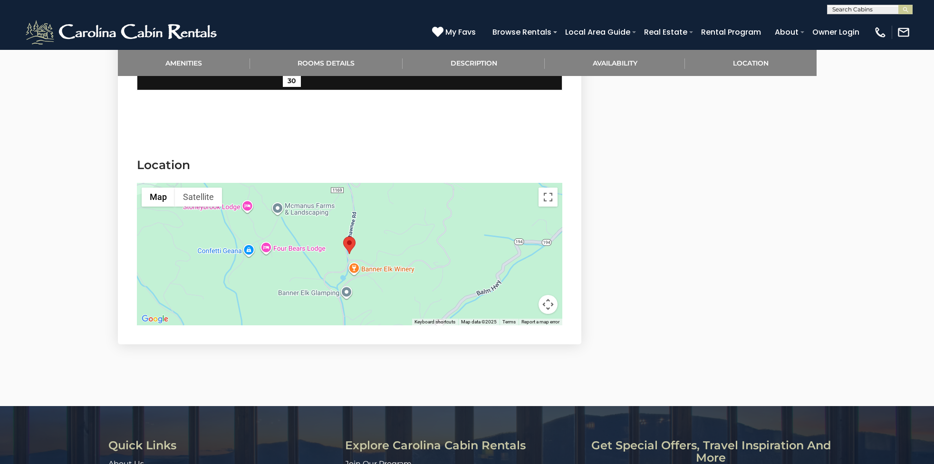
scroll to position [1626, 0]
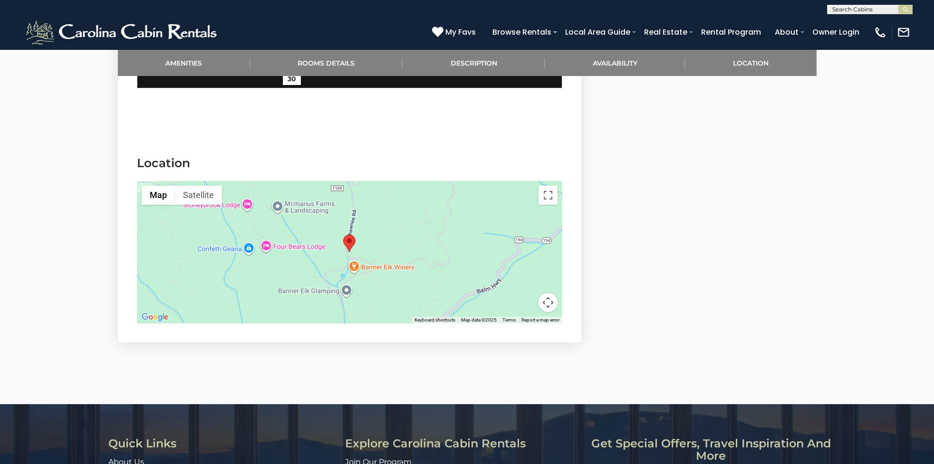
click at [548, 303] on button "Map camera controls" at bounding box center [548, 302] width 19 height 19
click at [526, 305] on button "Zoom out" at bounding box center [524, 302] width 19 height 19
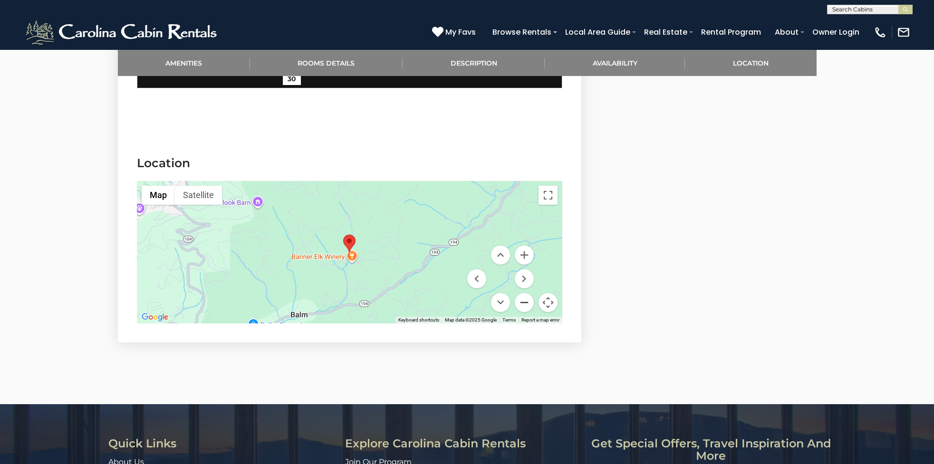
click at [526, 305] on button "Zoom out" at bounding box center [524, 302] width 19 height 19
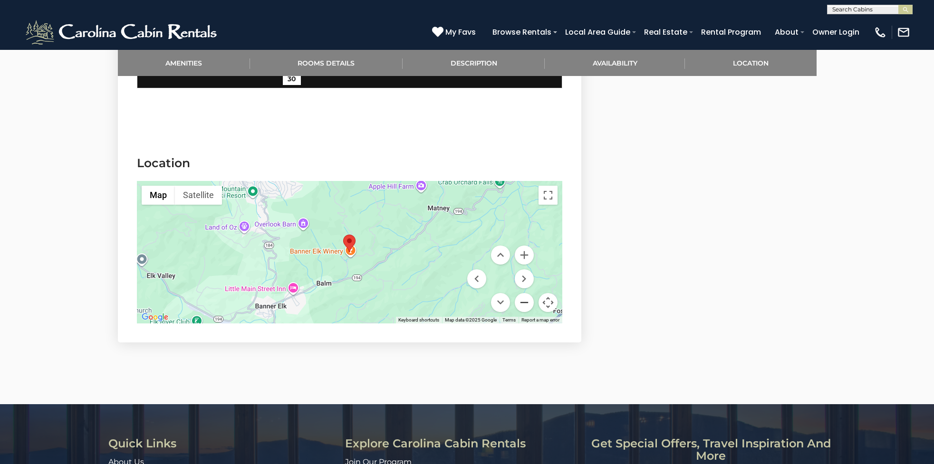
click at [525, 305] on button "Zoom out" at bounding box center [524, 302] width 19 height 19
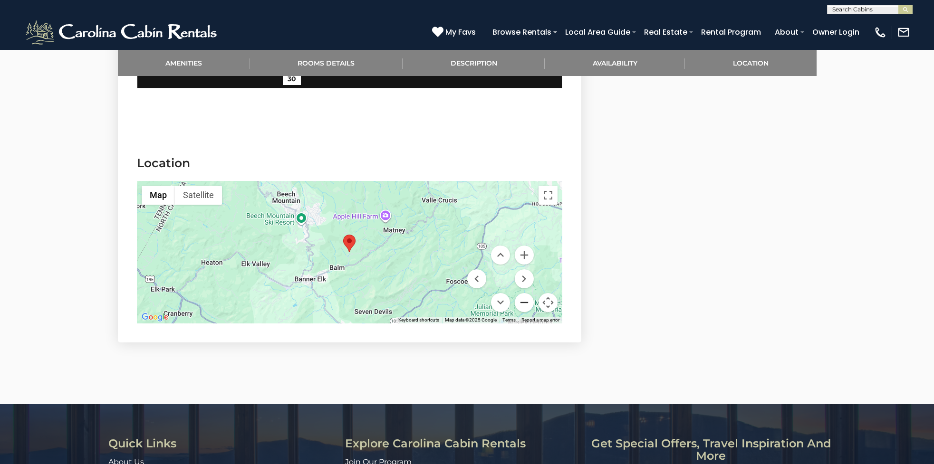
click at [525, 305] on button "Zoom out" at bounding box center [524, 302] width 19 height 19
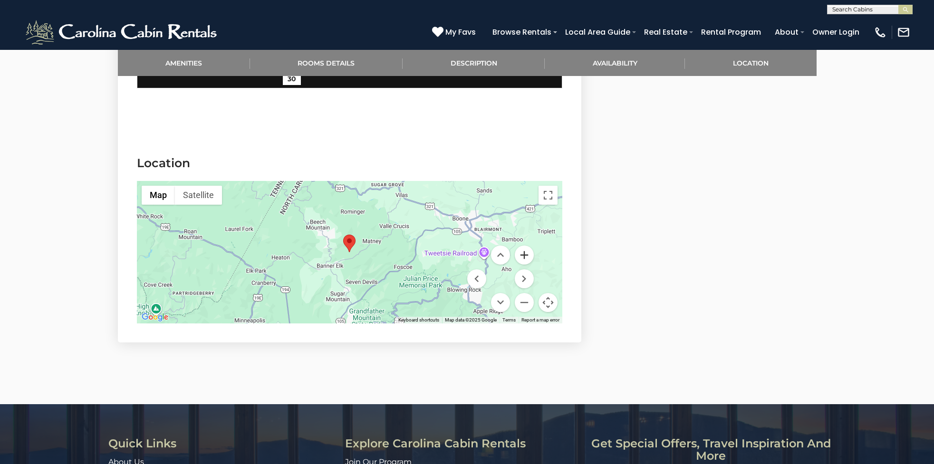
click at [522, 256] on button "Zoom in" at bounding box center [524, 255] width 19 height 19
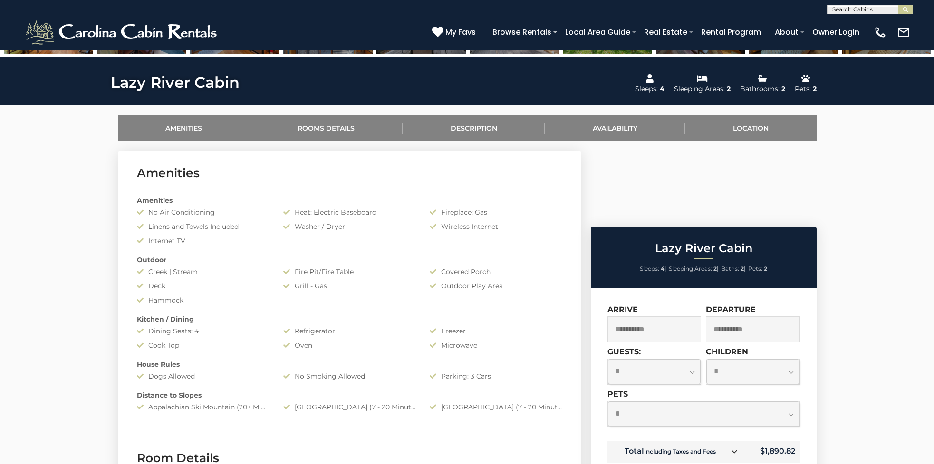
scroll to position [389, 0]
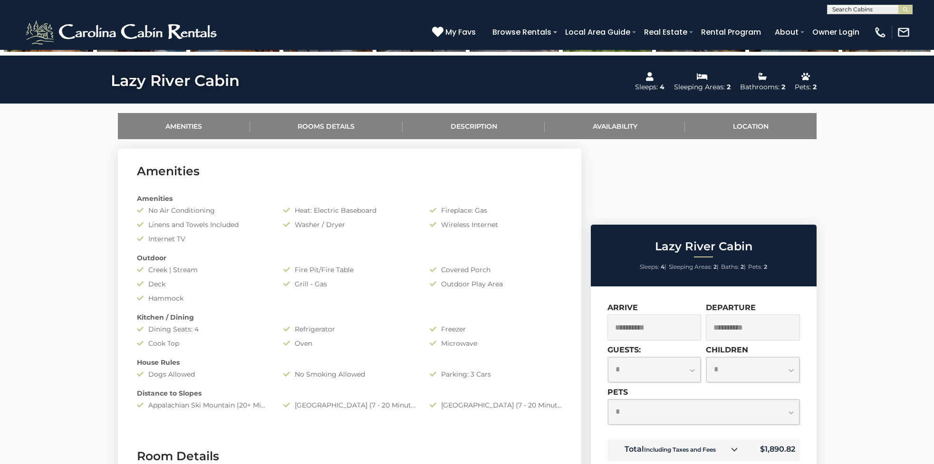
click at [753, 315] on input "**********" at bounding box center [753, 328] width 94 height 26
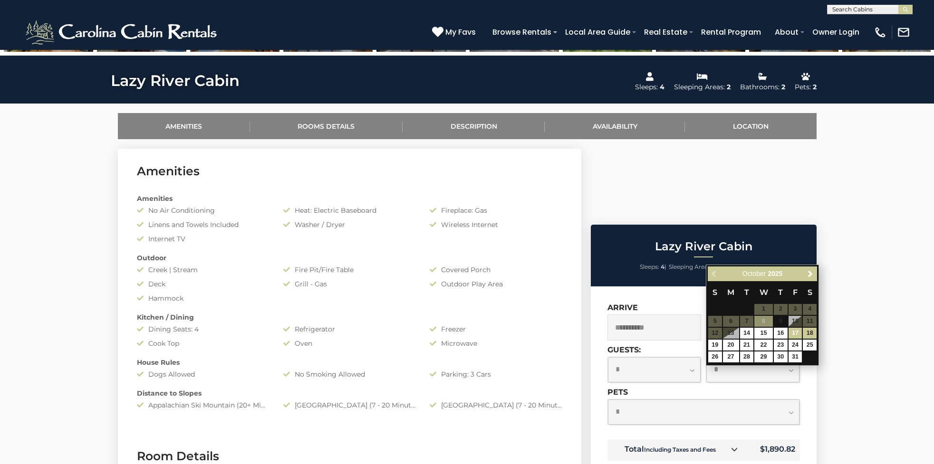
click at [795, 333] on link "17" at bounding box center [796, 333] width 14 height 11
type input "**********"
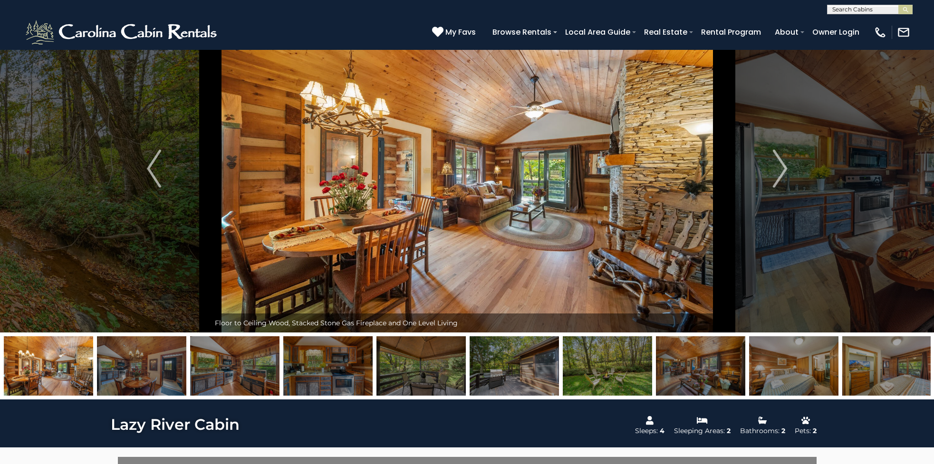
scroll to position [0, 0]
